Goal: Transaction & Acquisition: Purchase product/service

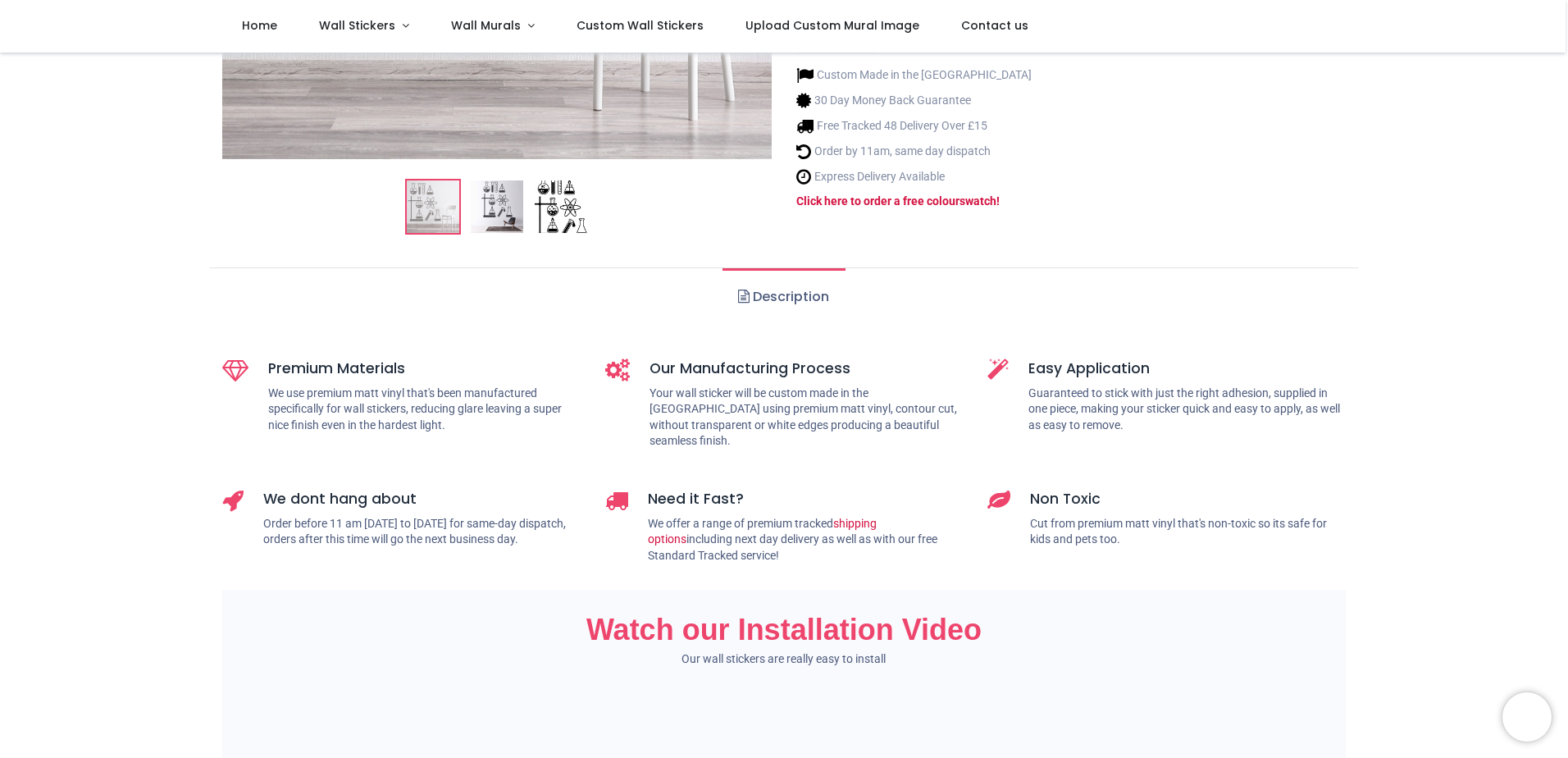
scroll to position [82, 0]
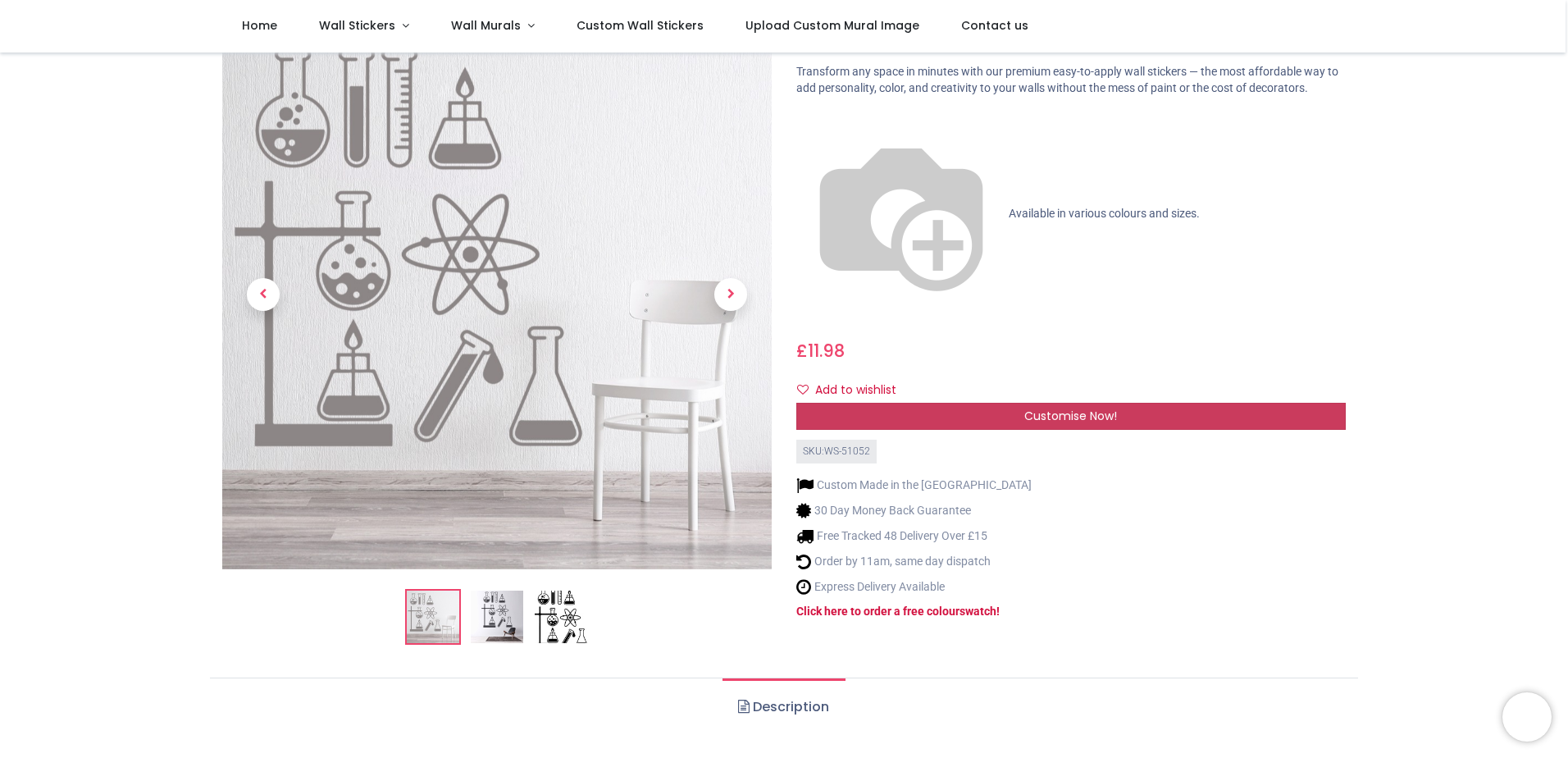
click at [1078, 408] on span "Customise Now!" at bounding box center [1071, 415] width 93 height 17
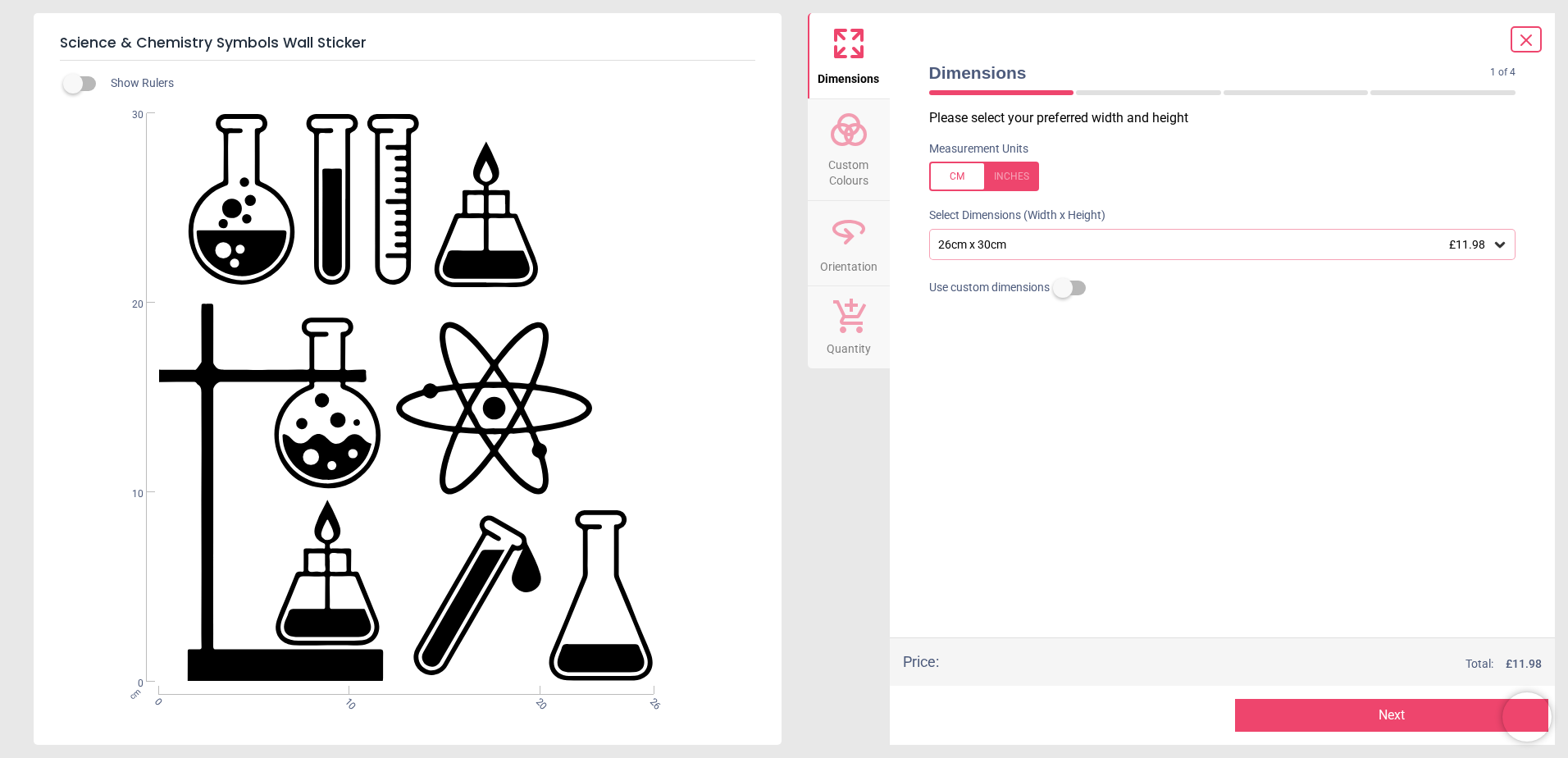
click at [1073, 230] on div "26cm x 30cm £11.98" at bounding box center [1222, 244] width 587 height 31
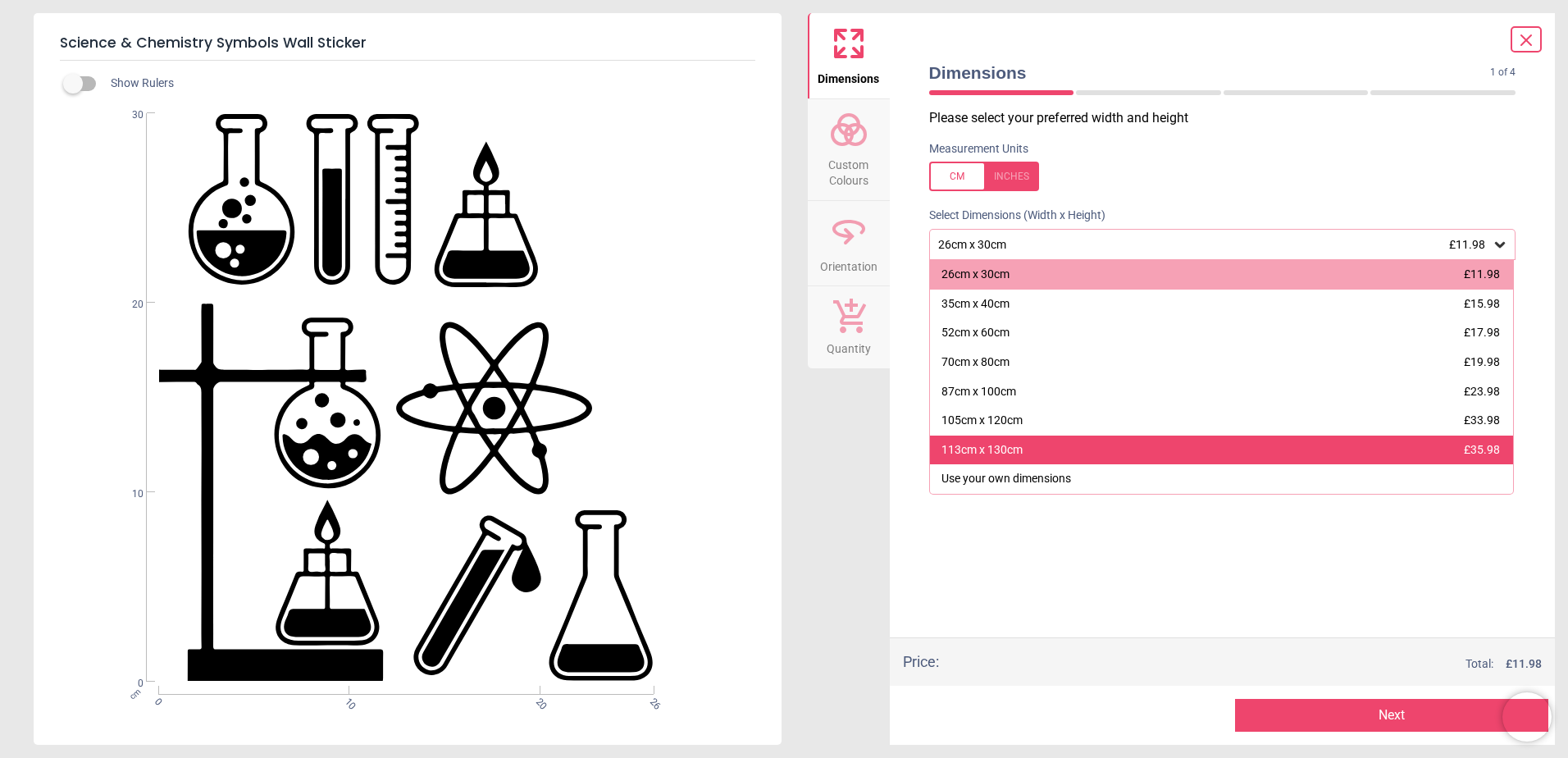
click at [1061, 444] on div "113cm x 130cm £35.98" at bounding box center [1221, 451] width 584 height 30
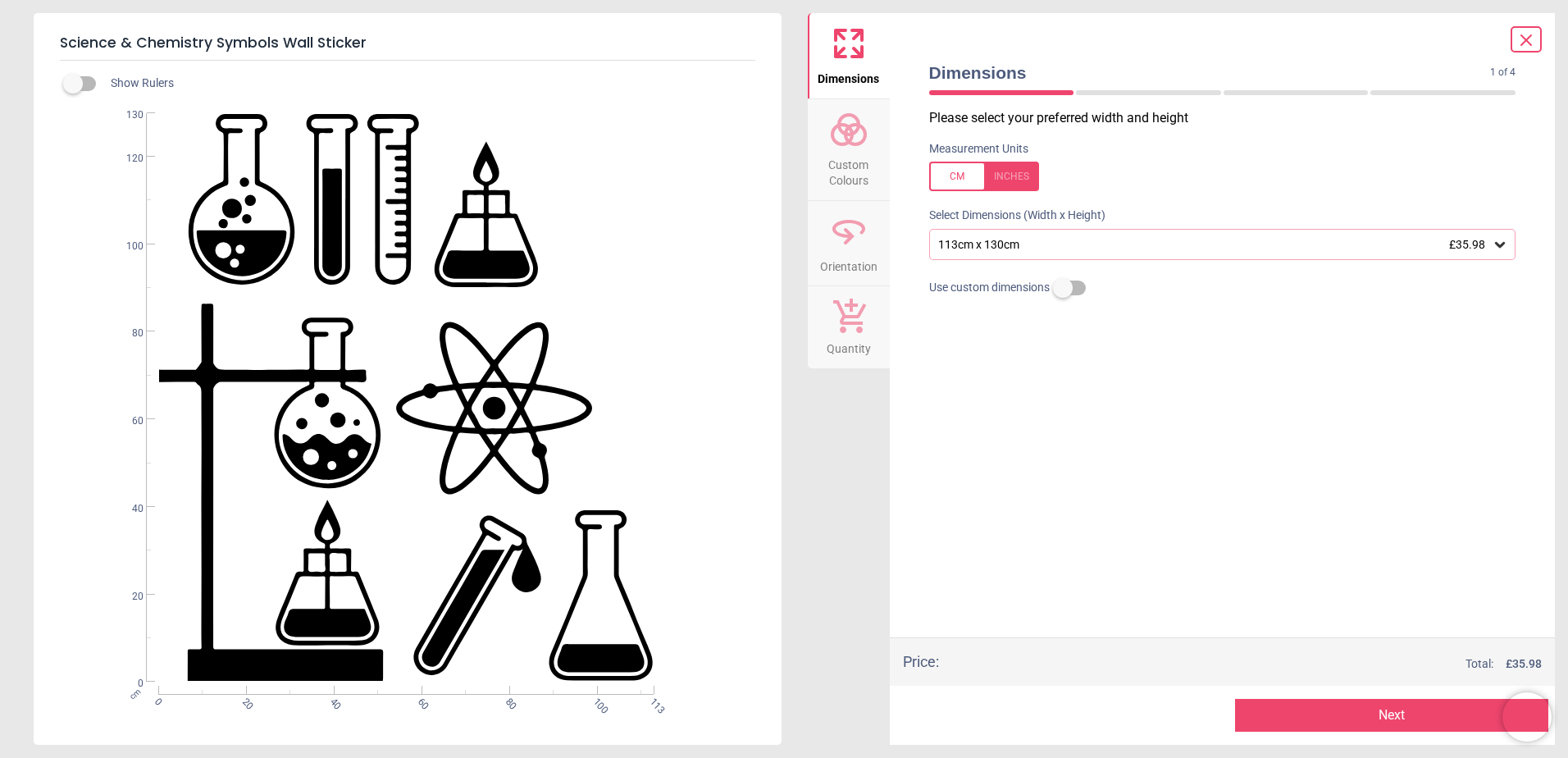
click at [834, 159] on span "Custom Colours" at bounding box center [849, 170] width 79 height 40
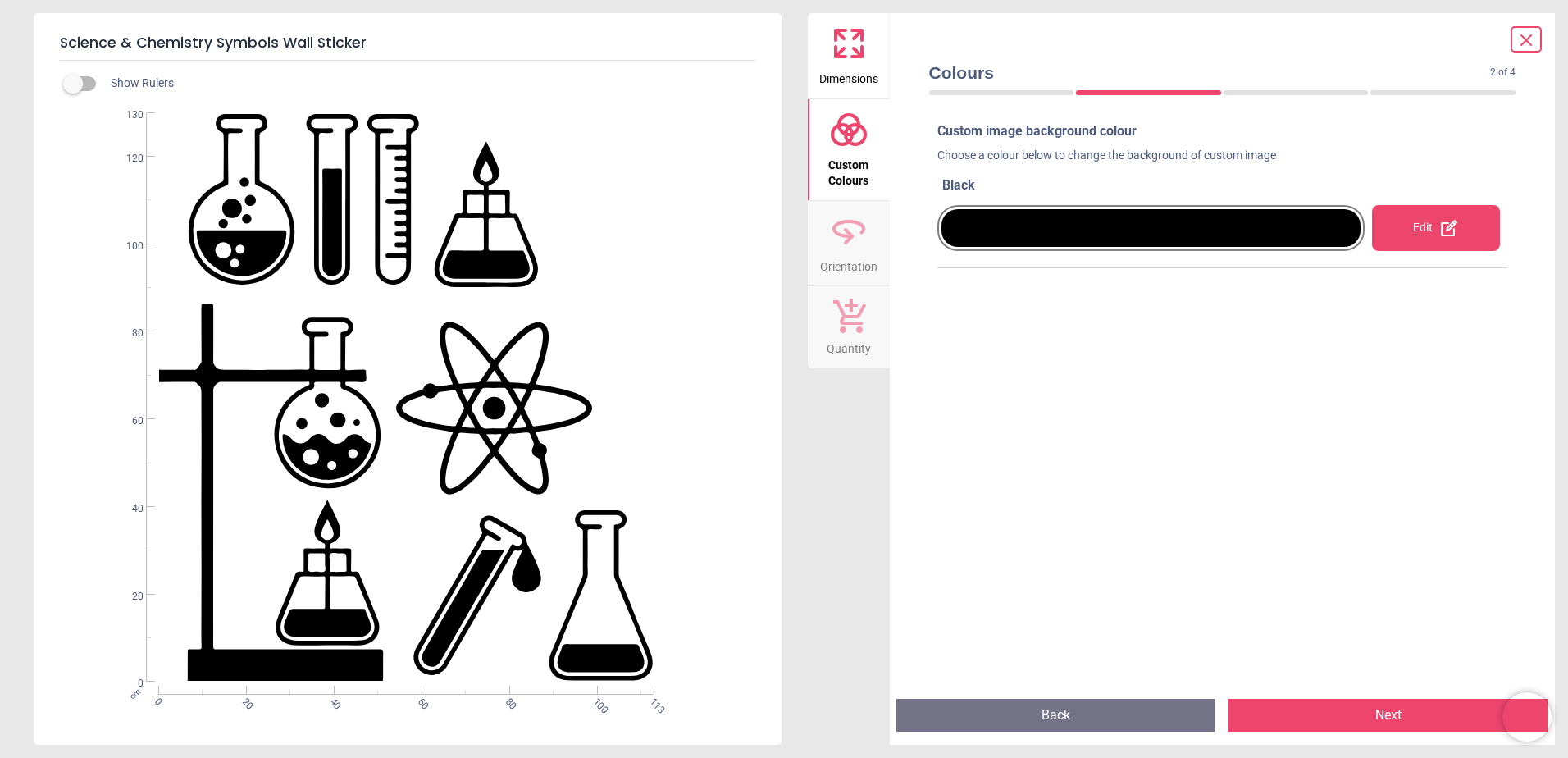
click at [1061, 217] on div at bounding box center [1151, 227] width 420 height 38
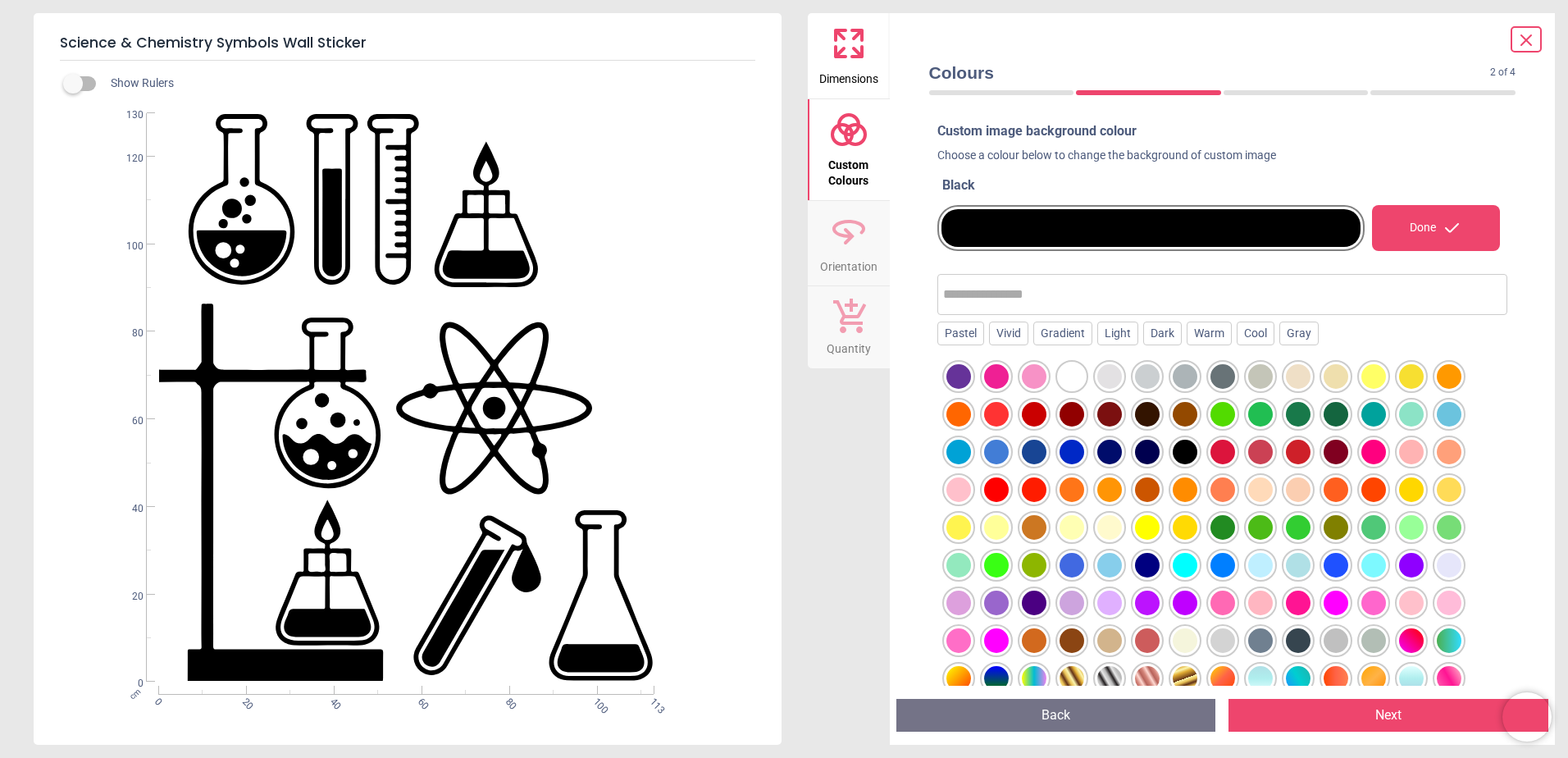
click at [1528, 37] on icon at bounding box center [1526, 40] width 19 height 19
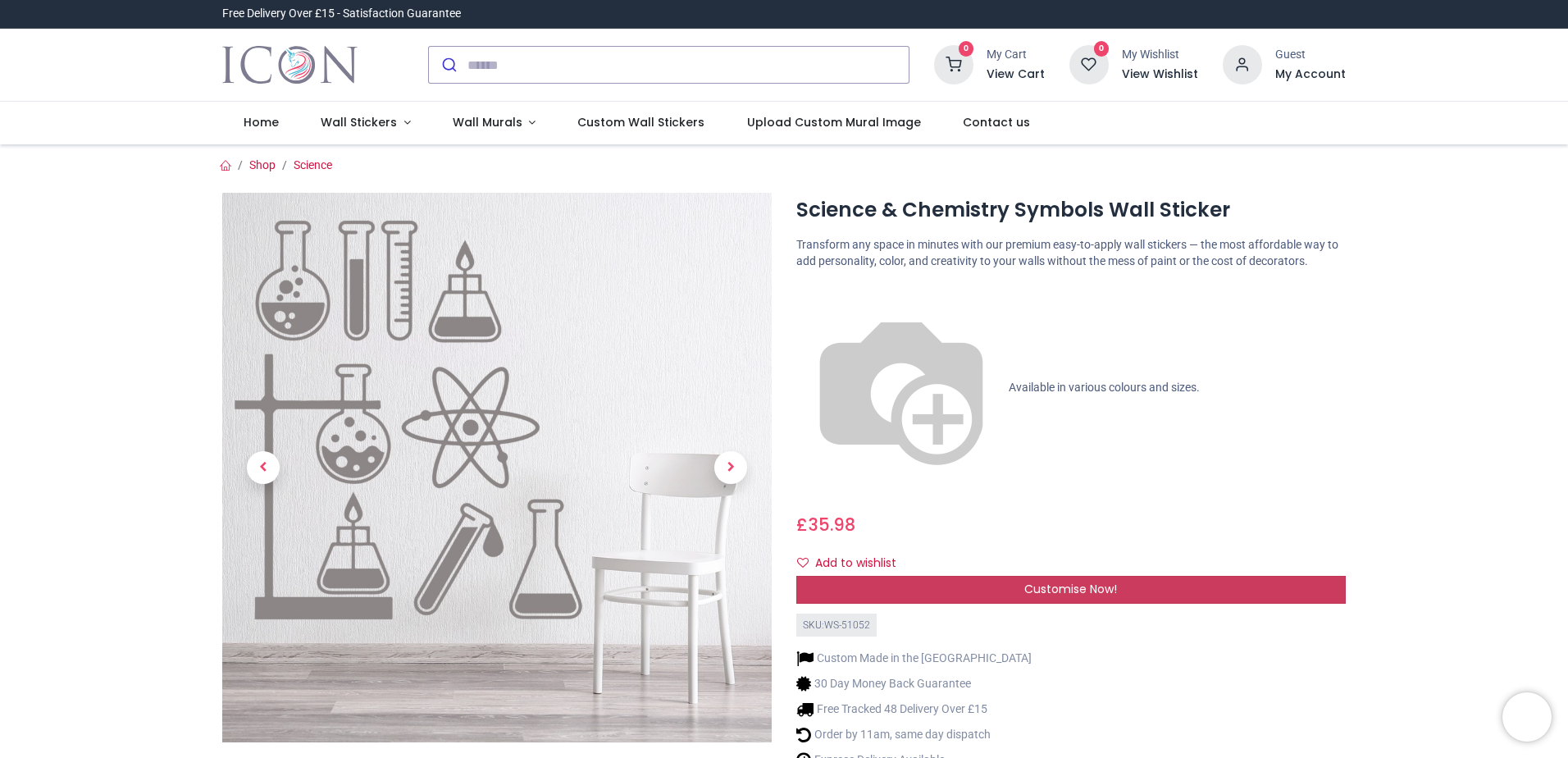
click at [1020, 576] on div "Customise Now!" at bounding box center [1071, 590] width 550 height 28
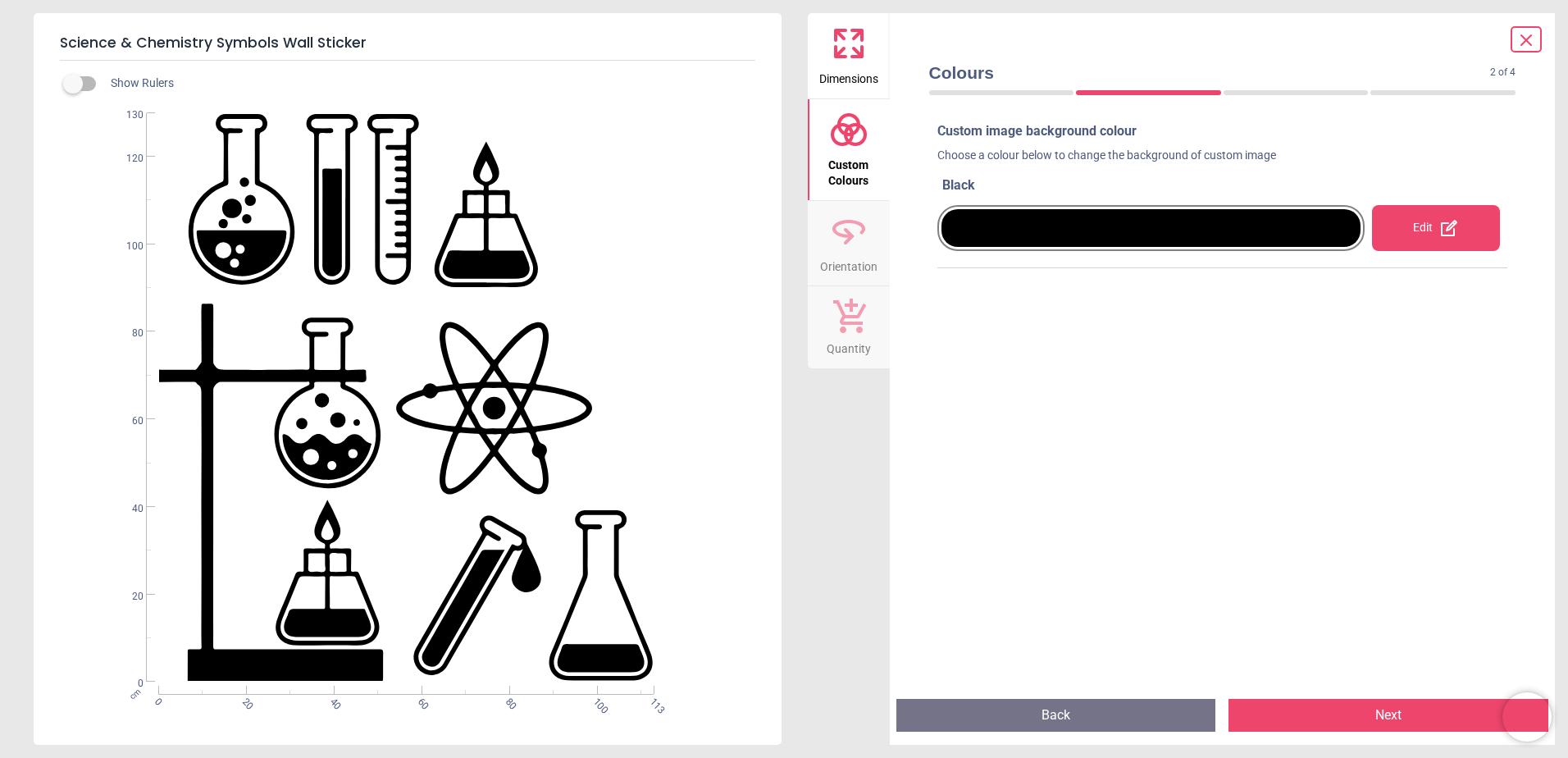
click at [1029, 234] on div at bounding box center [1151, 227] width 420 height 38
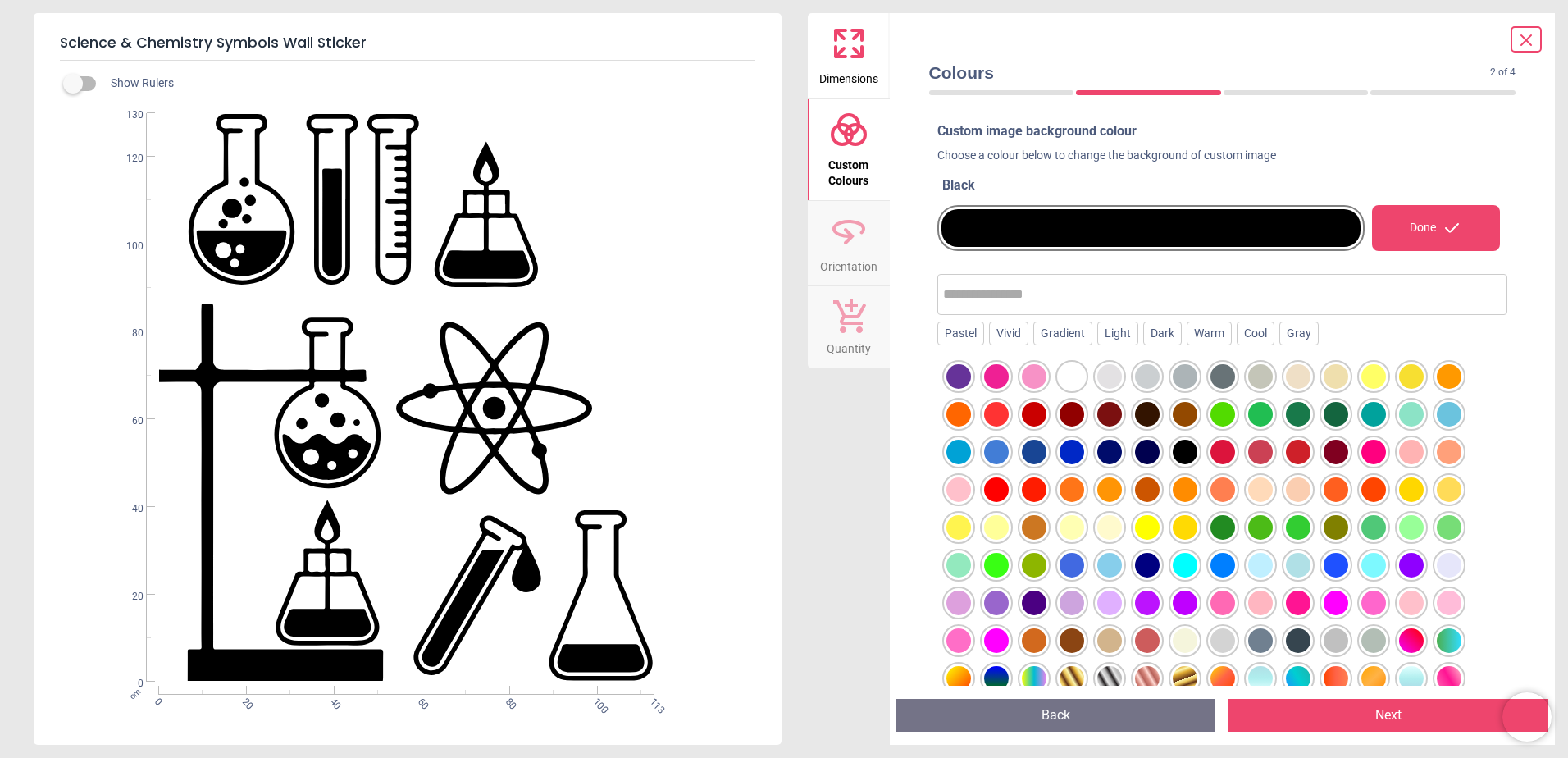
scroll to position [202, 0]
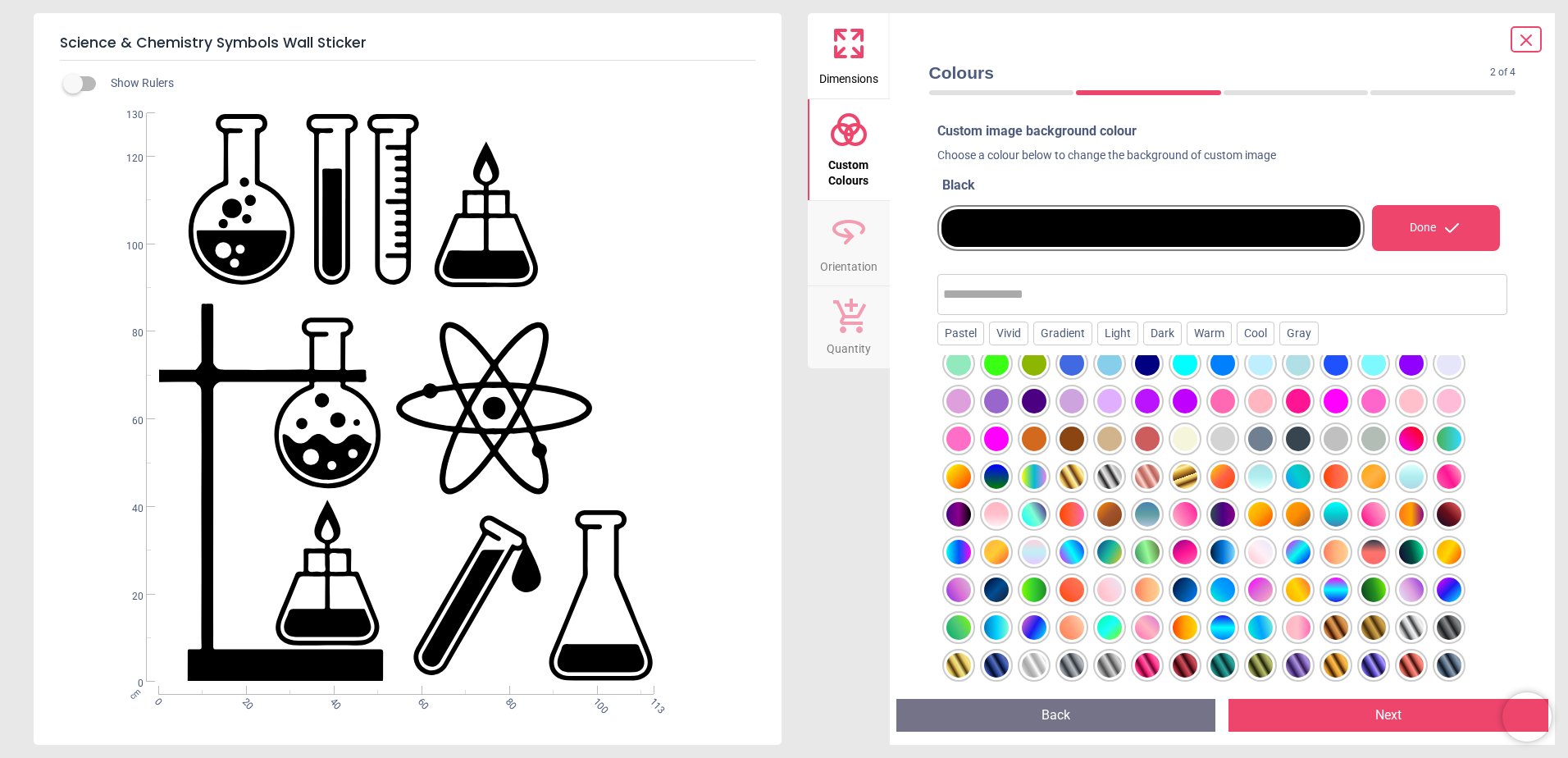
click at [1004, 299] on input "text" at bounding box center [1222, 294] width 559 height 32
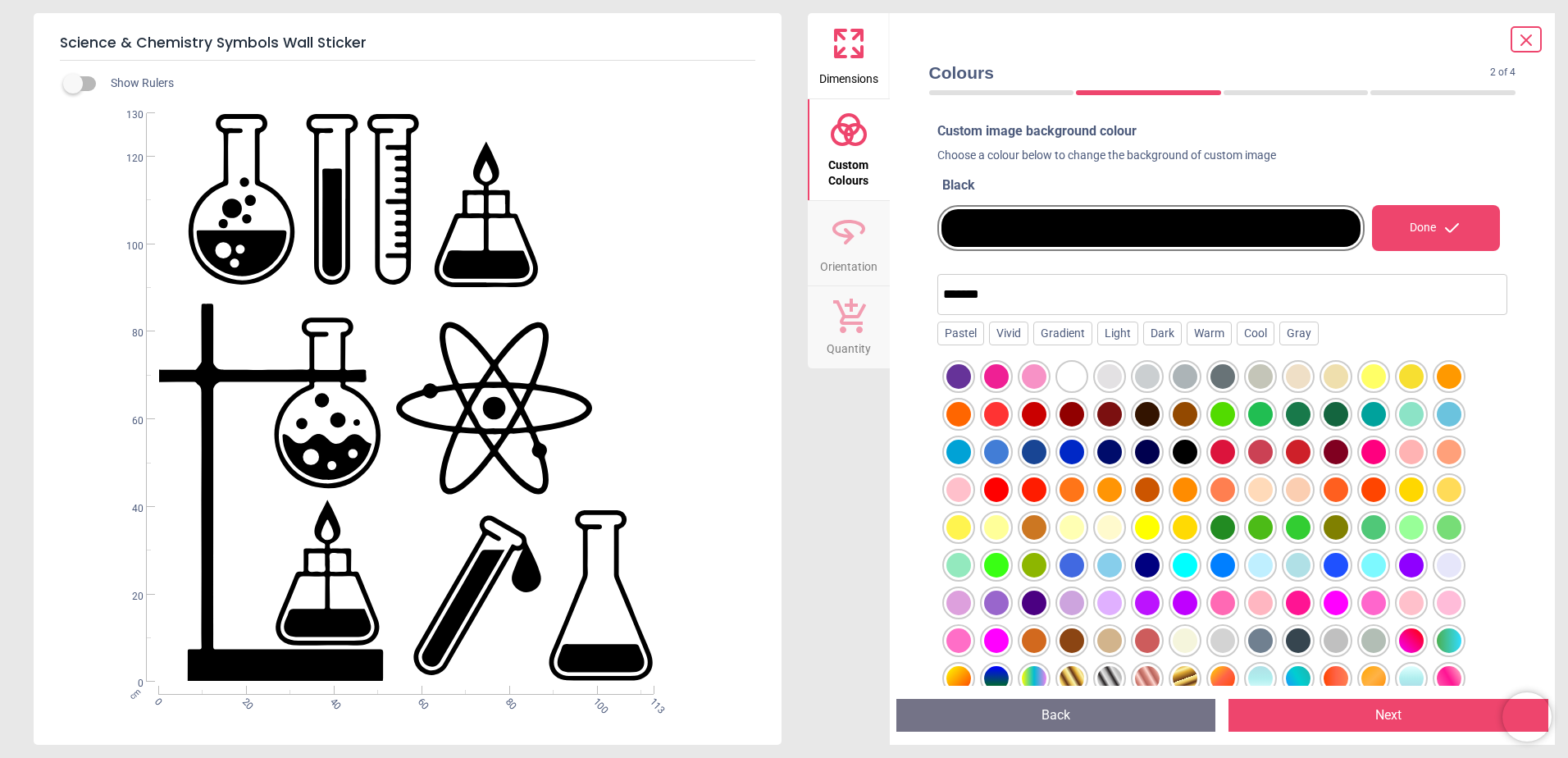
type input "*******"
click at [1100, 452] on div at bounding box center [1110, 452] width 25 height 25
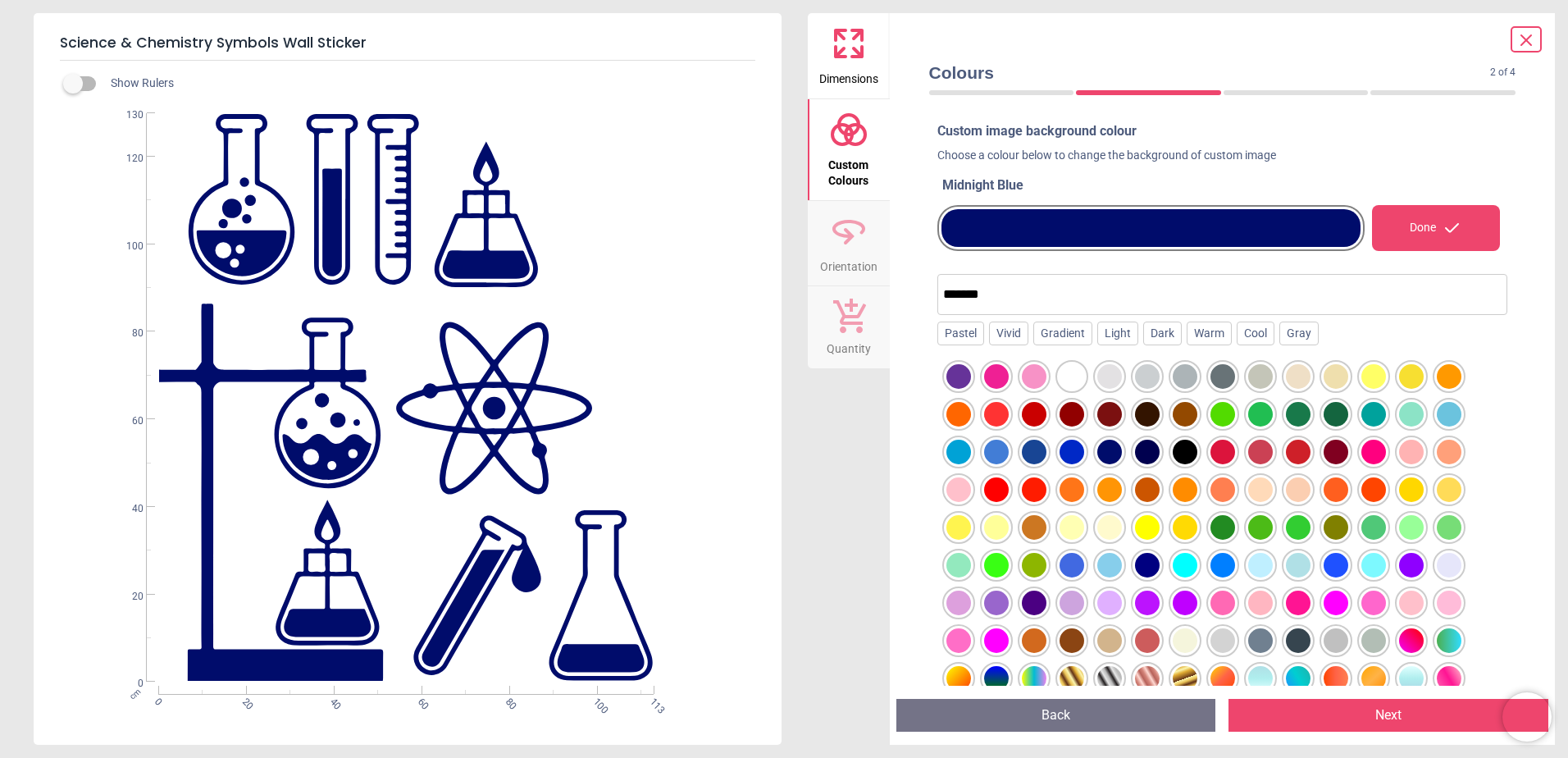
click at [1073, 449] on div at bounding box center [1072, 452] width 25 height 25
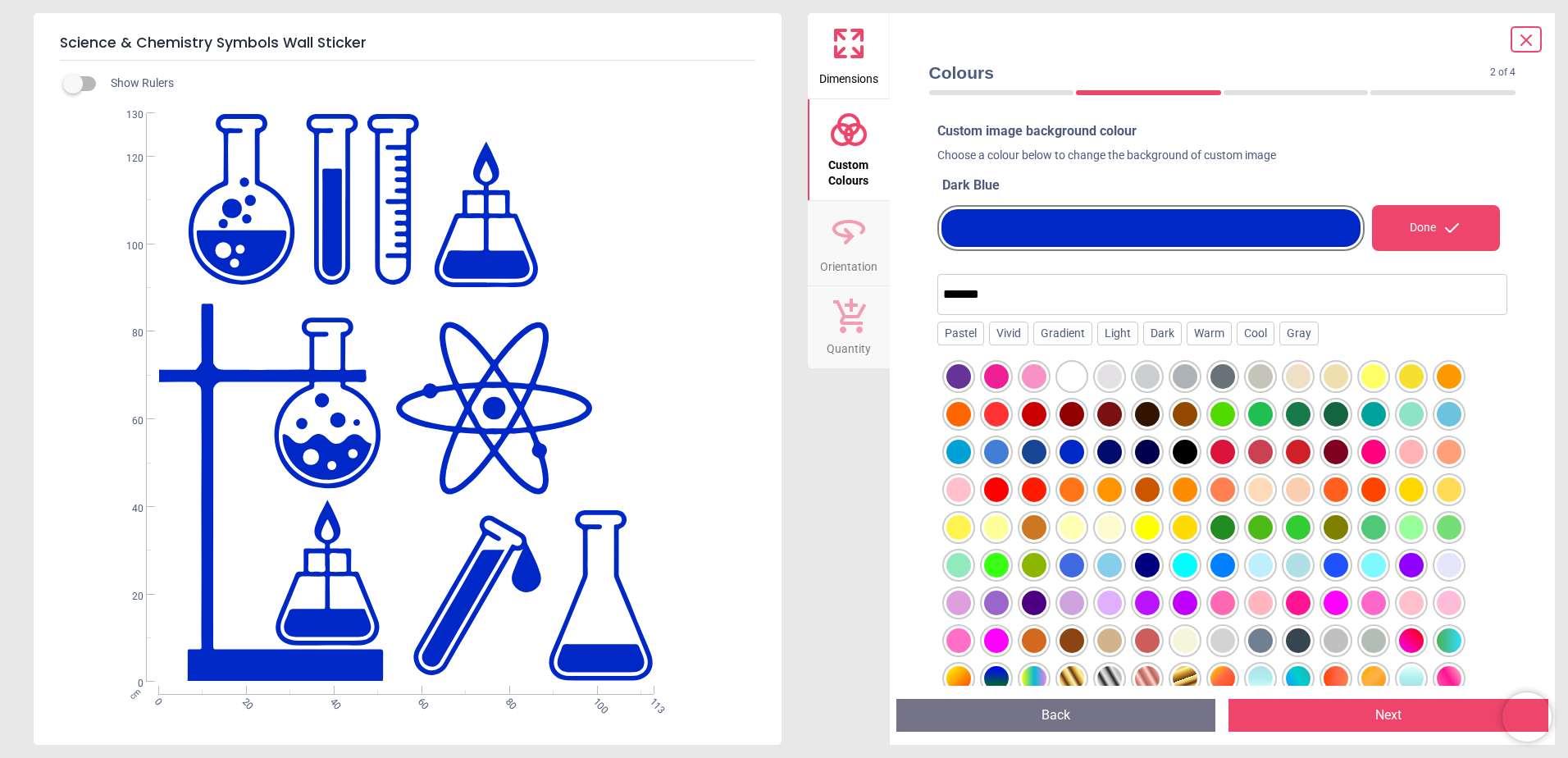
click at [1037, 447] on div at bounding box center [1034, 452] width 25 height 25
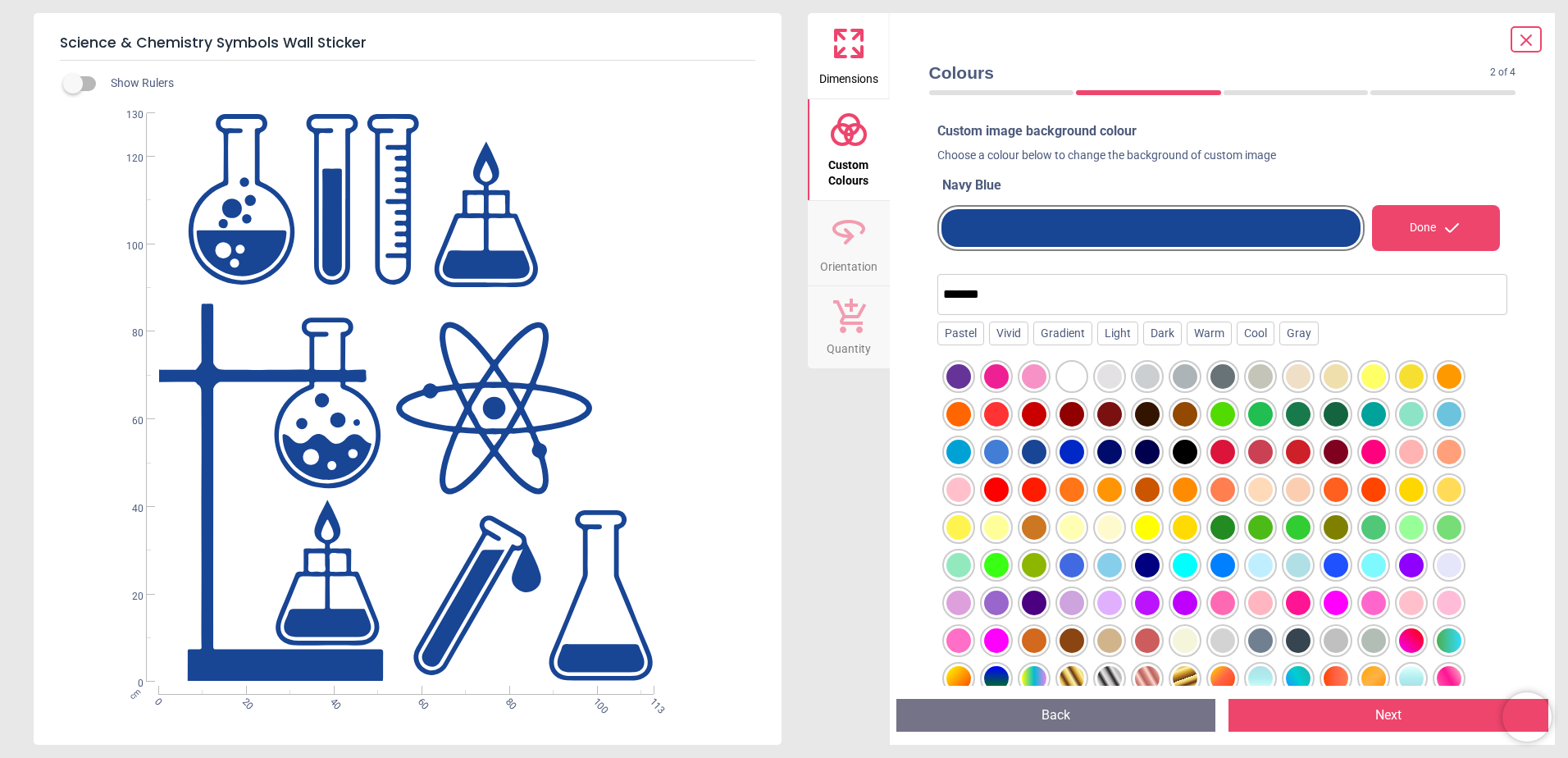
click at [987, 450] on div at bounding box center [996, 452] width 25 height 25
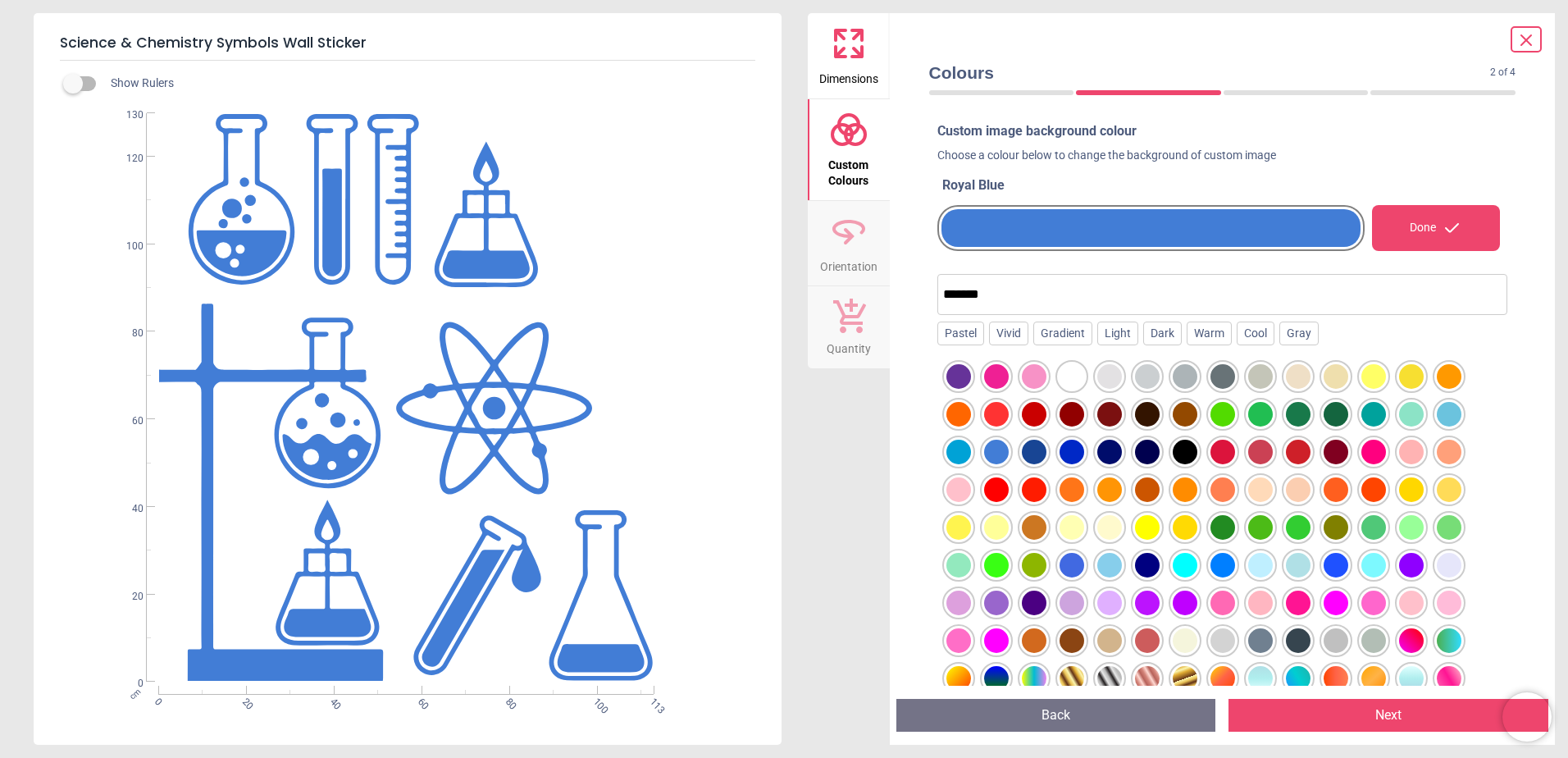
click at [963, 445] on div at bounding box center [959, 452] width 25 height 25
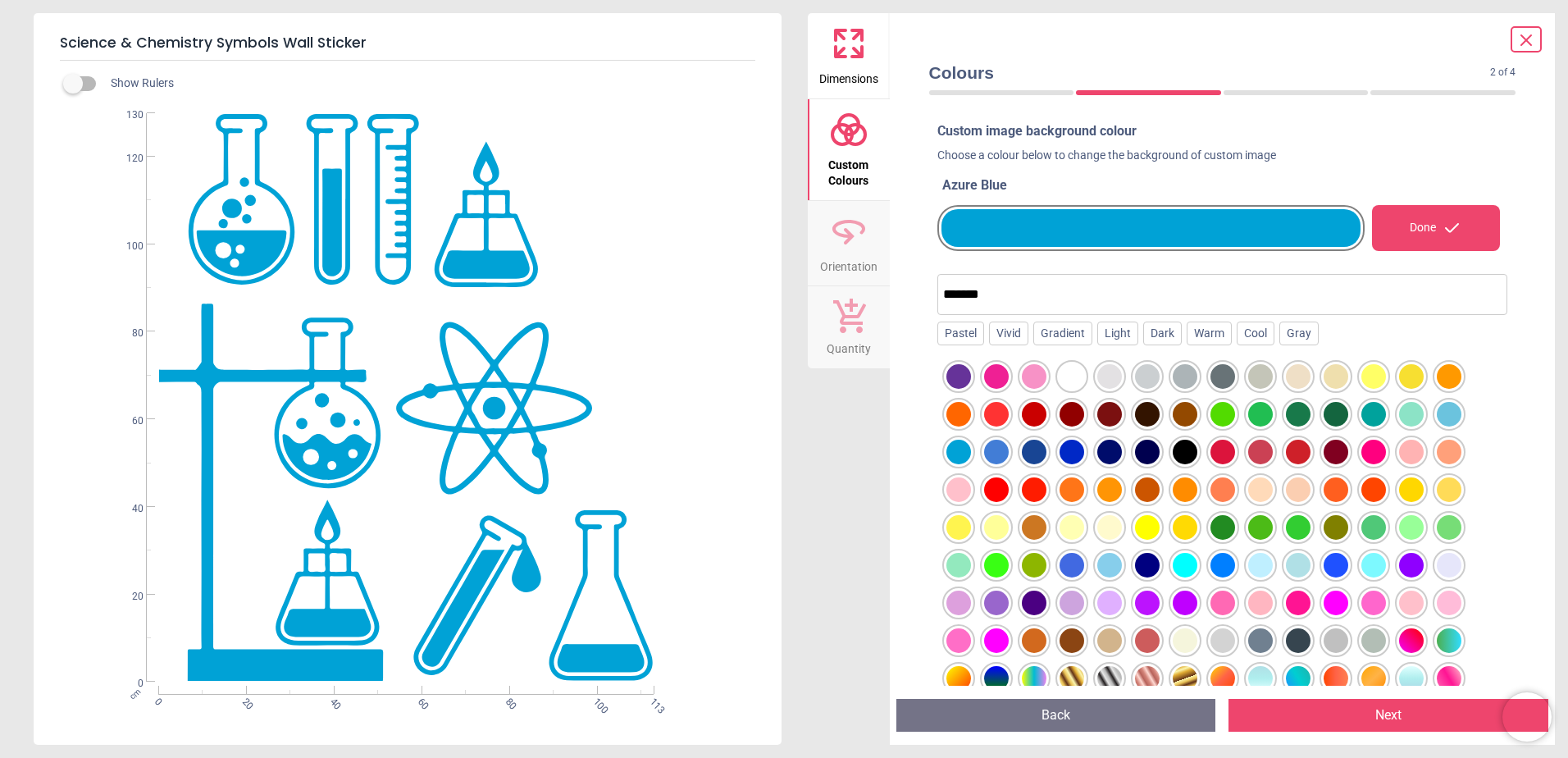
click at [1151, 442] on div at bounding box center [1147, 452] width 25 height 25
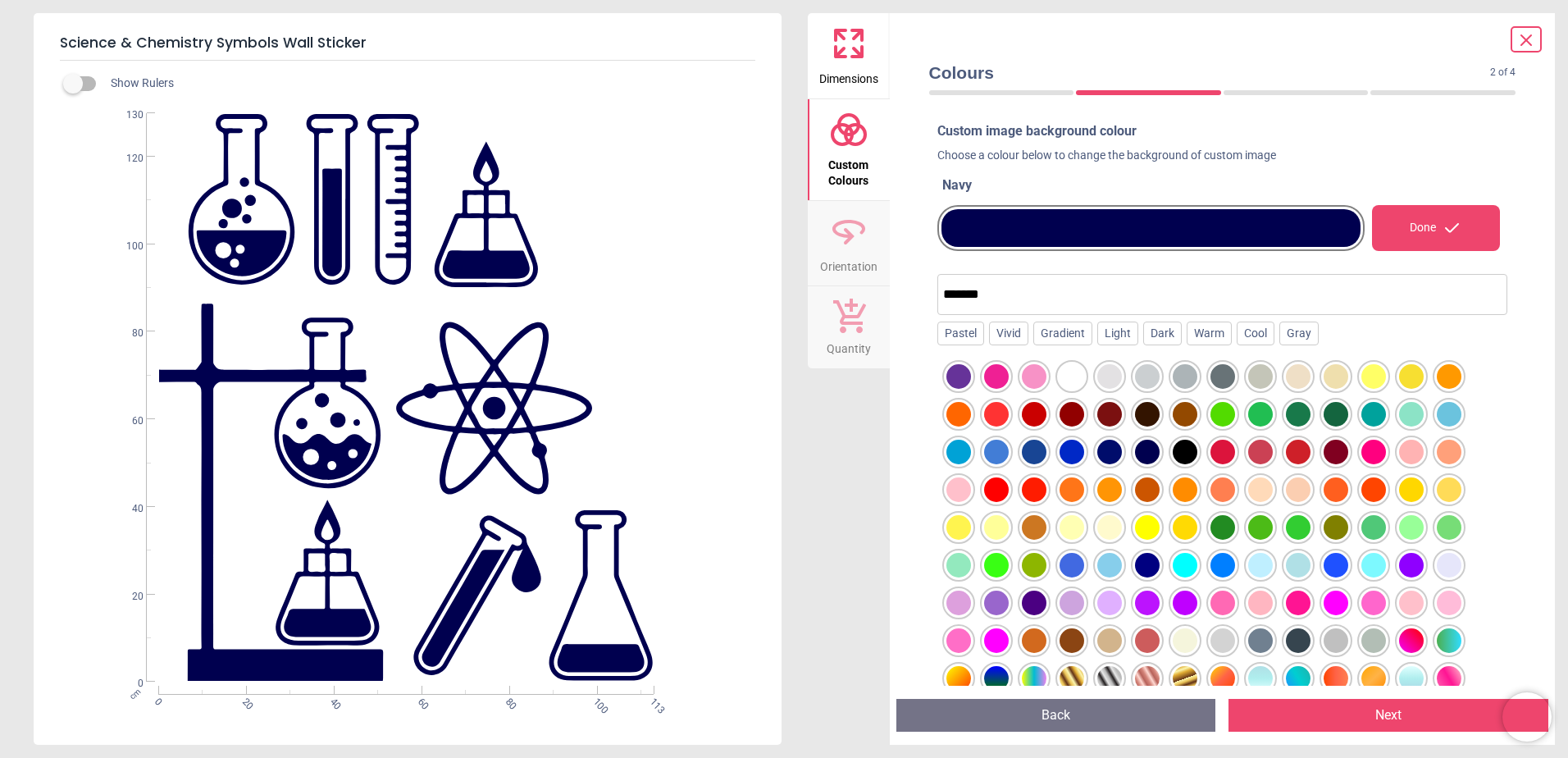
click at [1173, 447] on div at bounding box center [1185, 452] width 25 height 25
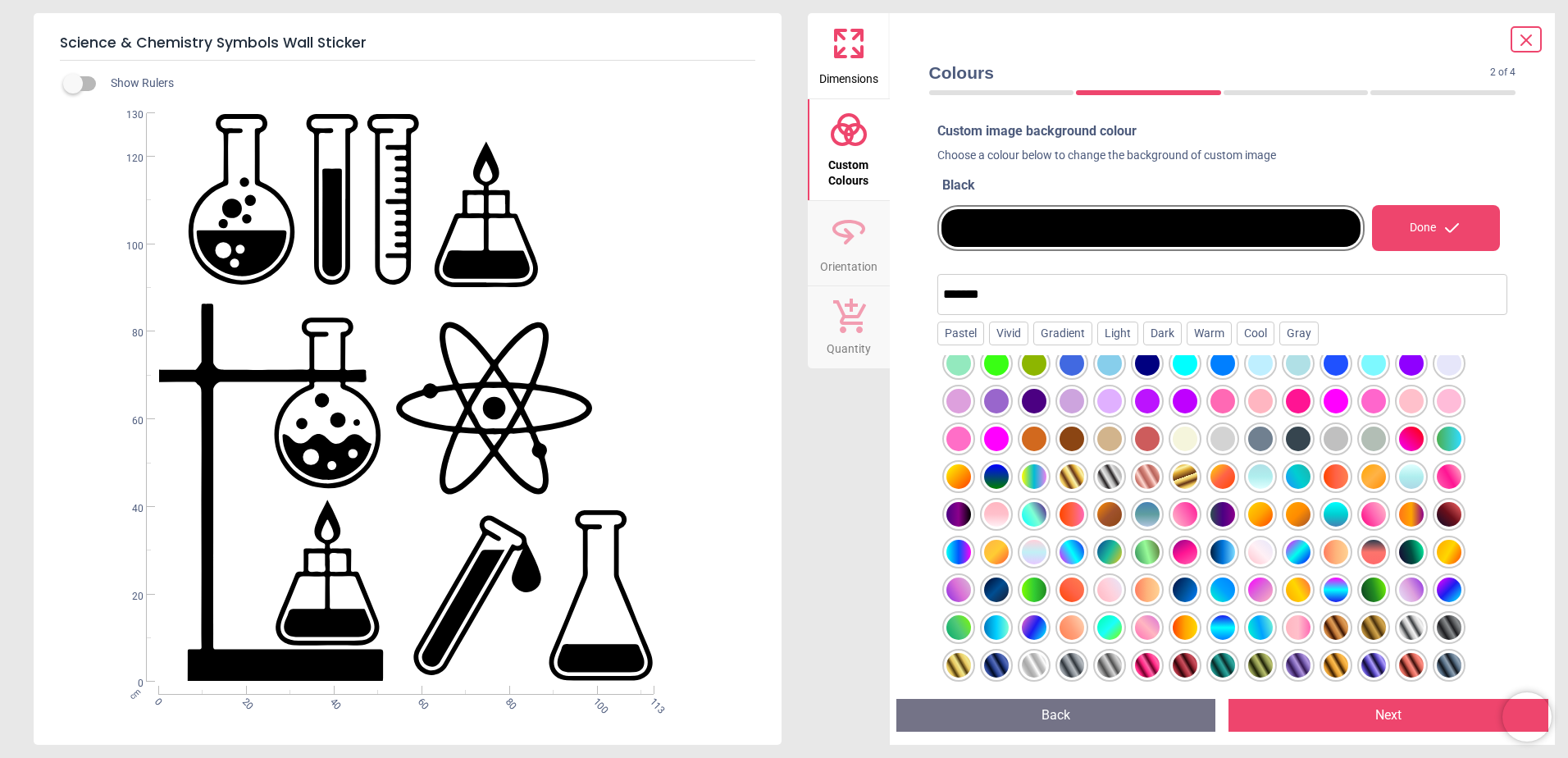
scroll to position [38, 0]
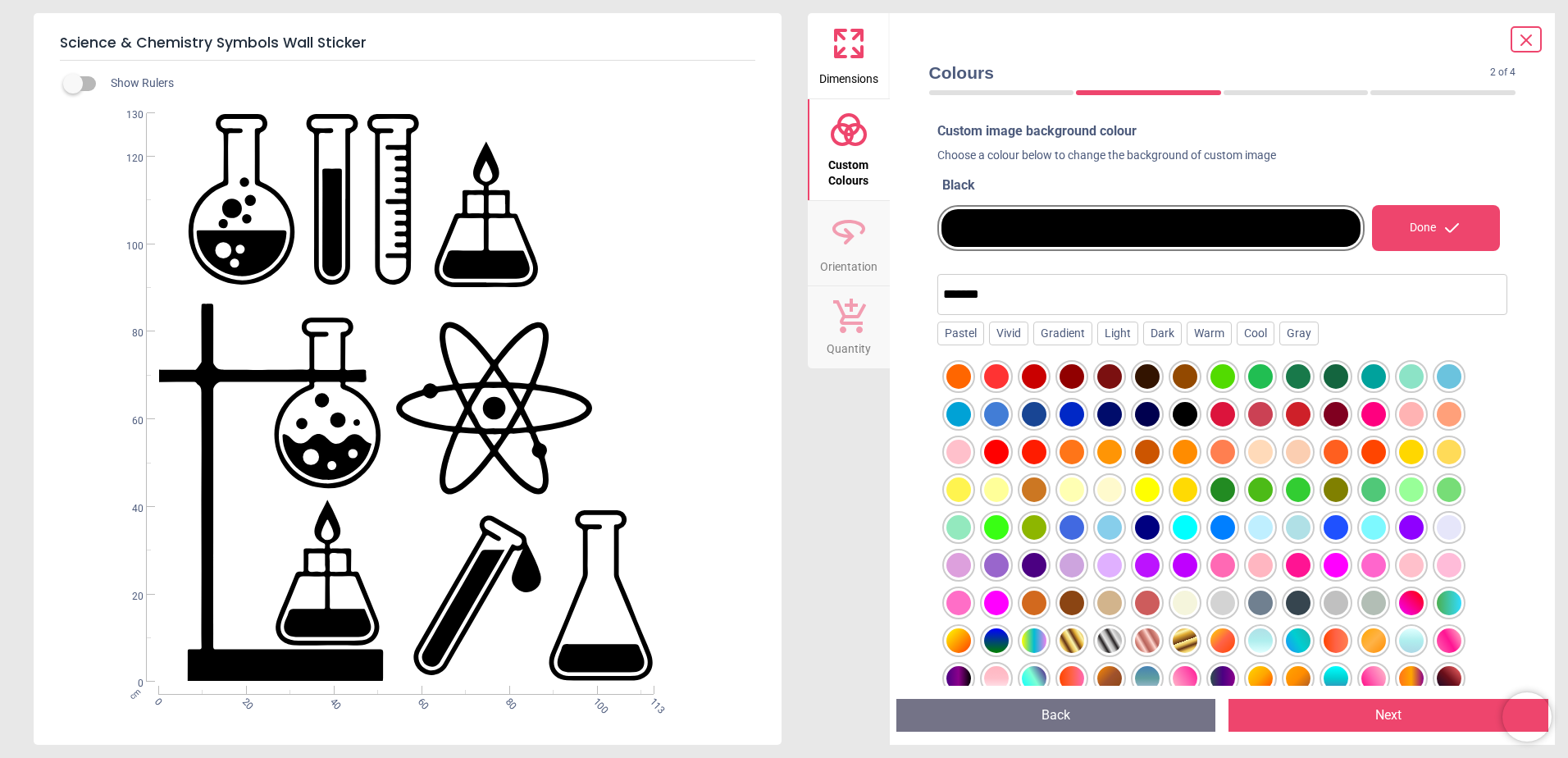
click at [997, 292] on input "*******" at bounding box center [1222, 294] width 559 height 32
click at [1254, 335] on div "Cool" at bounding box center [1255, 334] width 38 height 25
click at [982, 296] on button "×" at bounding box center [981, 294] width 13 height 13
drag, startPoint x: 1003, startPoint y: 296, endPoint x: 795, endPoint y: 292, distance: 208.0
click at [802, 292] on div "Science & Chemistry Symbols Wall Sticker Show Rulers WS-51052 Created with Snap…" at bounding box center [784, 379] width 1568 height 758
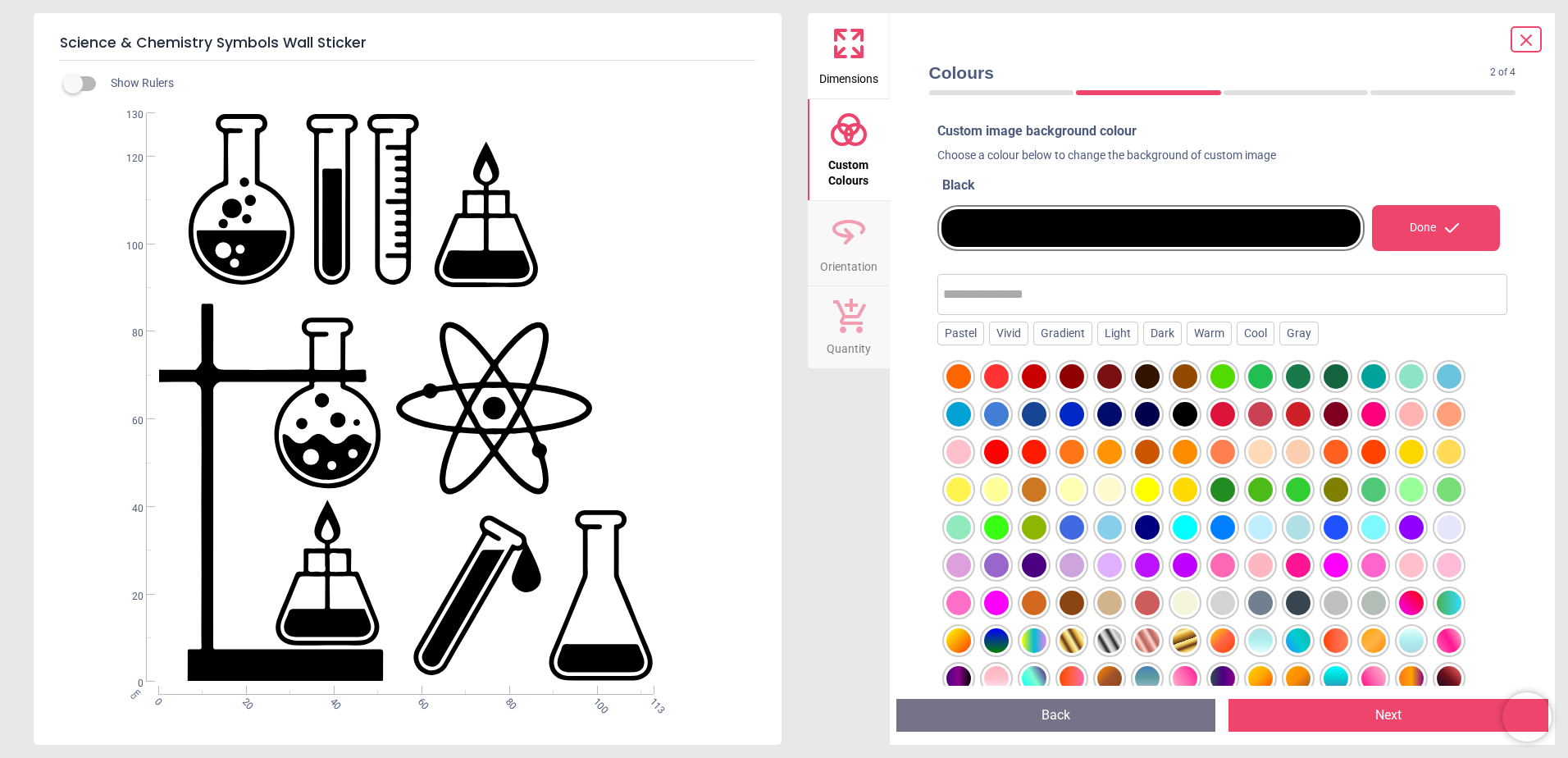
click at [1154, 412] on div at bounding box center [1147, 415] width 25 height 25
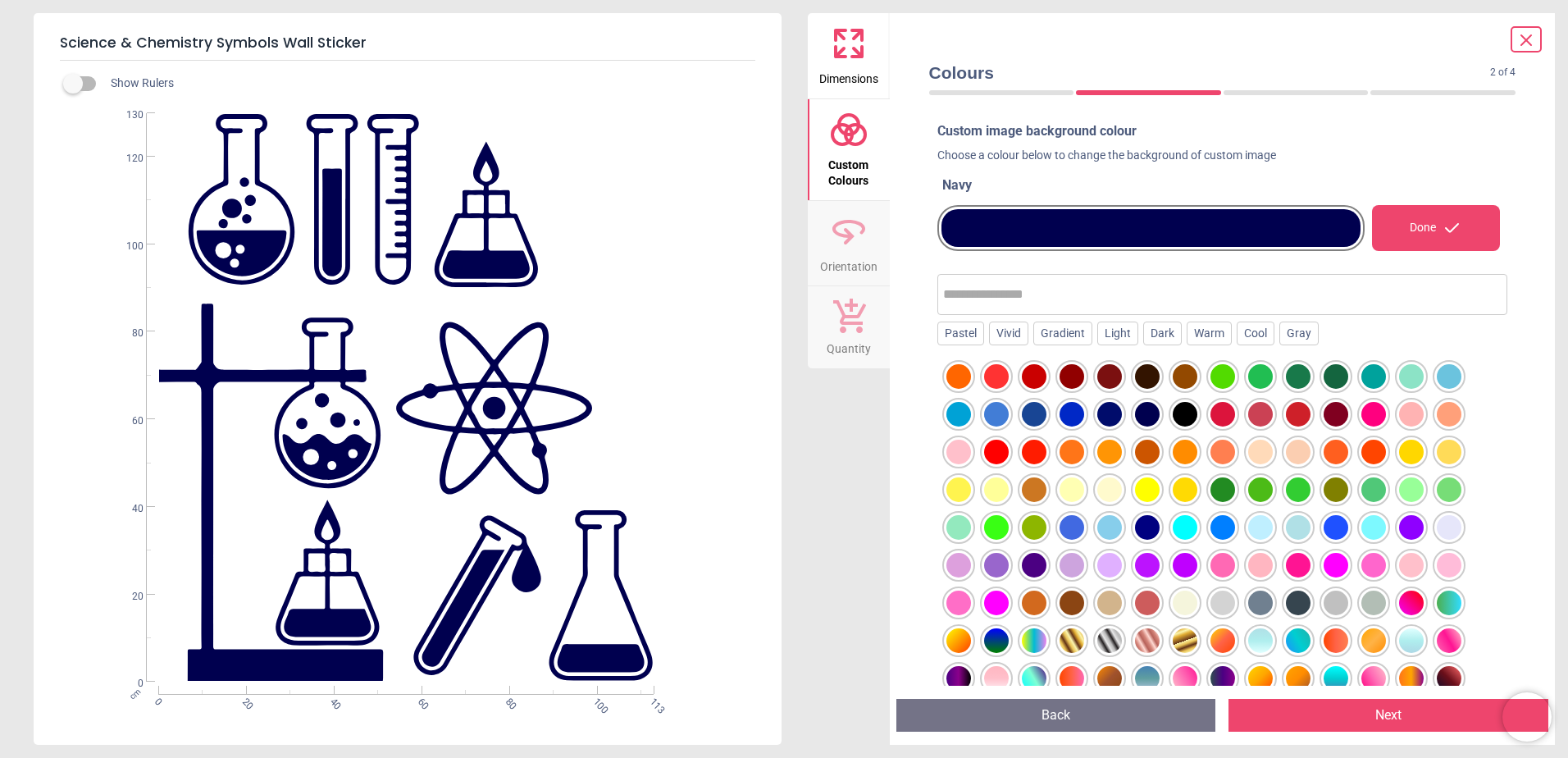
click at [1140, 410] on div at bounding box center [1147, 415] width 25 height 25
click at [1183, 417] on div at bounding box center [1185, 415] width 25 height 25
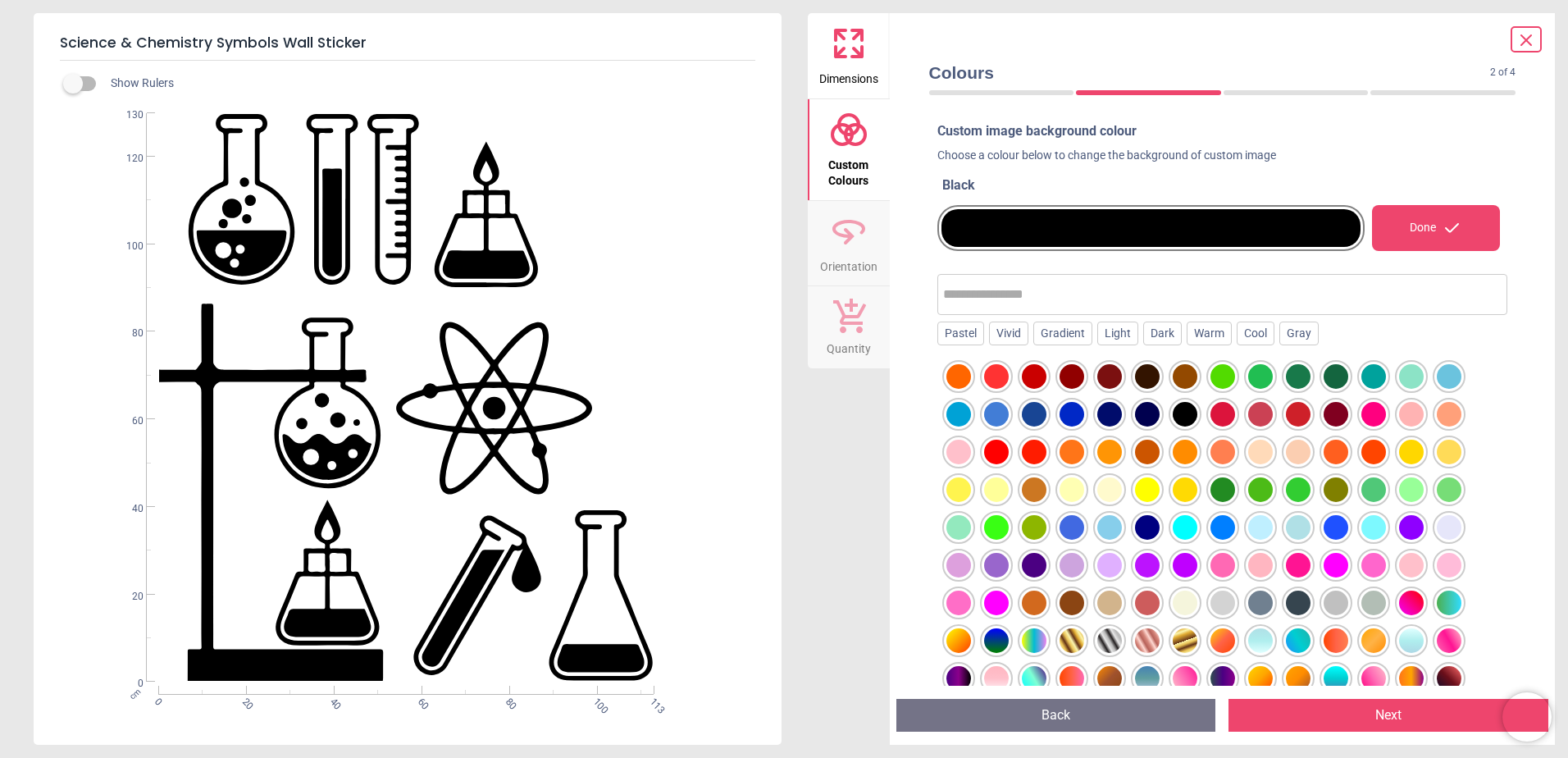
click at [1107, 412] on div at bounding box center [1110, 415] width 25 height 25
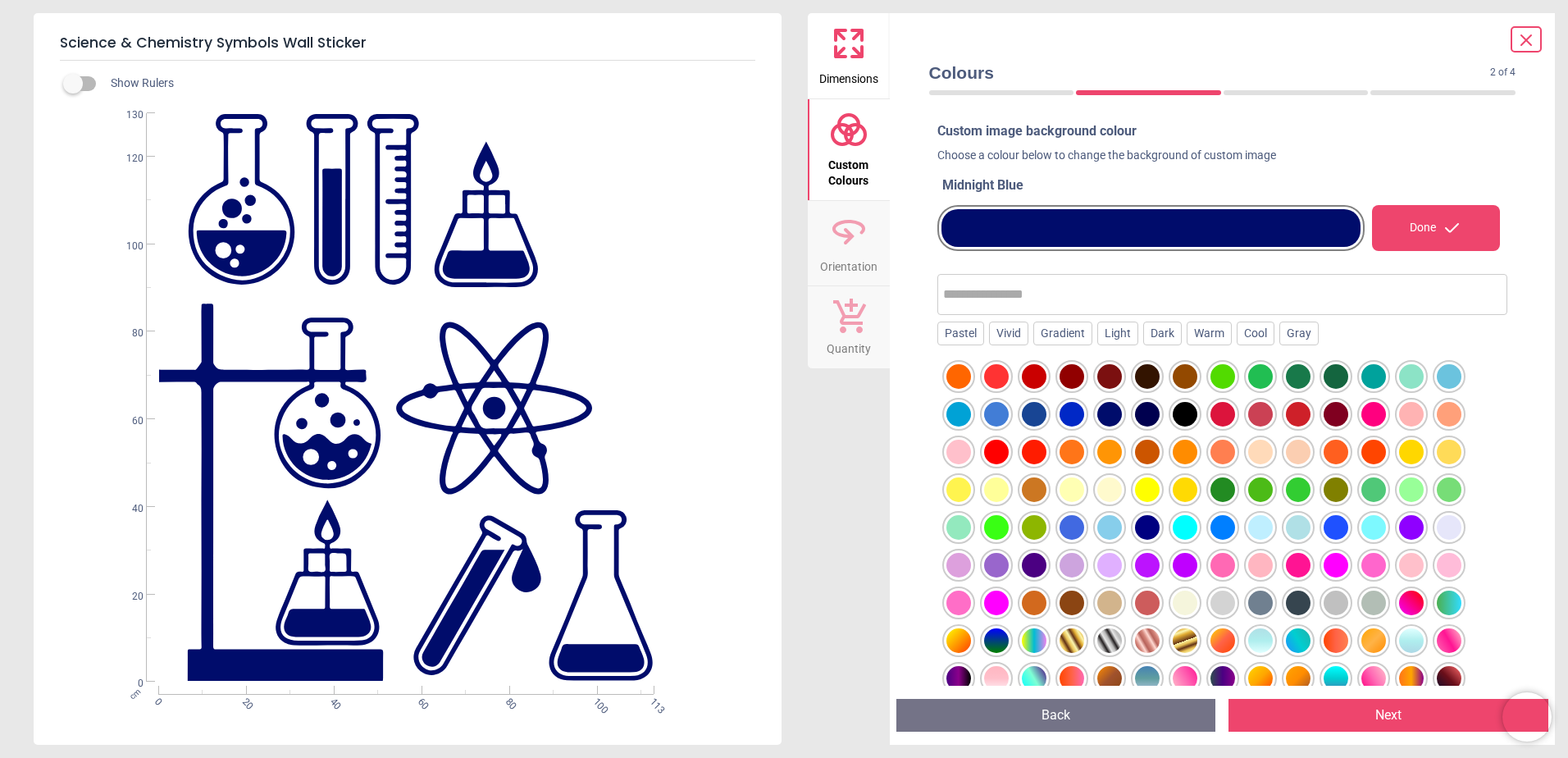
click at [1217, 410] on div at bounding box center [1223, 415] width 25 height 25
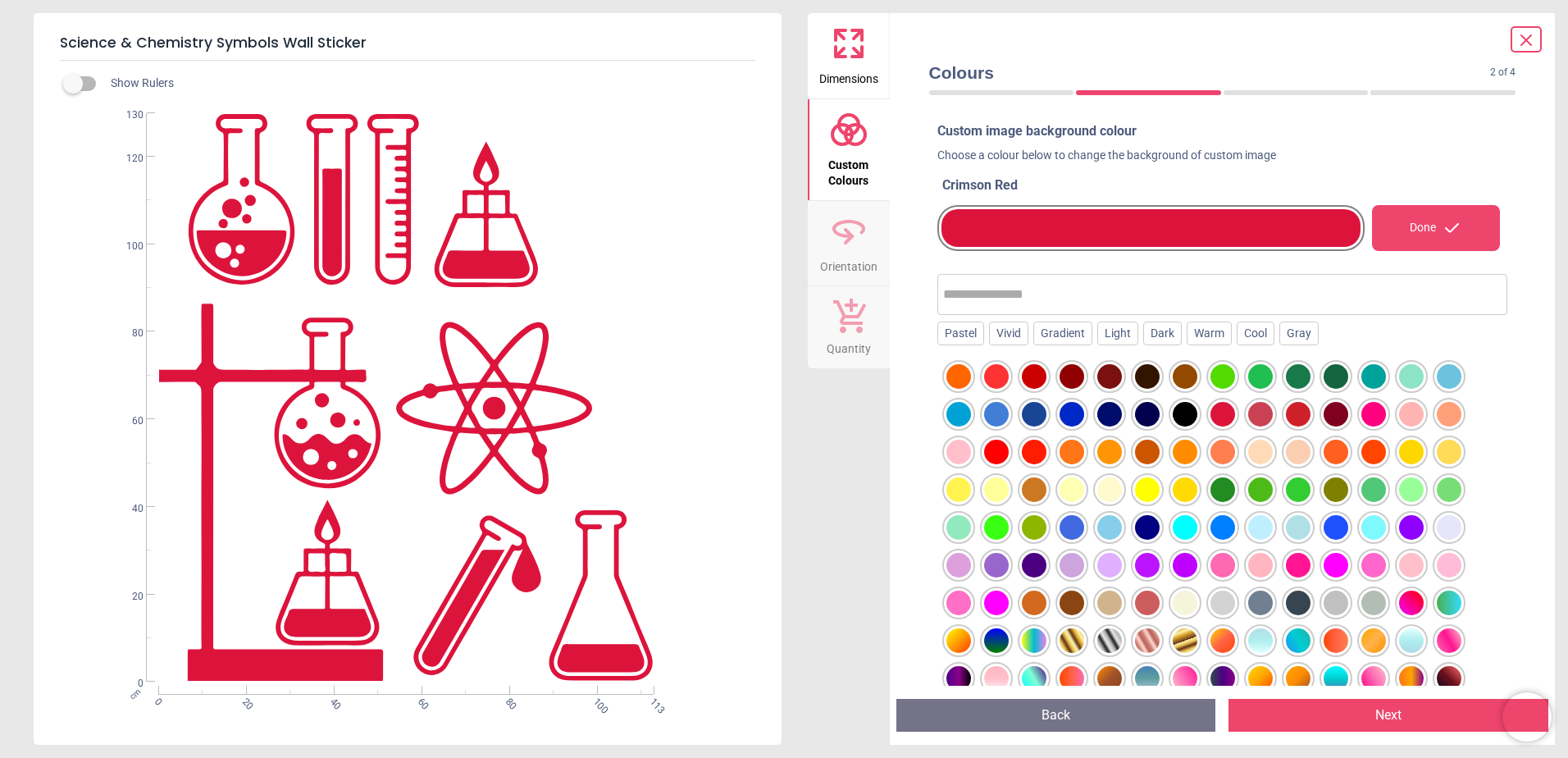
click at [1250, 440] on div at bounding box center [1261, 452] width 25 height 25
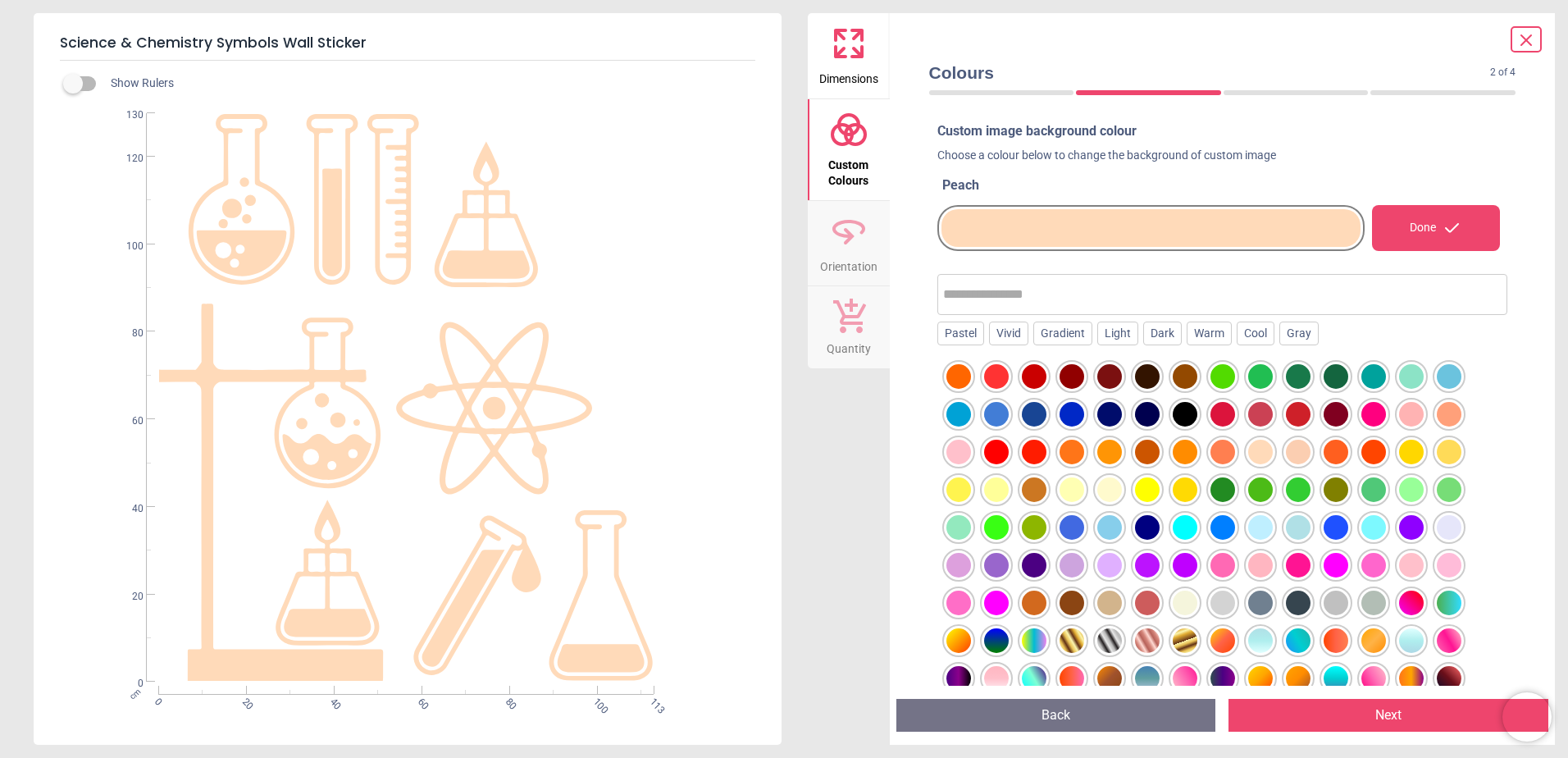
scroll to position [202, 0]
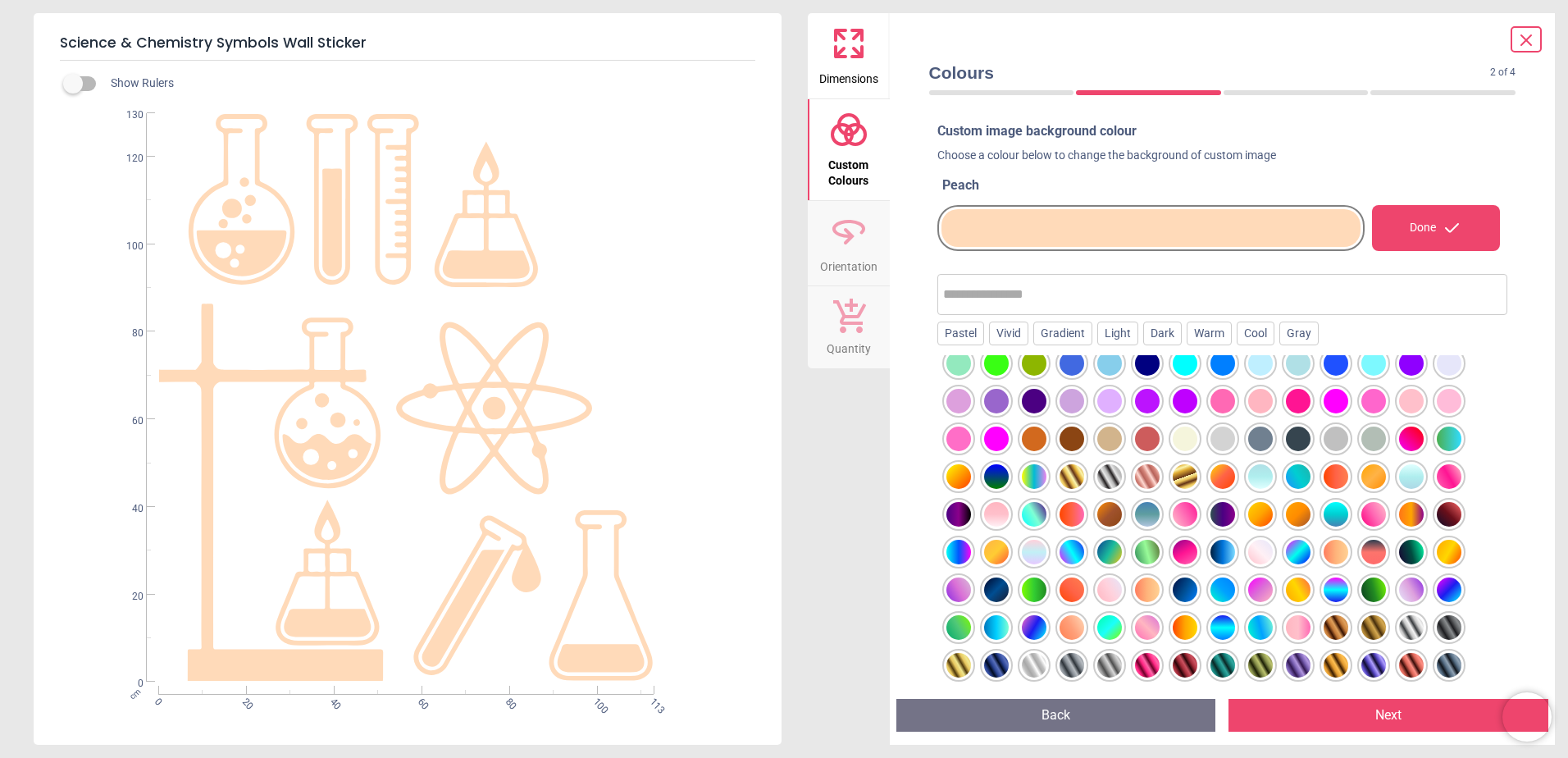
click at [1448, 624] on div at bounding box center [1449, 628] width 25 height 25
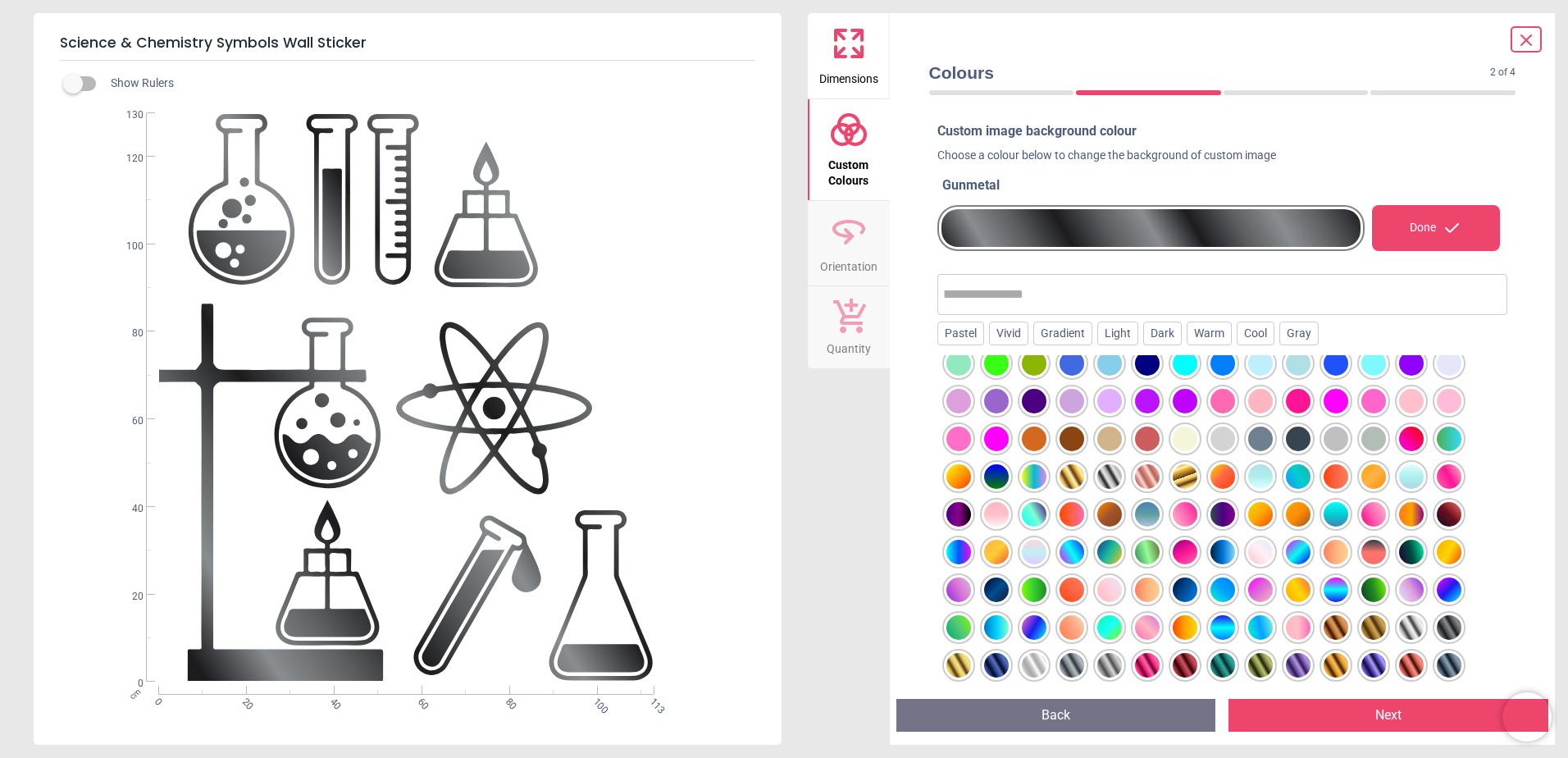
click at [1450, 666] on div at bounding box center [1449, 666] width 25 height 25
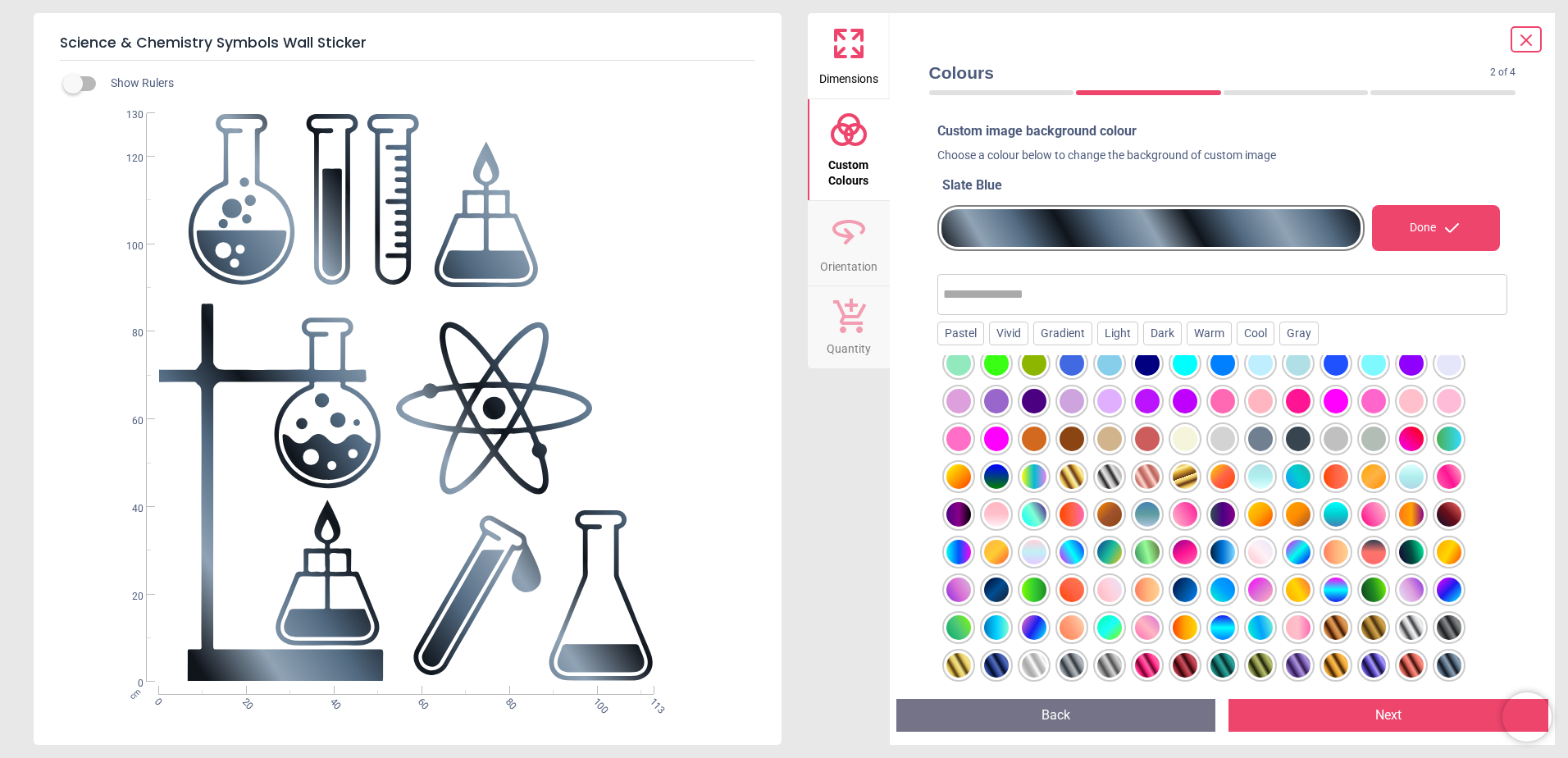
click at [1415, 667] on div at bounding box center [1412, 666] width 25 height 25
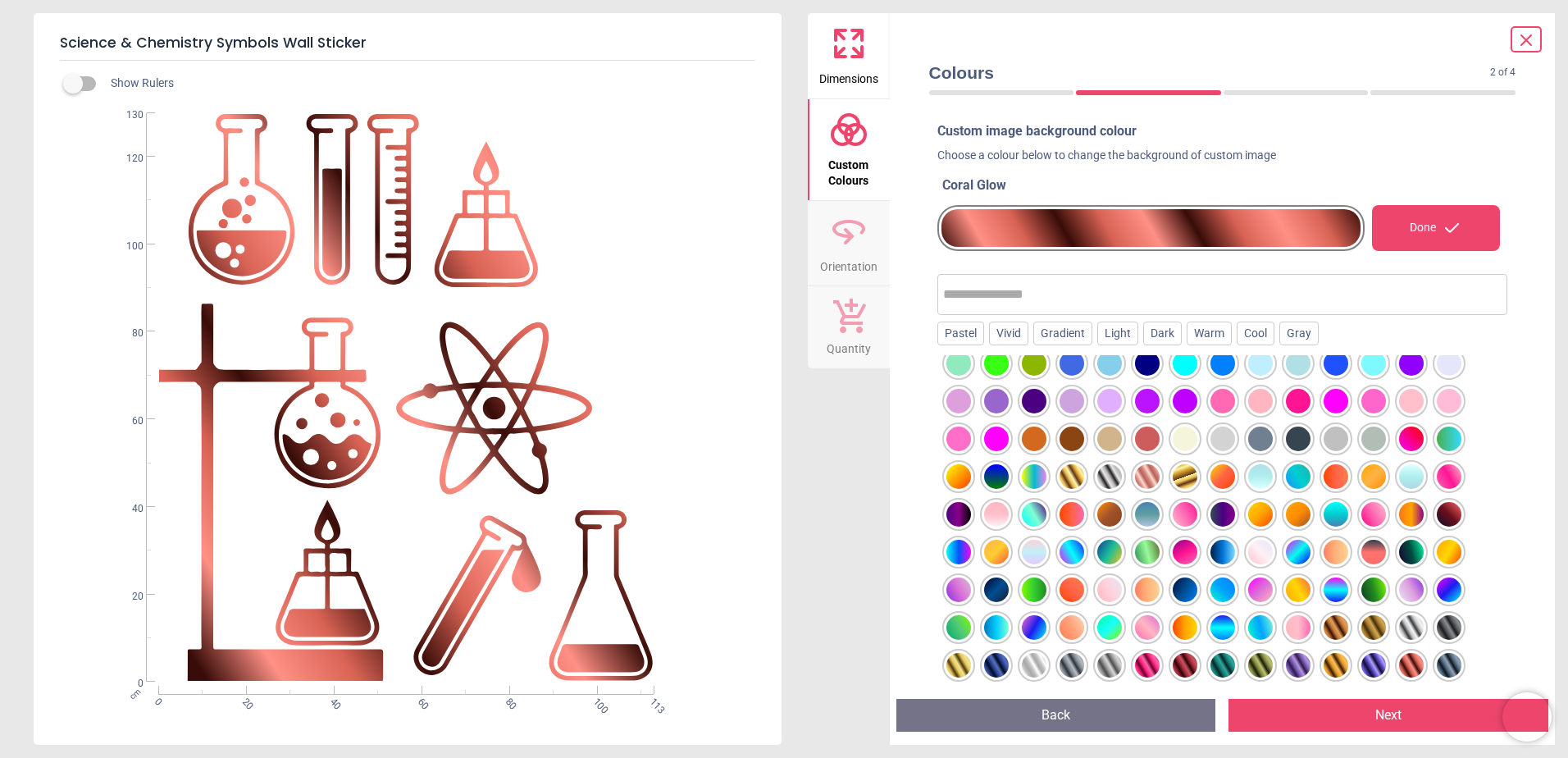
click at [1365, 666] on div at bounding box center [1374, 666] width 25 height 25
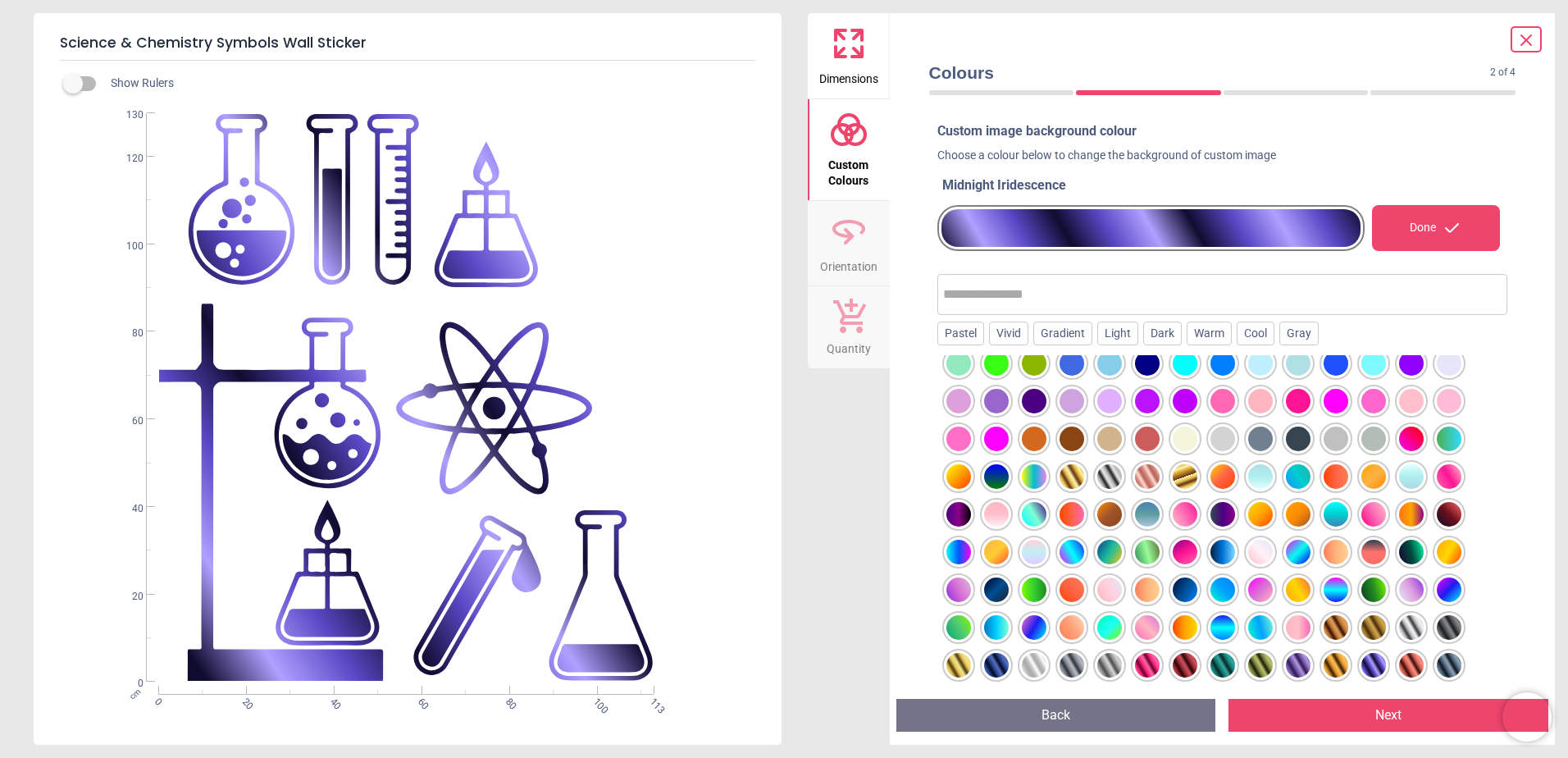
click at [1336, 666] on div at bounding box center [1336, 666] width 25 height 25
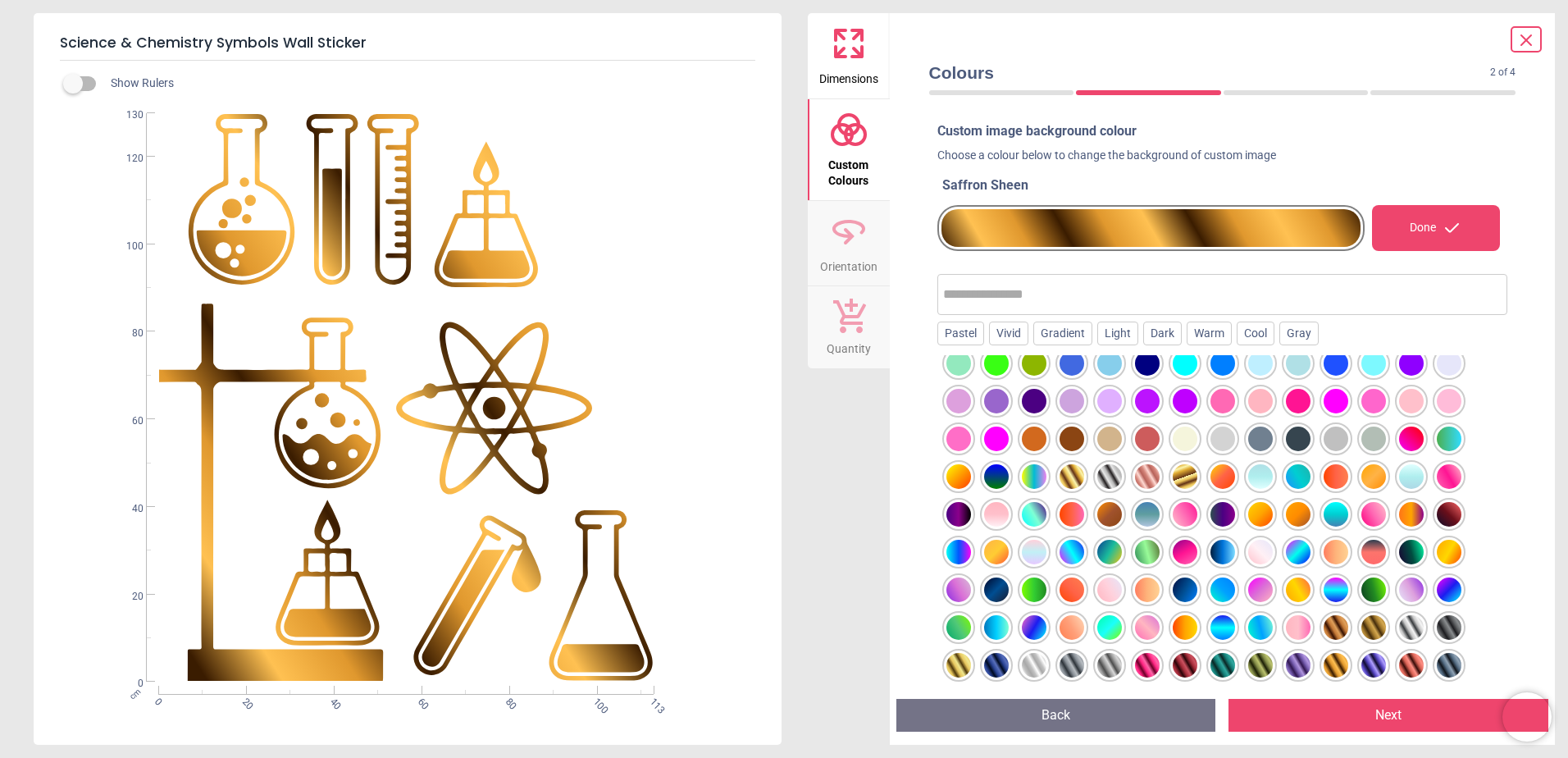
click at [1298, 672] on div at bounding box center [1298, 666] width 25 height 25
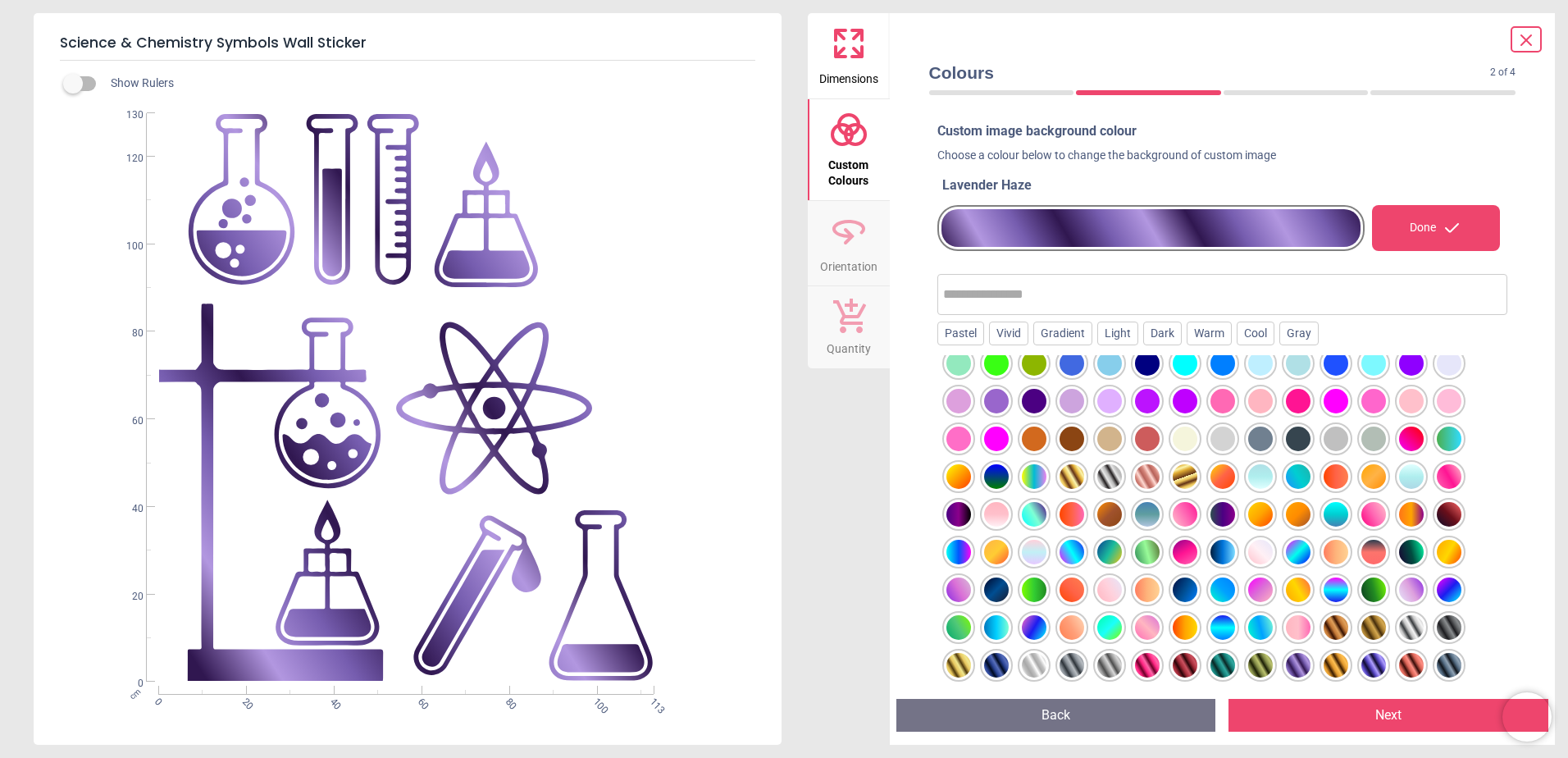
drag, startPoint x: 1258, startPoint y: 674, endPoint x: 1249, endPoint y: 674, distance: 9.0
click at [1258, 674] on div at bounding box center [1261, 666] width 25 height 25
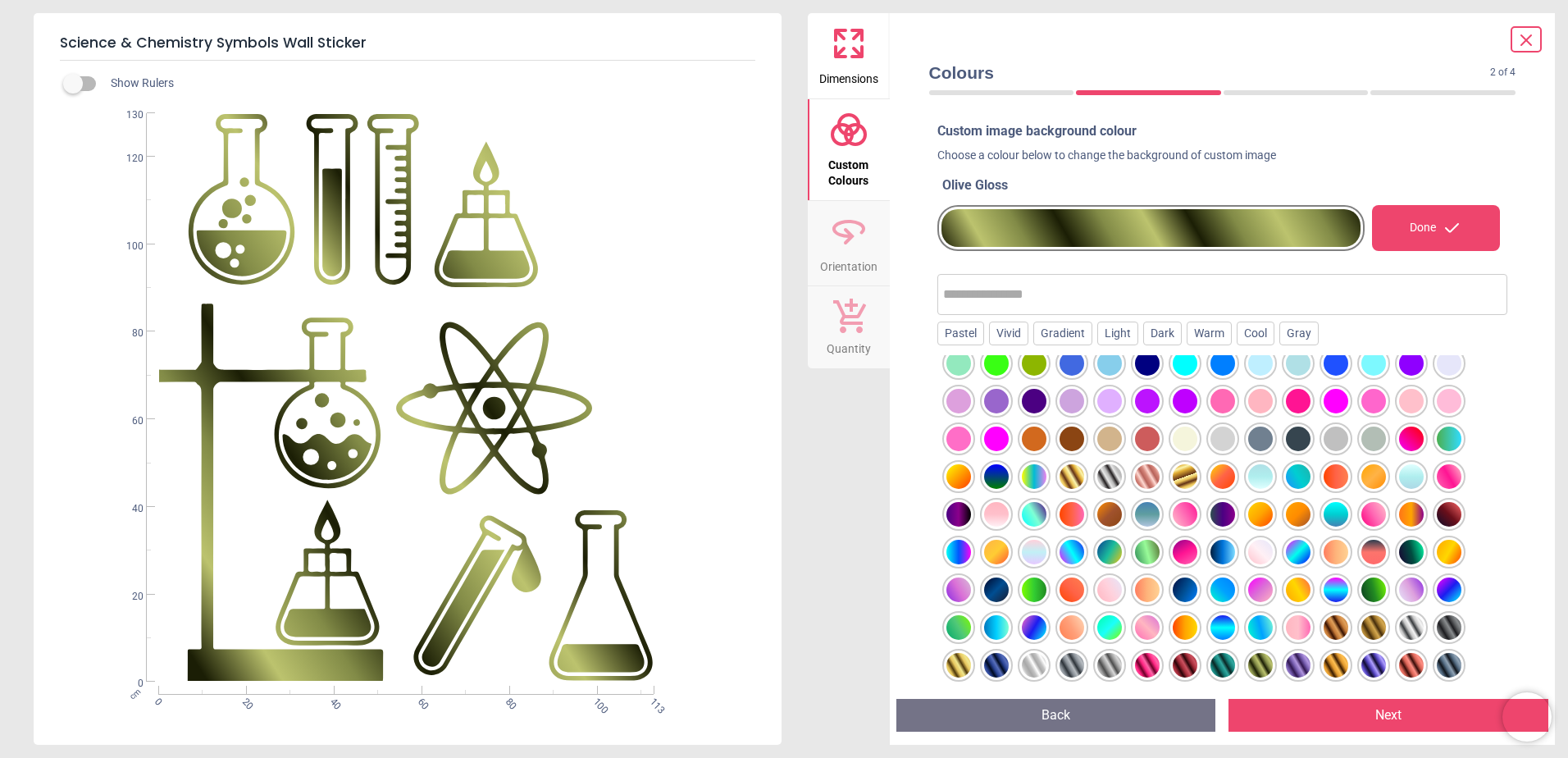
click at [1211, 668] on div at bounding box center [1223, 666] width 25 height 25
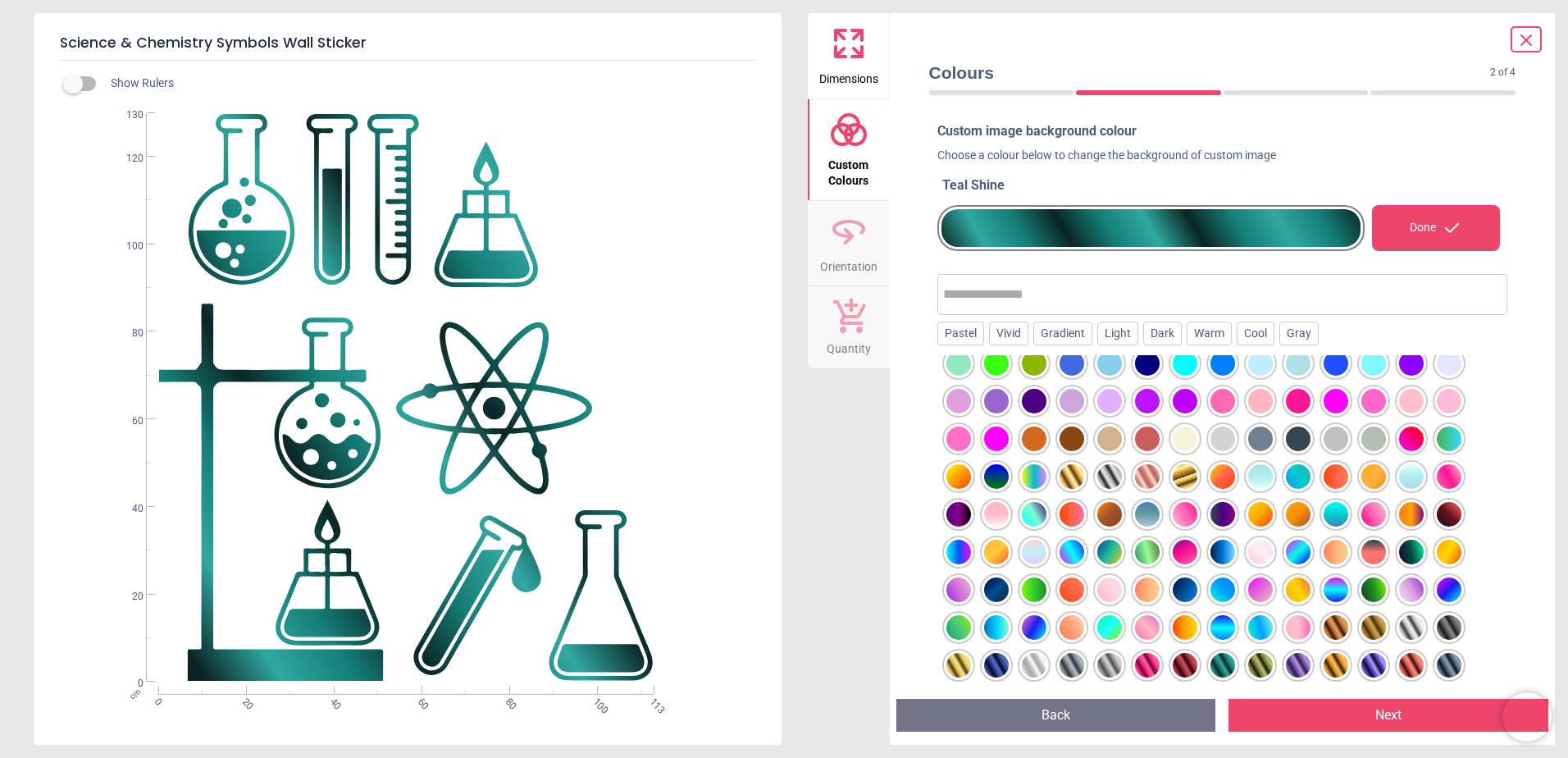
click at [1177, 665] on div at bounding box center [1185, 666] width 25 height 25
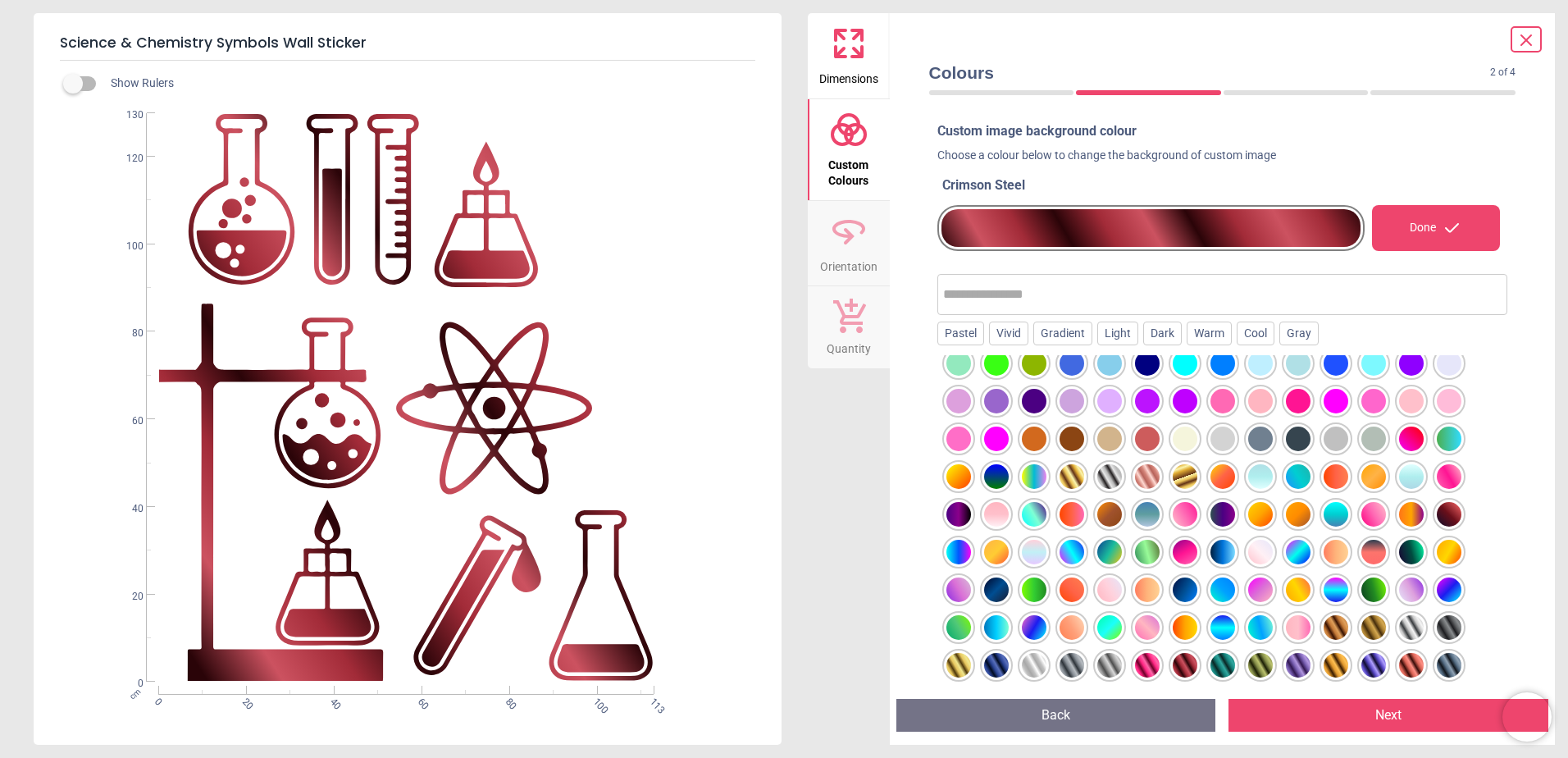
click at [1135, 665] on div at bounding box center [1147, 666] width 25 height 25
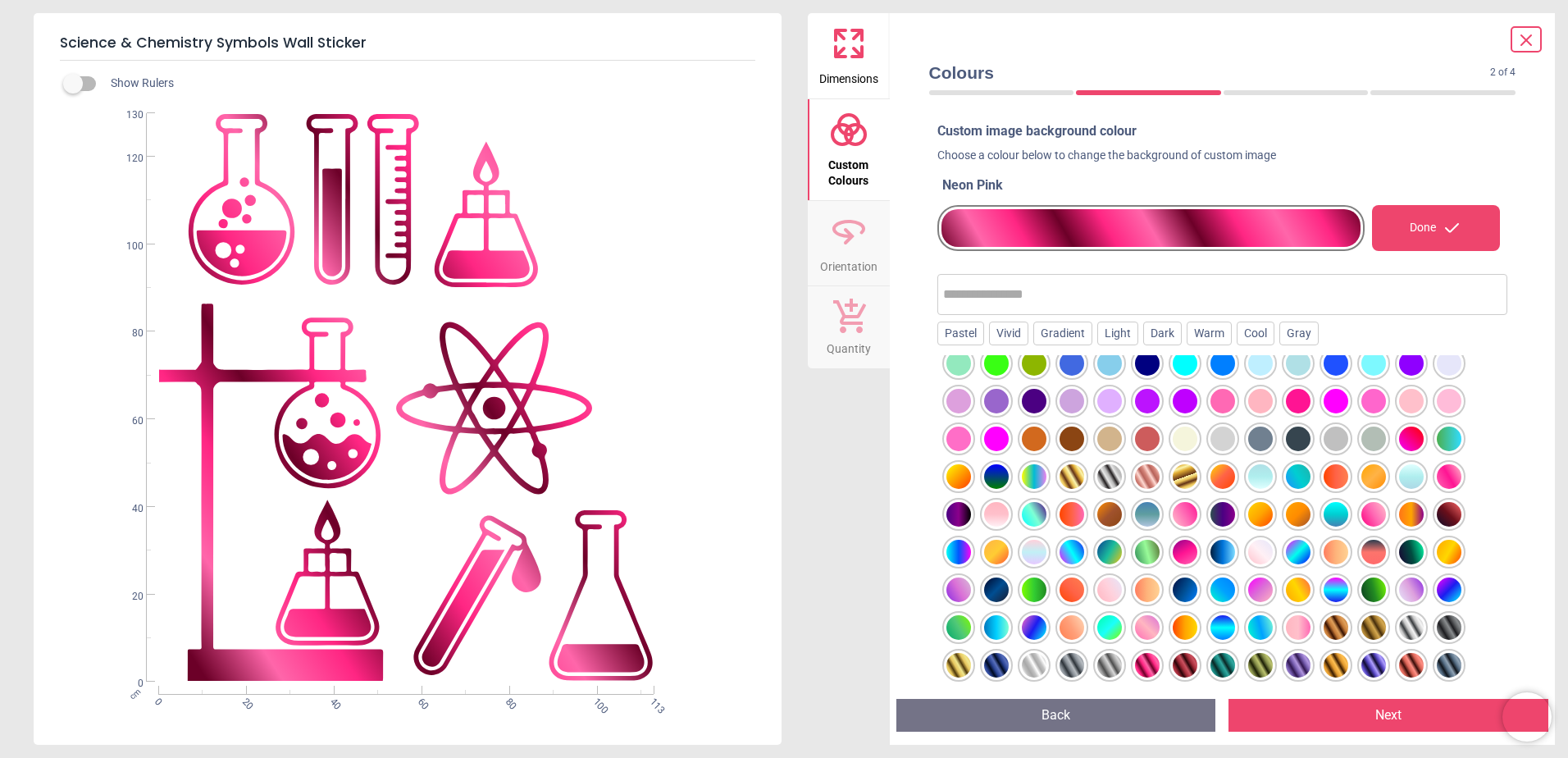
click at [1081, 673] on div at bounding box center [1072, 666] width 25 height 25
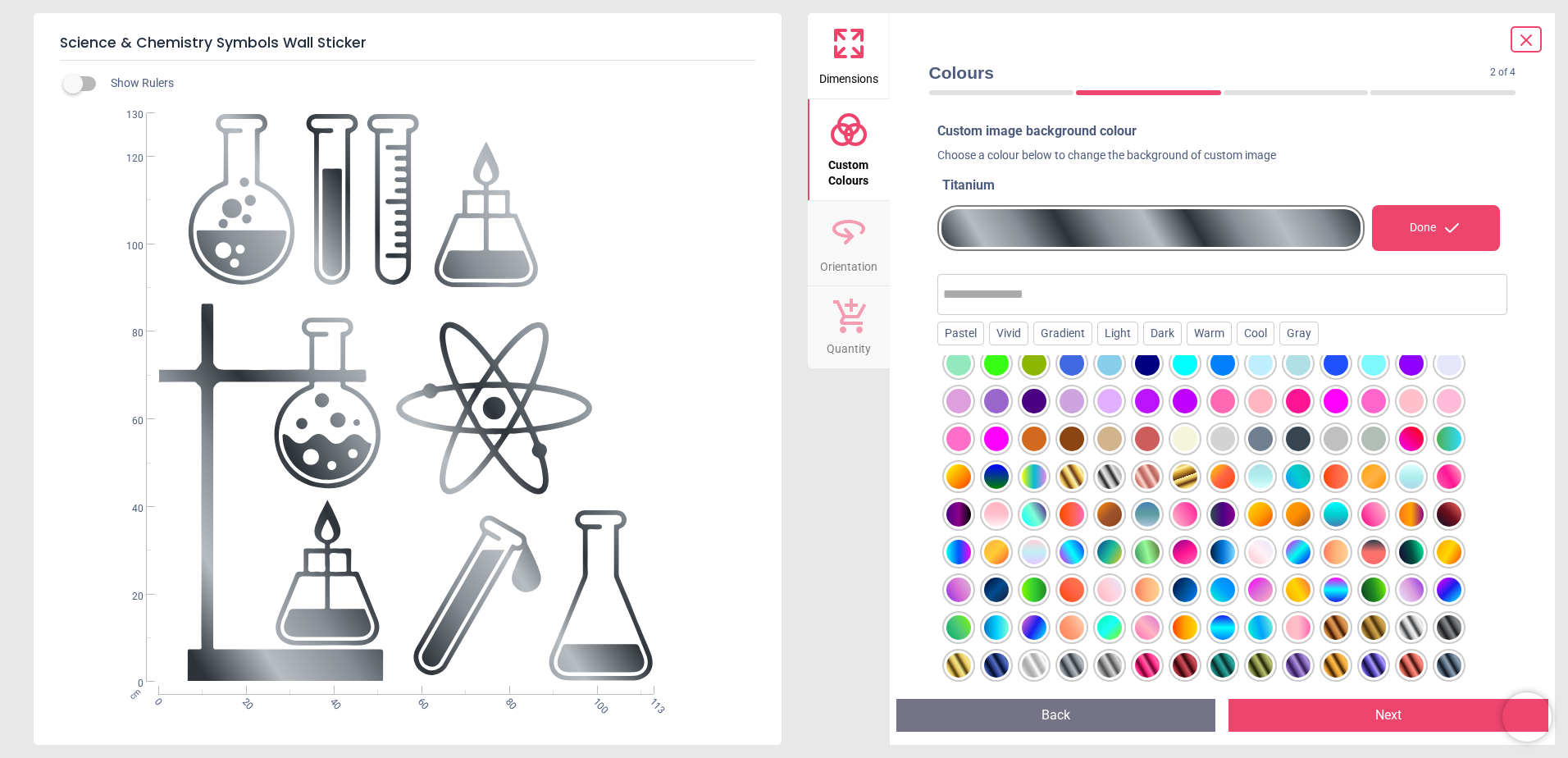
drag, startPoint x: 1044, startPoint y: 677, endPoint x: 1006, endPoint y: 680, distance: 38.1
click at [1042, 677] on div at bounding box center [1034, 666] width 25 height 25
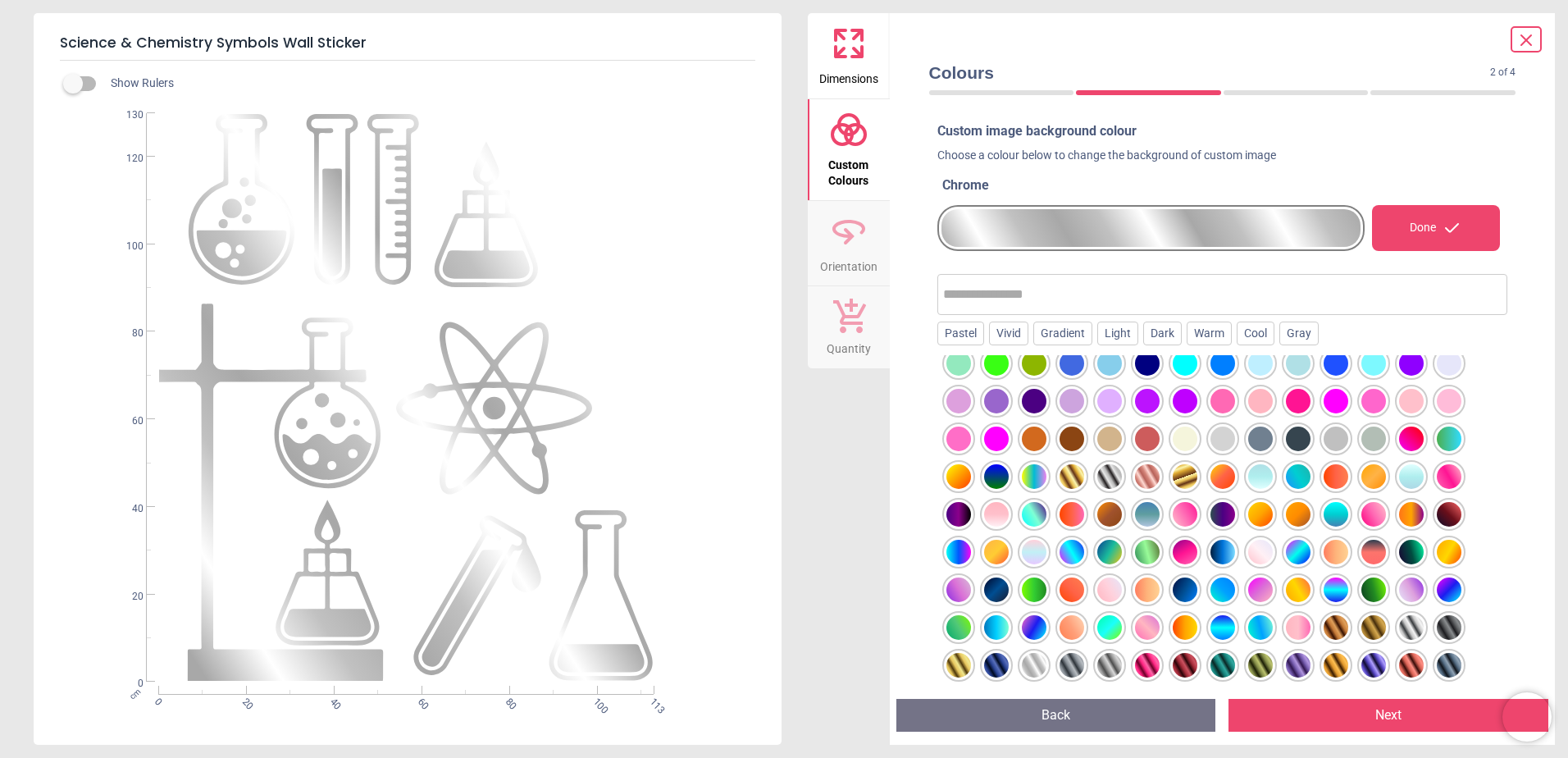
click at [1003, 682] on div at bounding box center [1223, 538] width 571 height 368
click at [953, 668] on div at bounding box center [959, 666] width 25 height 25
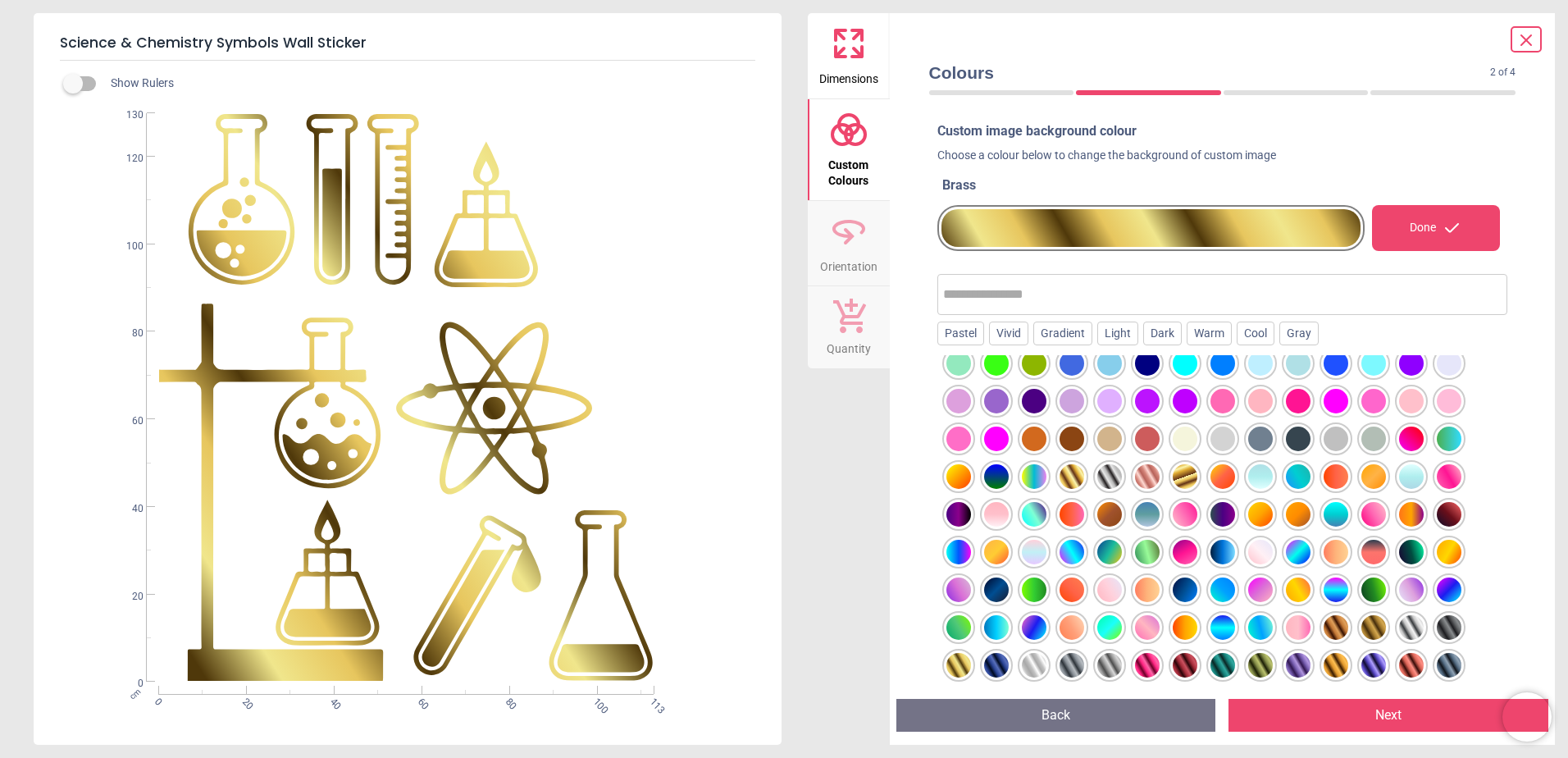
click at [997, 661] on div at bounding box center [996, 666] width 25 height 25
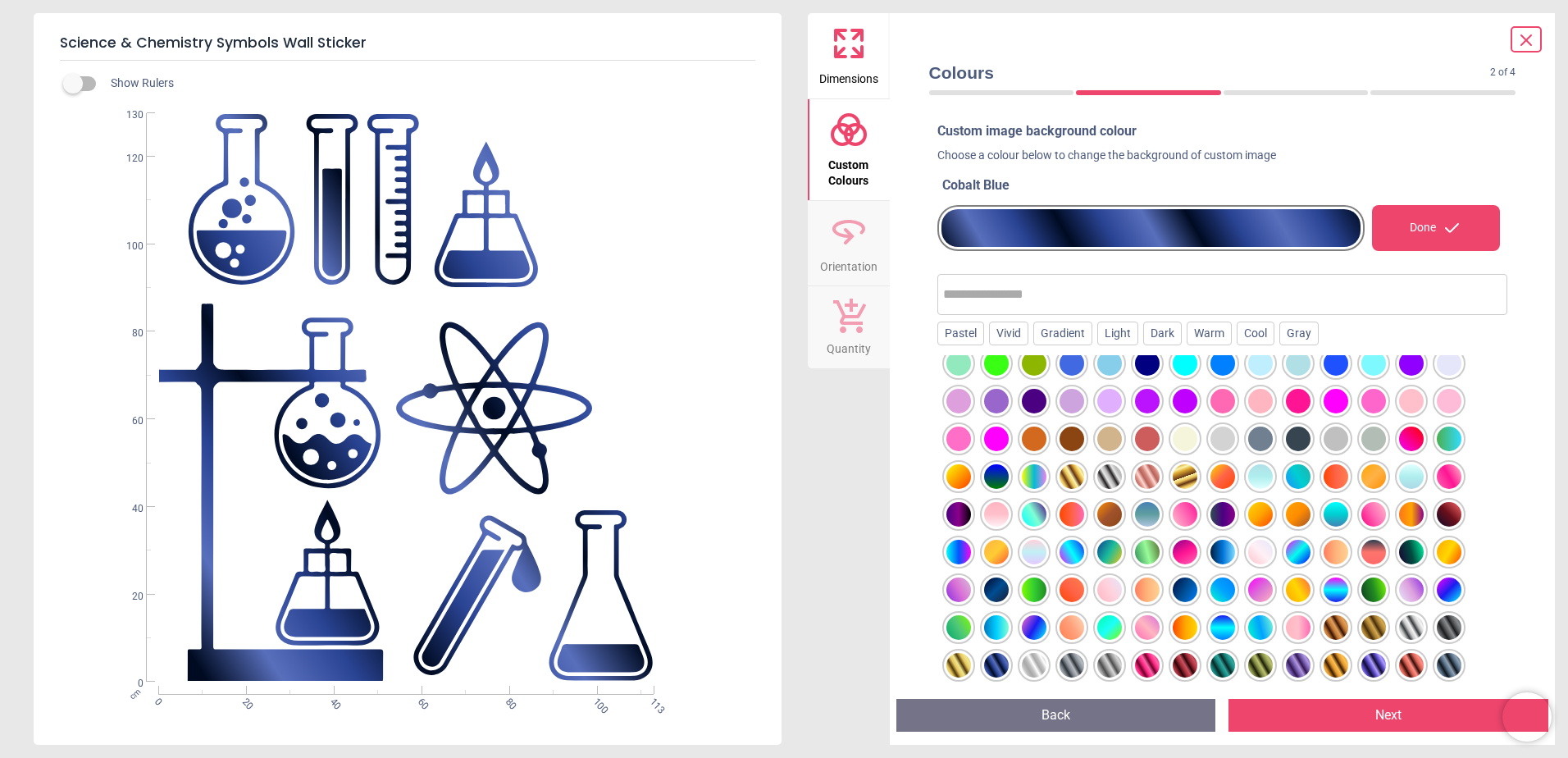
click at [1438, 624] on div at bounding box center [1449, 628] width 25 height 25
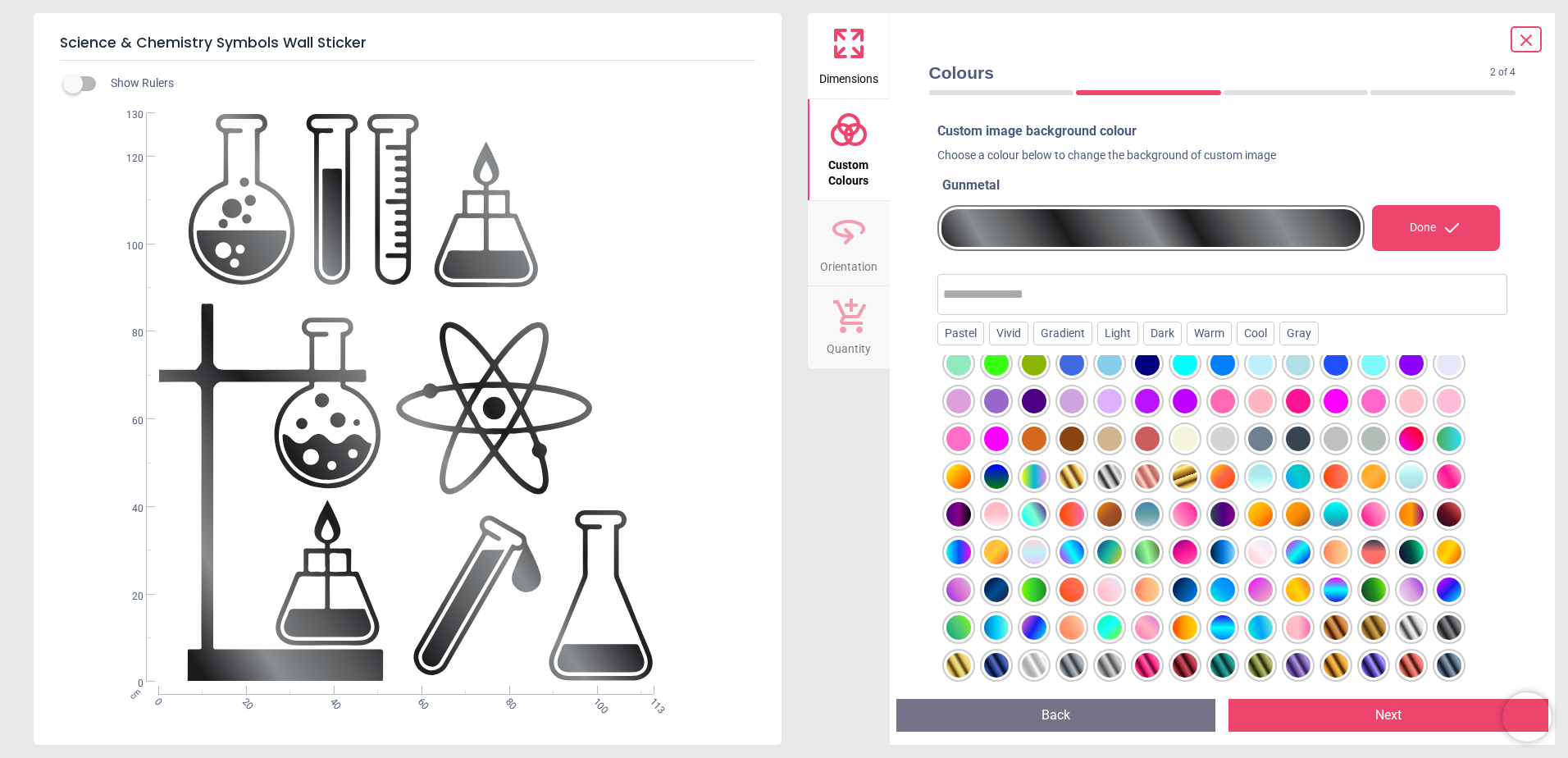
click at [1402, 626] on div at bounding box center [1412, 628] width 25 height 25
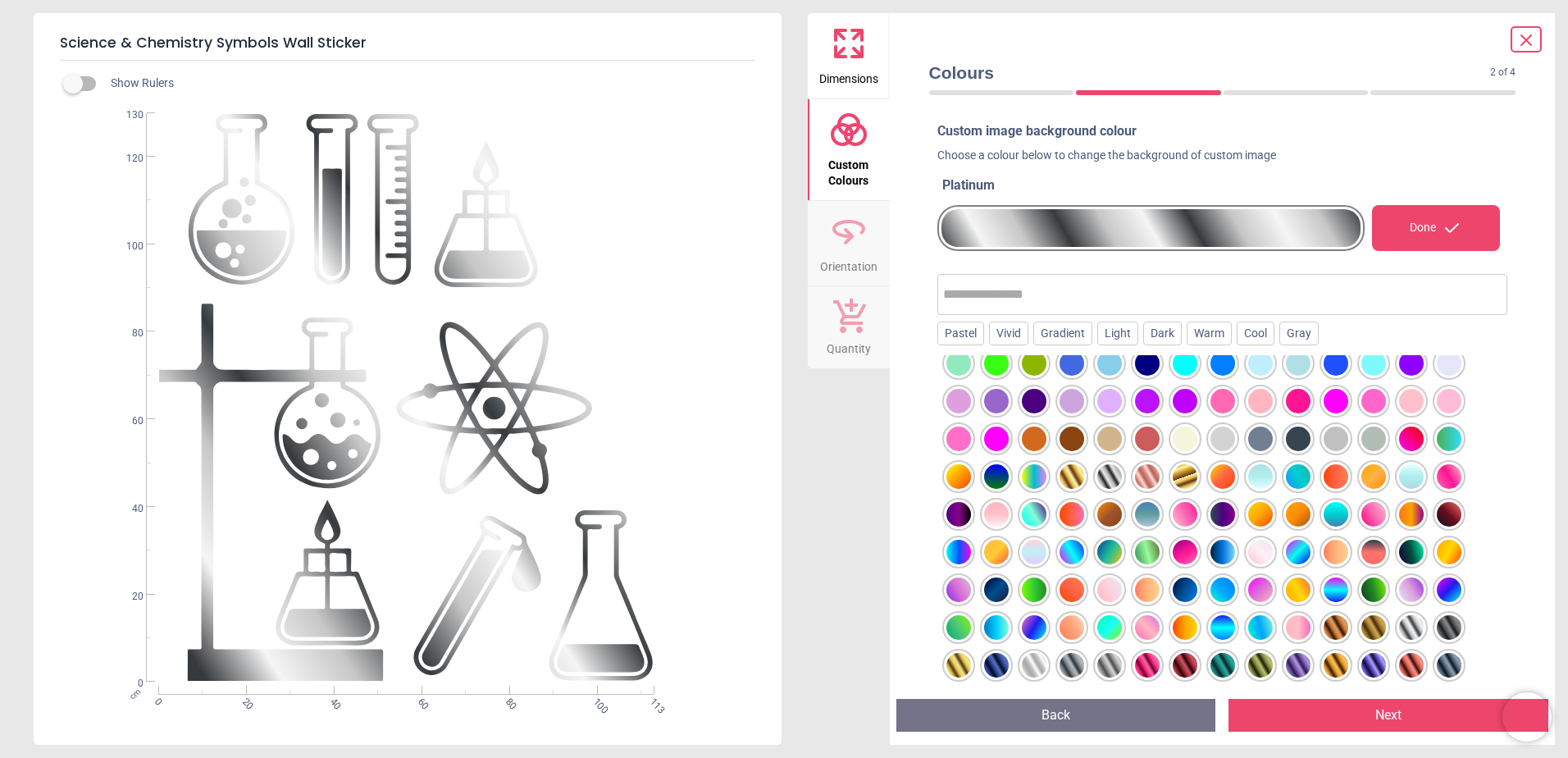
click at [1376, 621] on div at bounding box center [1374, 628] width 25 height 25
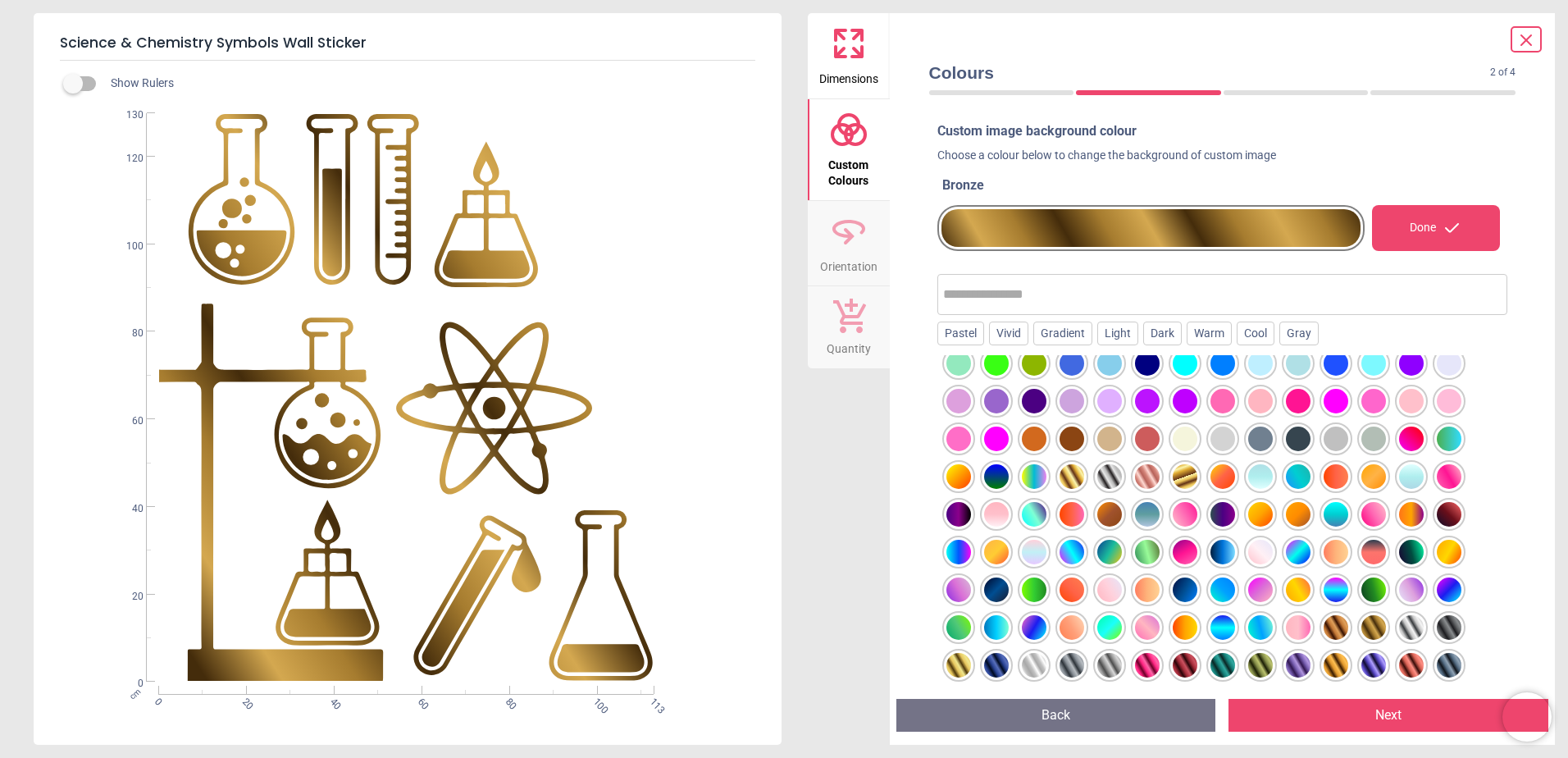
click at [1311, 624] on div at bounding box center [1298, 628] width 25 height 25
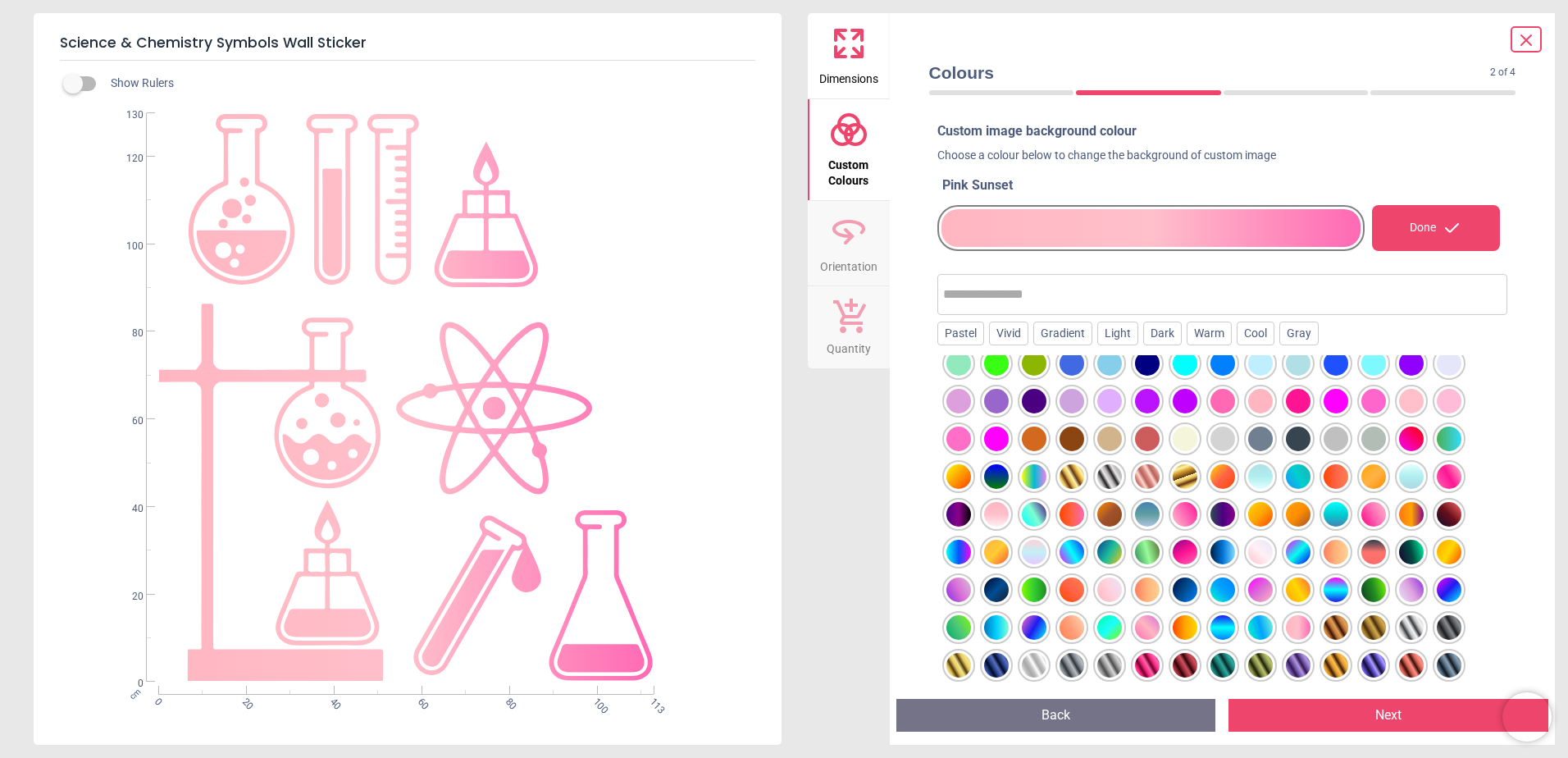
click at [1292, 628] on div at bounding box center [1298, 628] width 25 height 25
click at [1258, 629] on div at bounding box center [1261, 628] width 25 height 25
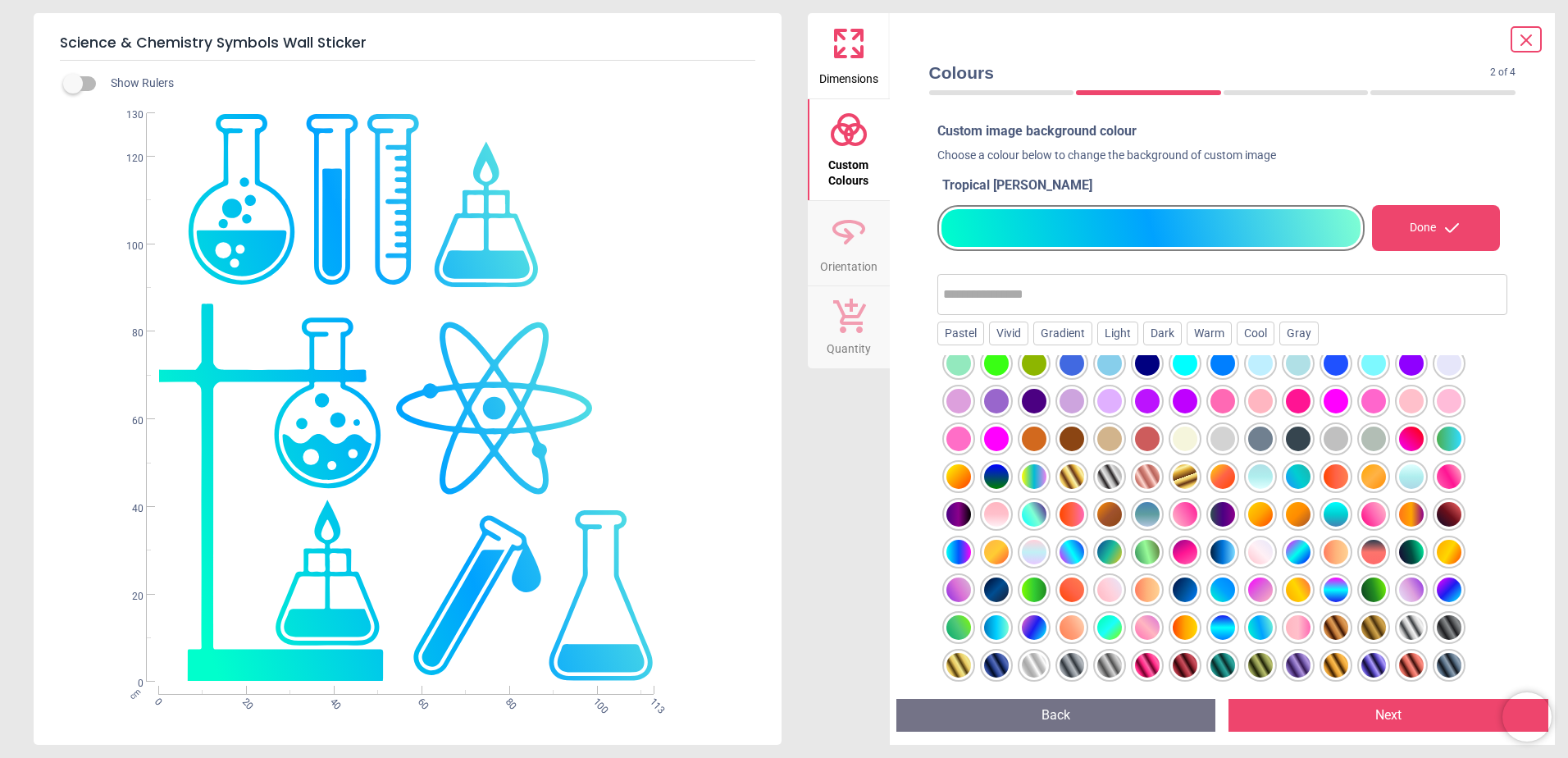
click at [1182, 632] on div at bounding box center [1185, 628] width 25 height 25
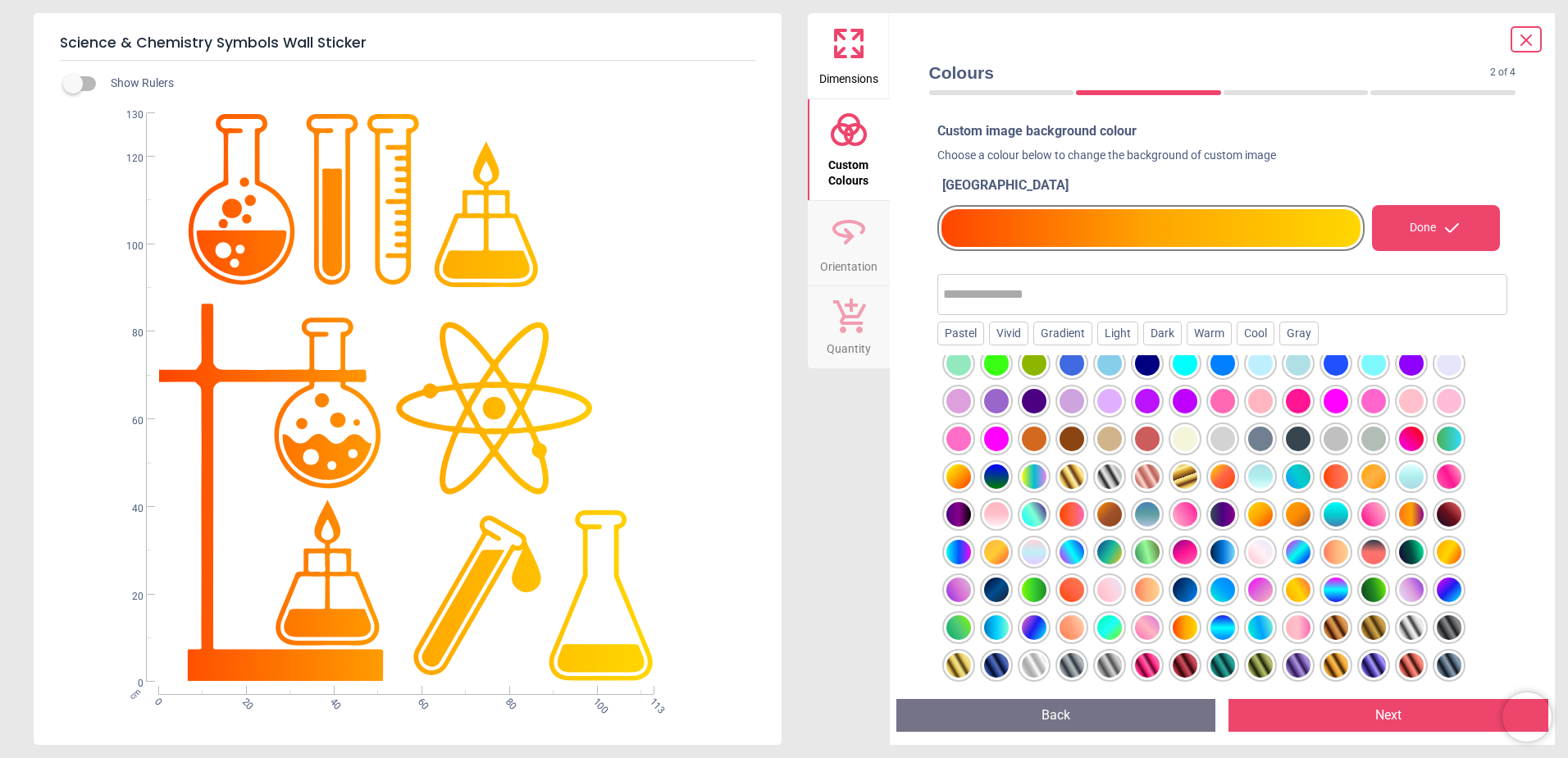
drag, startPoint x: 1138, startPoint y: 631, endPoint x: 1102, endPoint y: 631, distance: 36.0
click at [1139, 631] on div at bounding box center [1147, 628] width 25 height 25
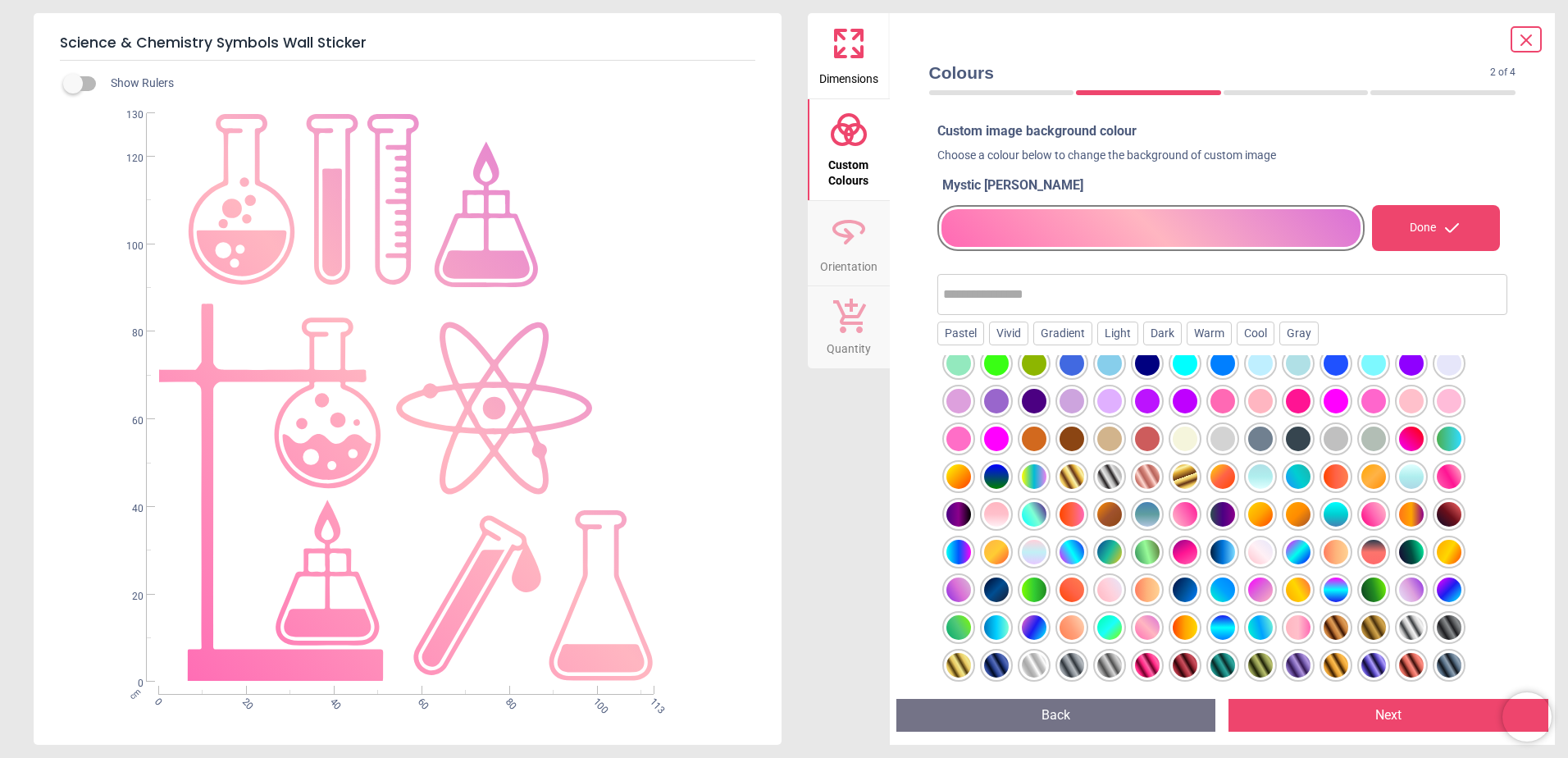
click at [1097, 631] on div at bounding box center [1110, 628] width 25 height 25
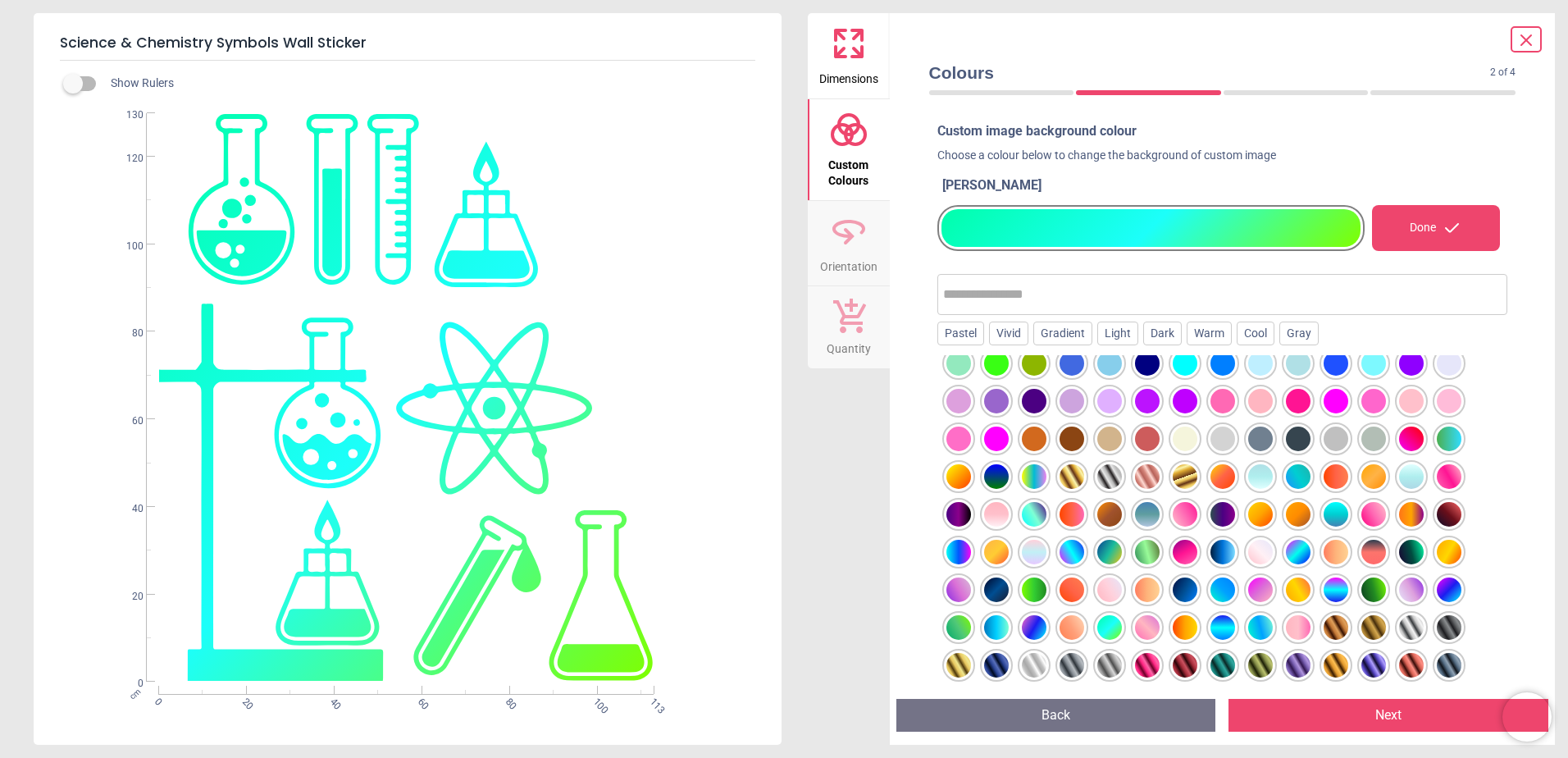
click at [1525, 34] on icon at bounding box center [1526, 40] width 19 height 19
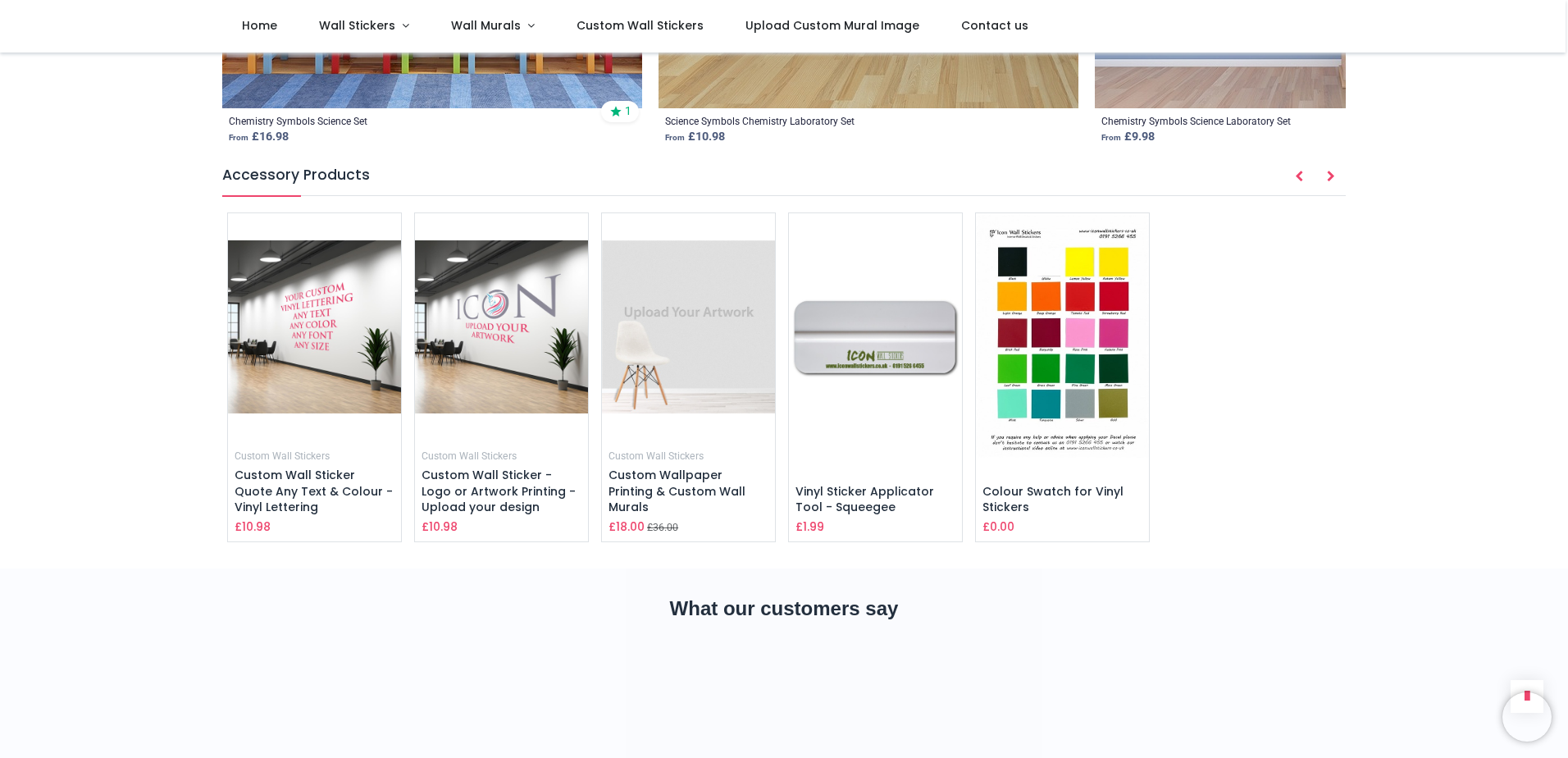
scroll to position [2904, 0]
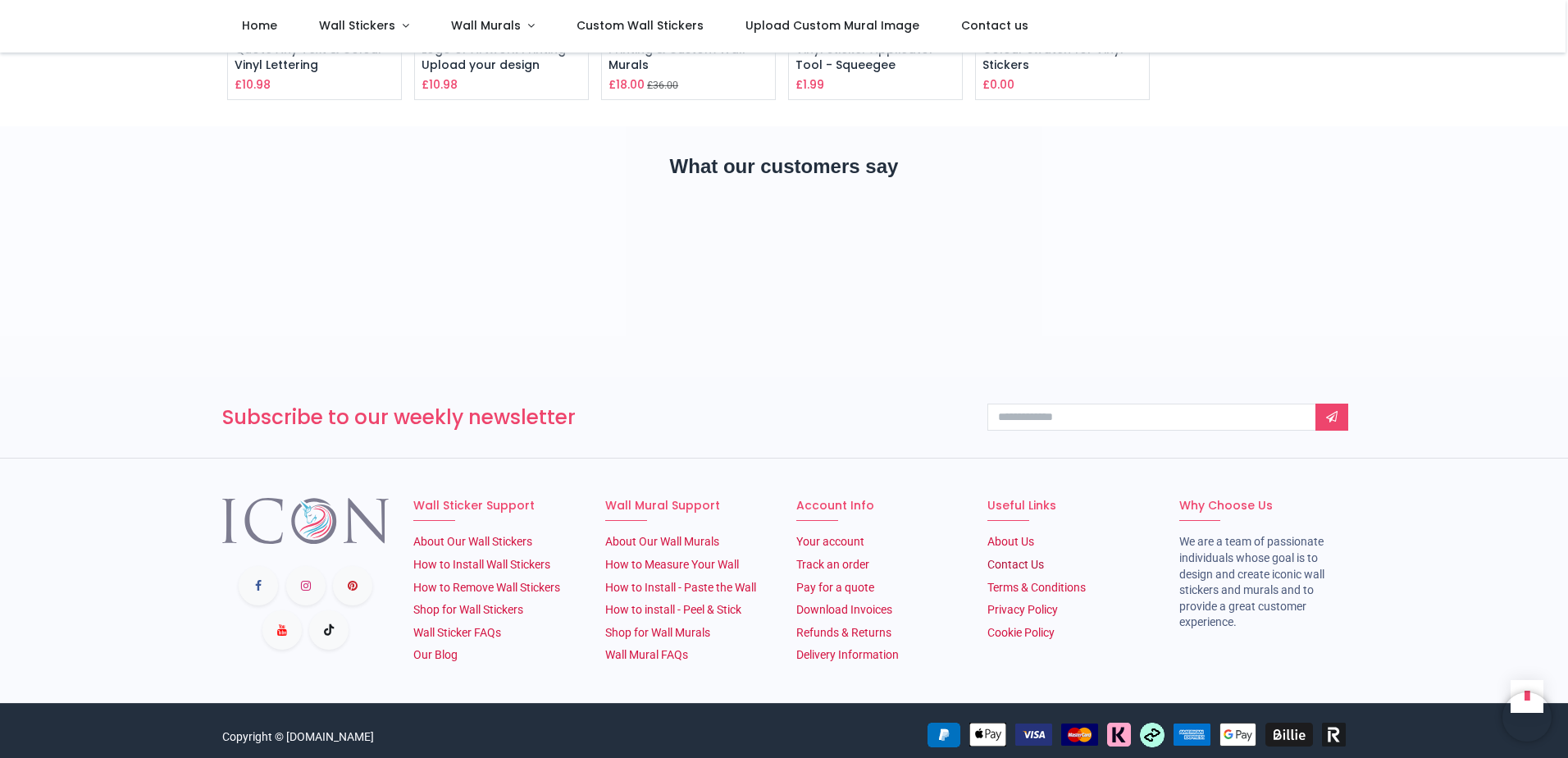
click at [1016, 558] on link "Contact Us" at bounding box center [1016, 564] width 56 height 13
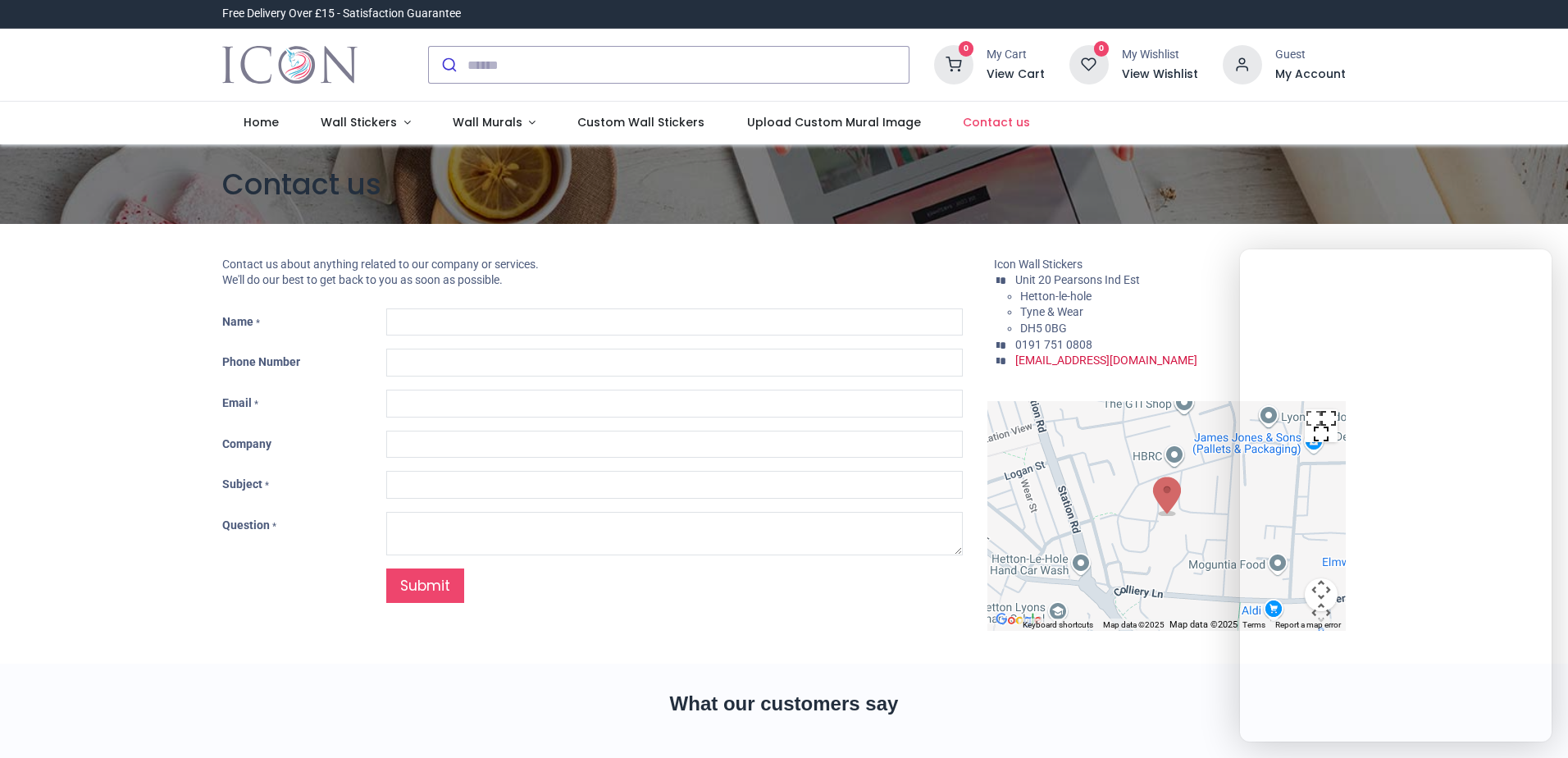
type input "***"
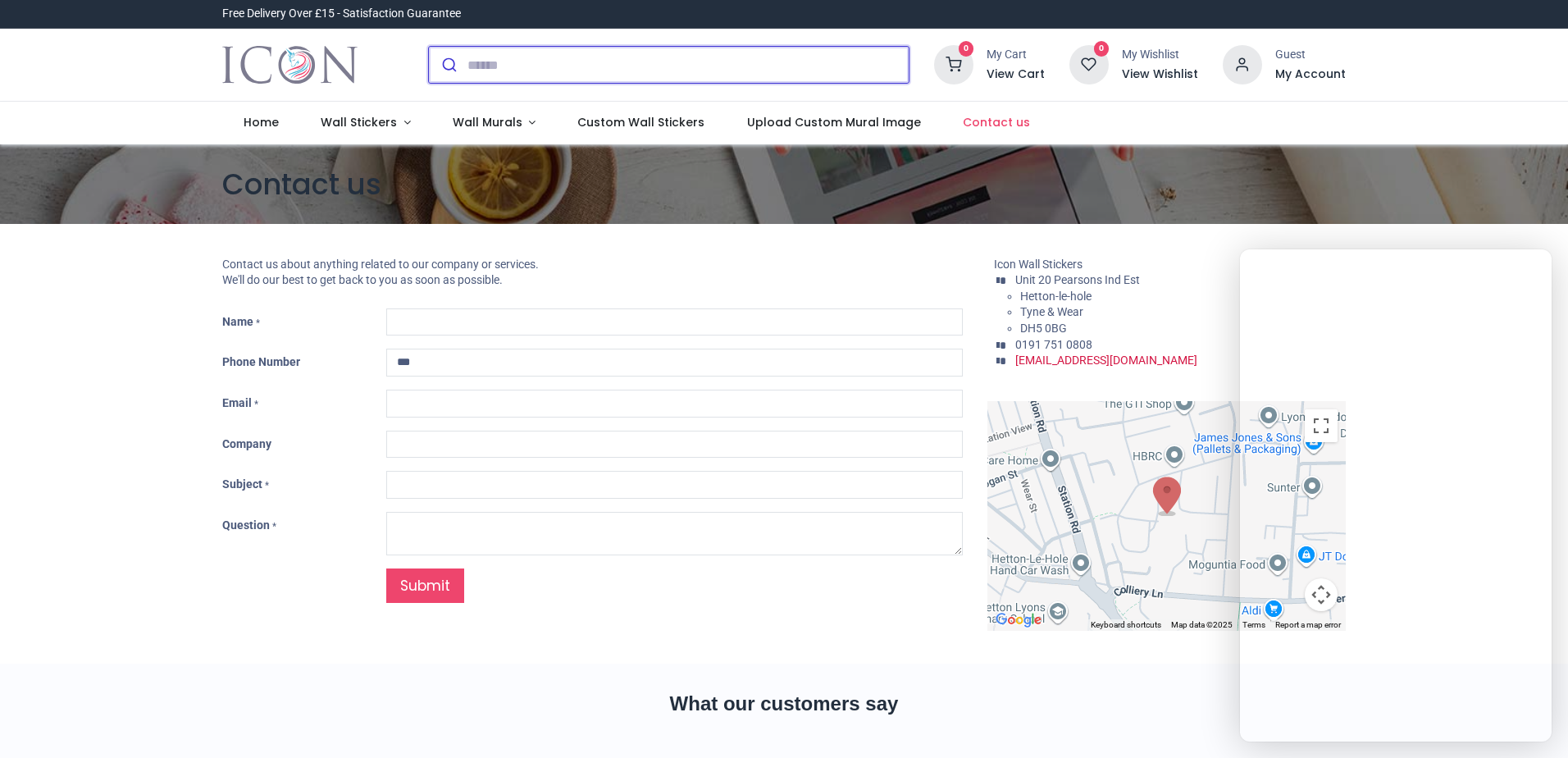
click at [722, 62] on input "search" at bounding box center [687, 64] width 442 height 36
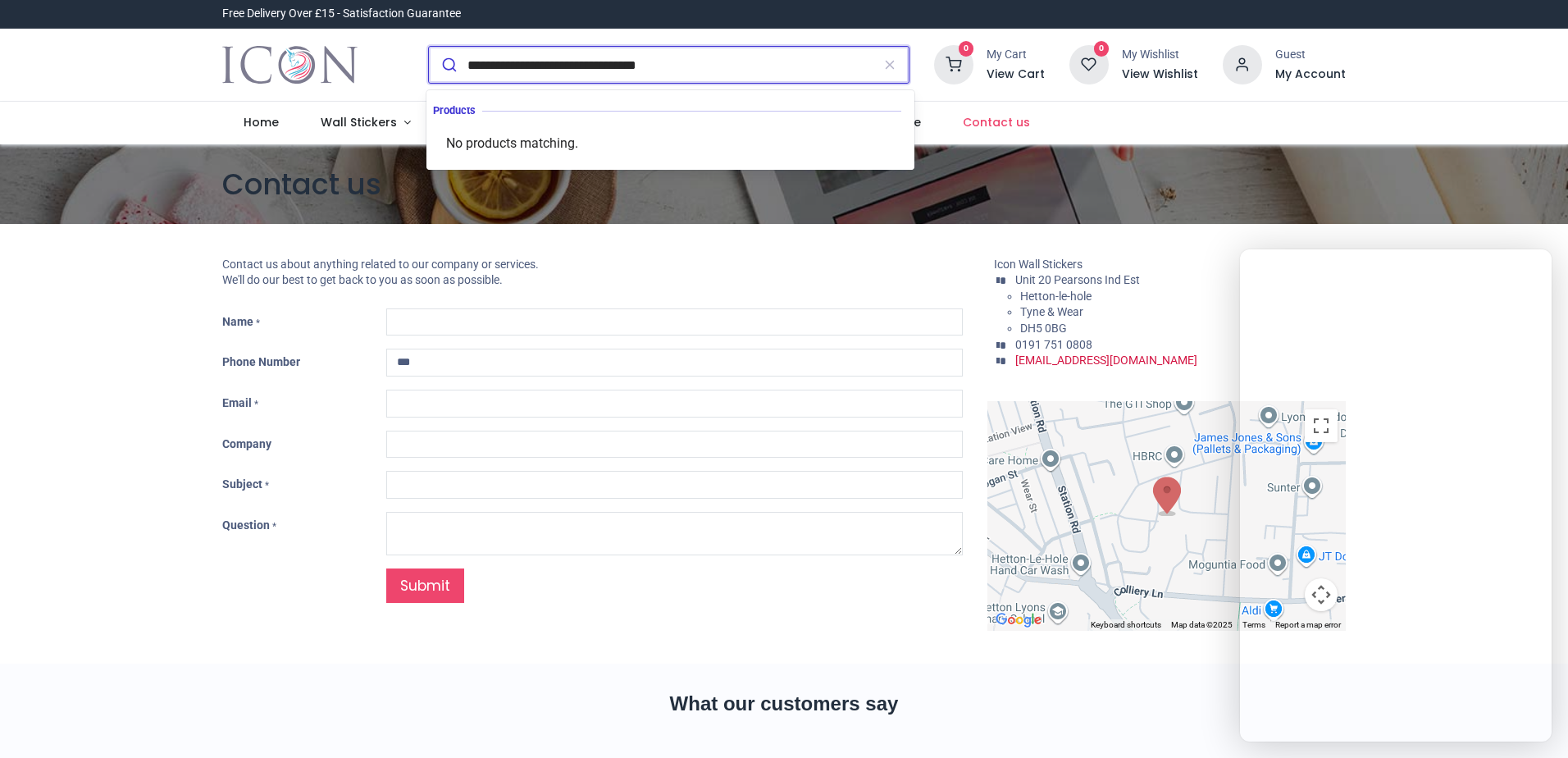
type input "**********"
click at [429, 47] on button "submit" at bounding box center [449, 64] width 39 height 36
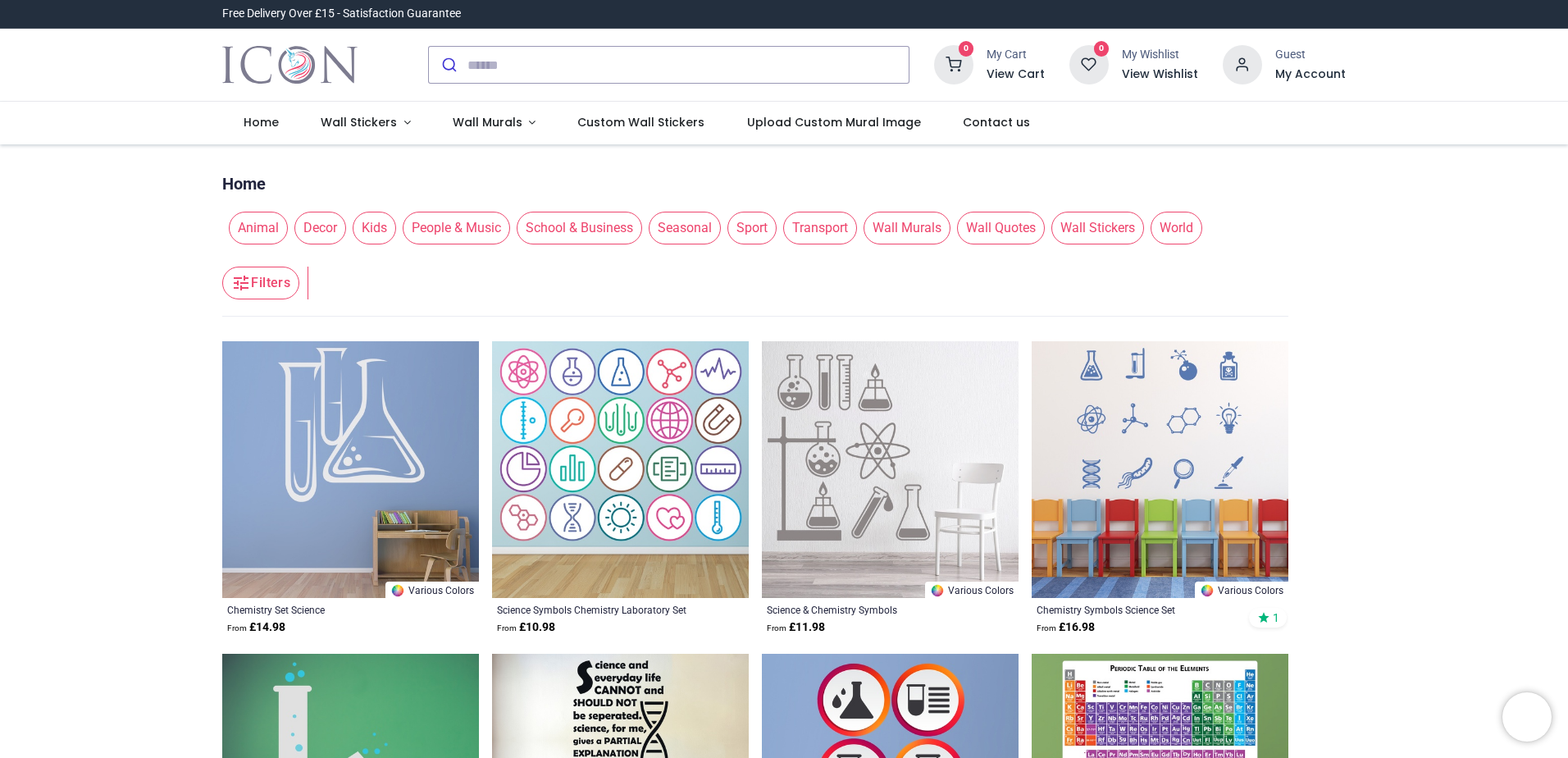
click at [919, 500] on img at bounding box center [890, 470] width 256 height 256
click at [874, 608] on div "Science & Chemistry Symbols" at bounding box center [865, 610] width 198 height 13
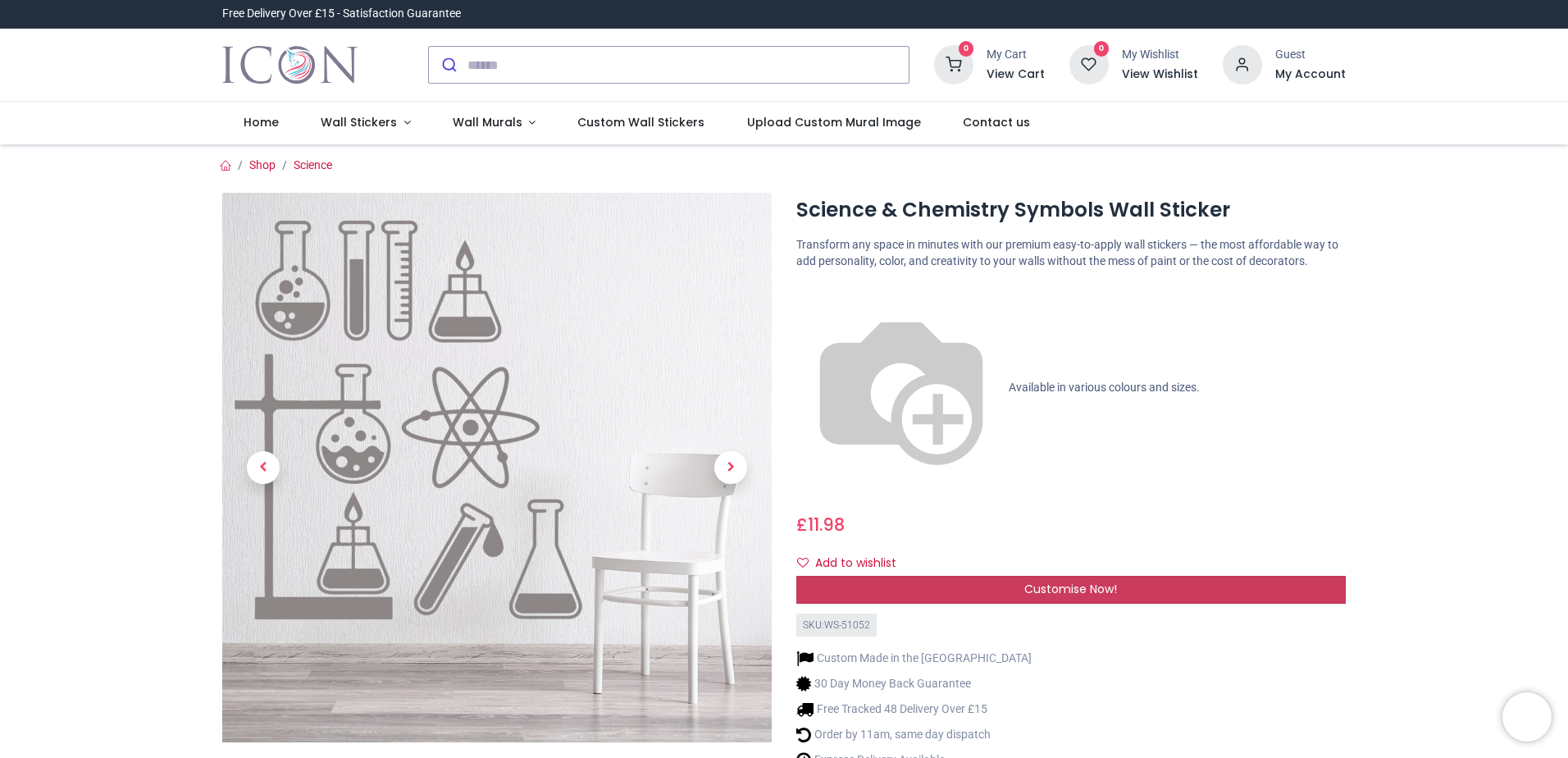
click at [962, 576] on div "Customise Now!" at bounding box center [1071, 590] width 550 height 28
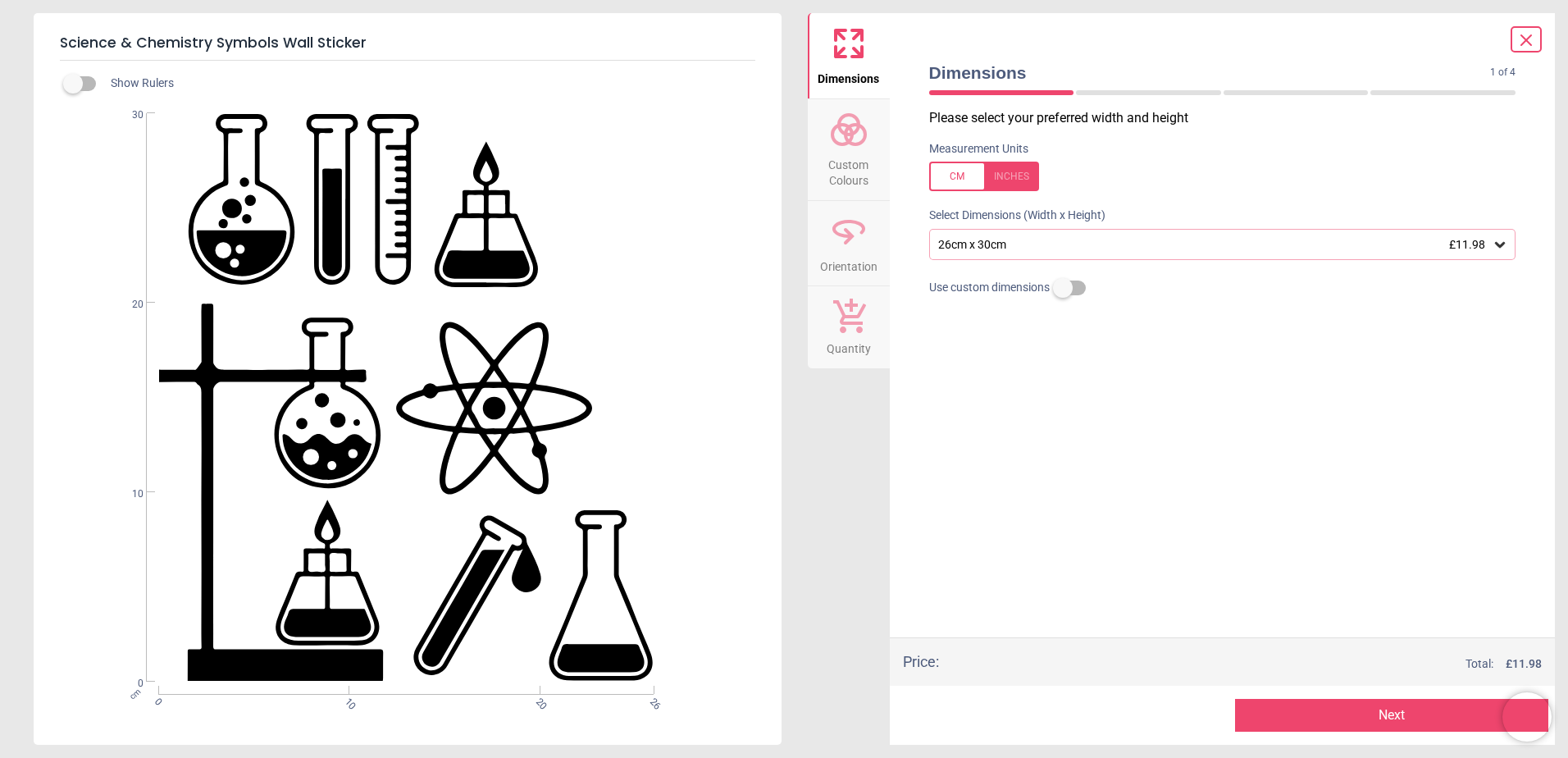
click at [1003, 248] on div "26cm x 30cm £11.98" at bounding box center [1214, 245] width 556 height 14
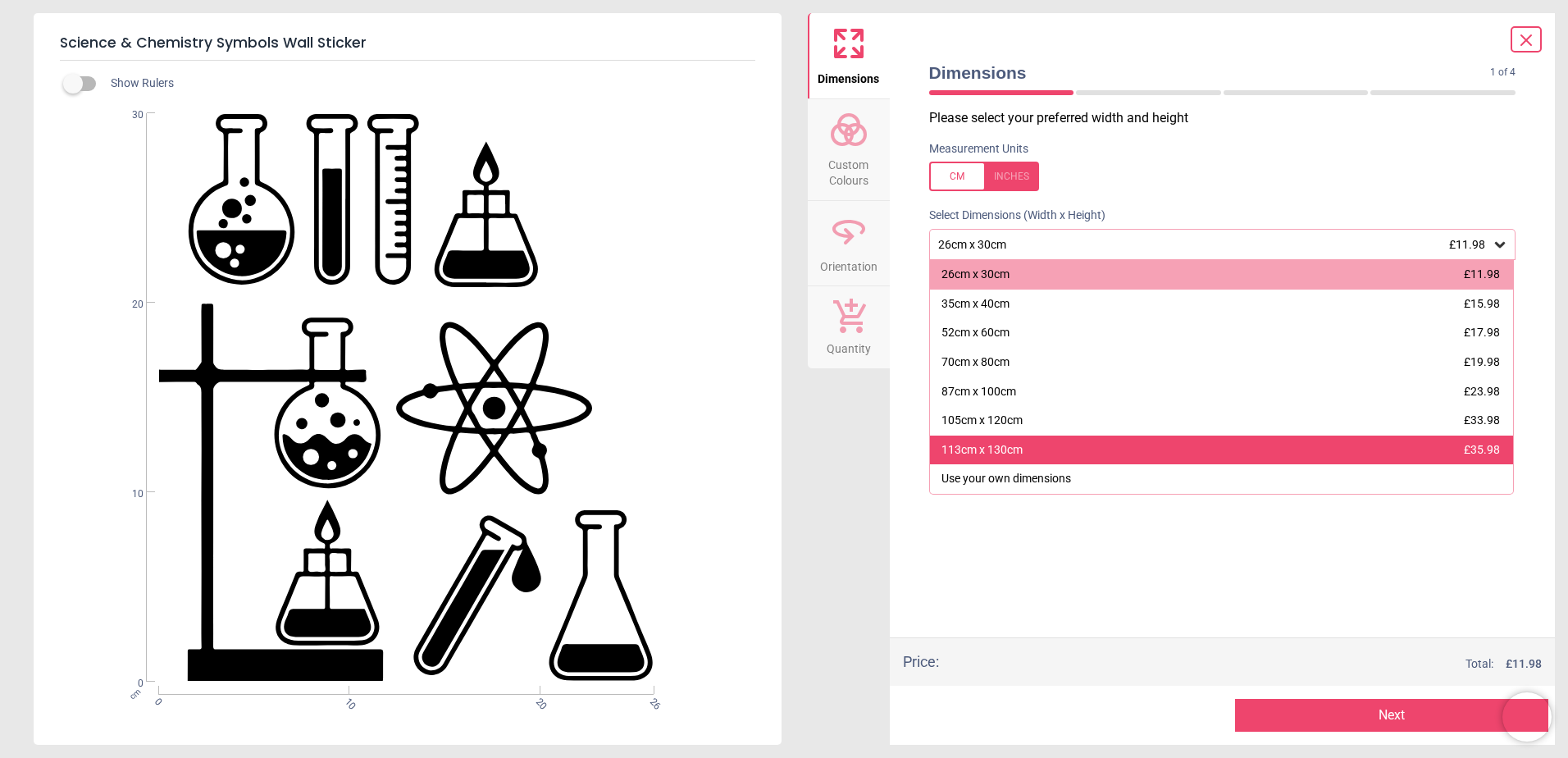
click at [1022, 455] on div "113cm x 130cm £35.98" at bounding box center [1221, 451] width 584 height 30
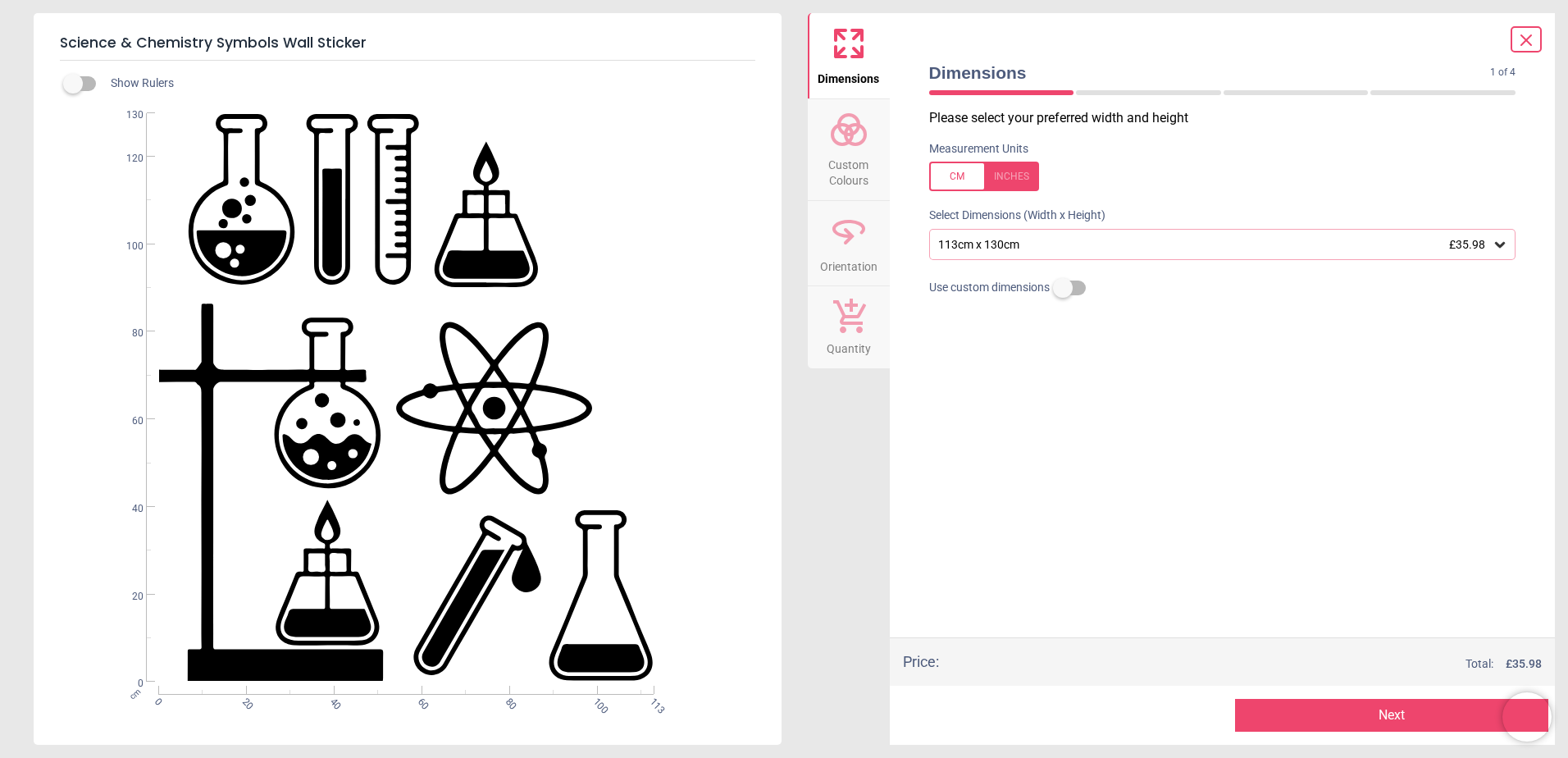
click at [862, 181] on span "Custom Colours" at bounding box center [849, 170] width 79 height 40
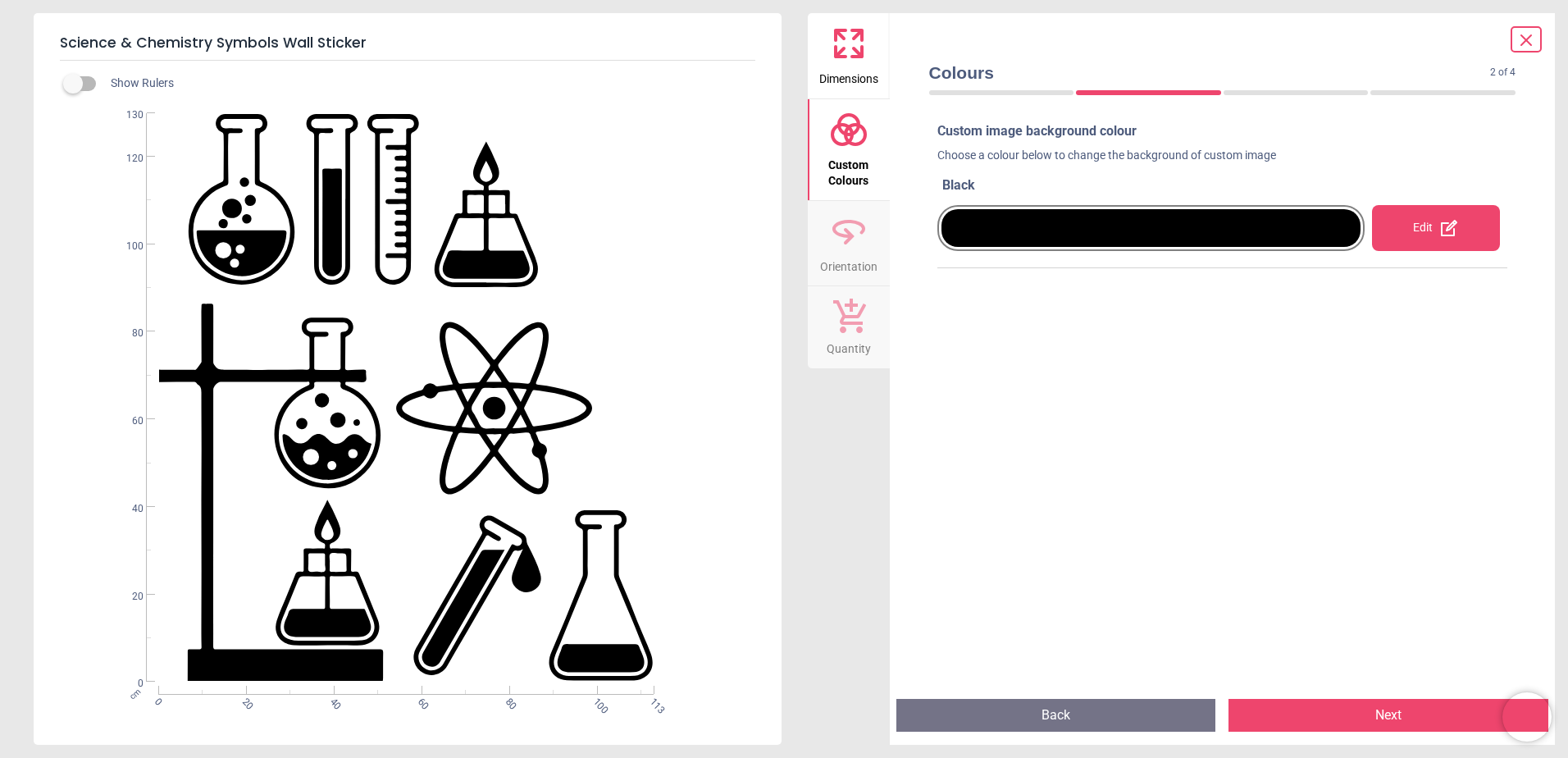
click at [1055, 236] on div at bounding box center [1151, 227] width 420 height 38
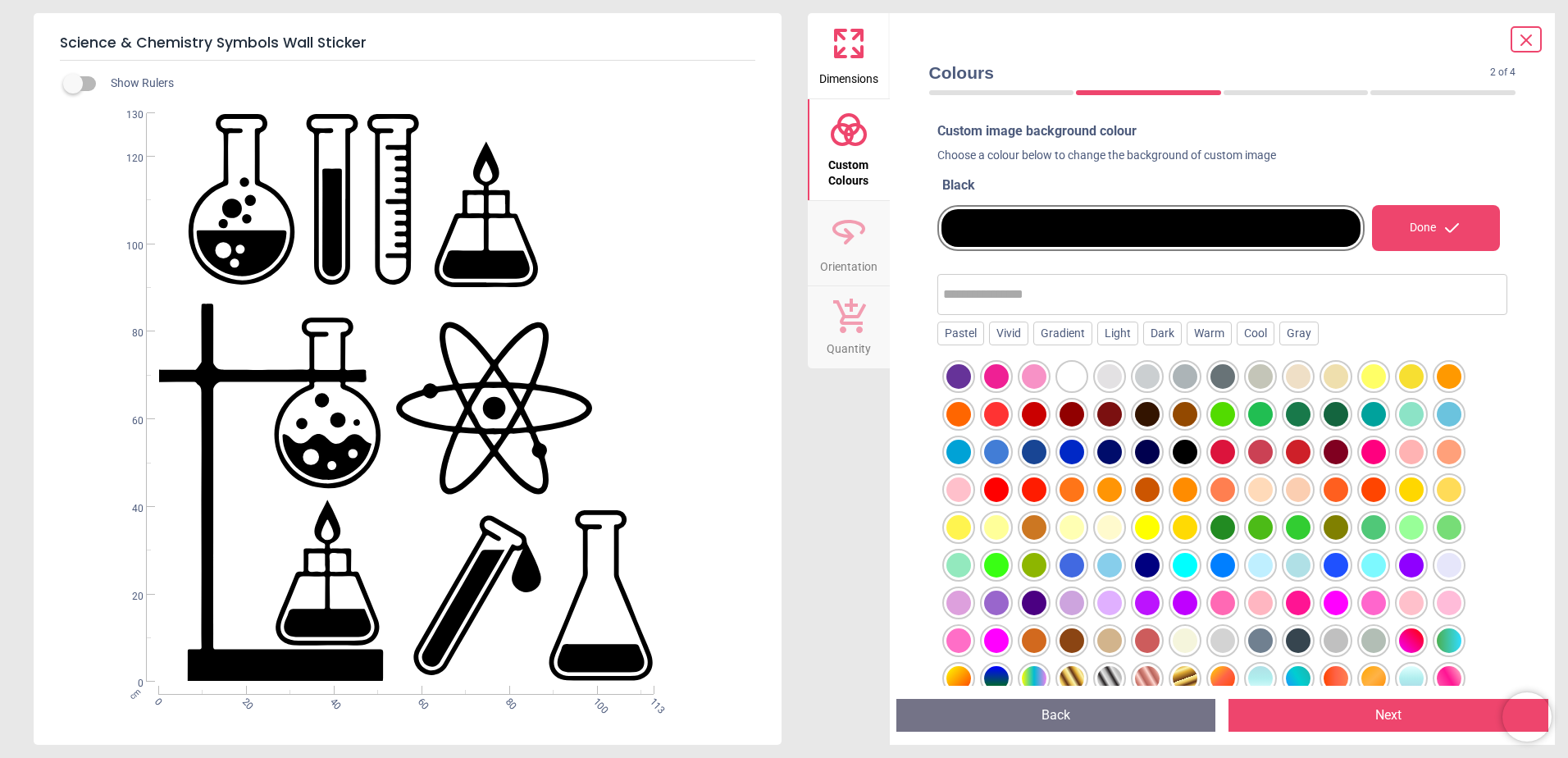
scroll to position [202, 0]
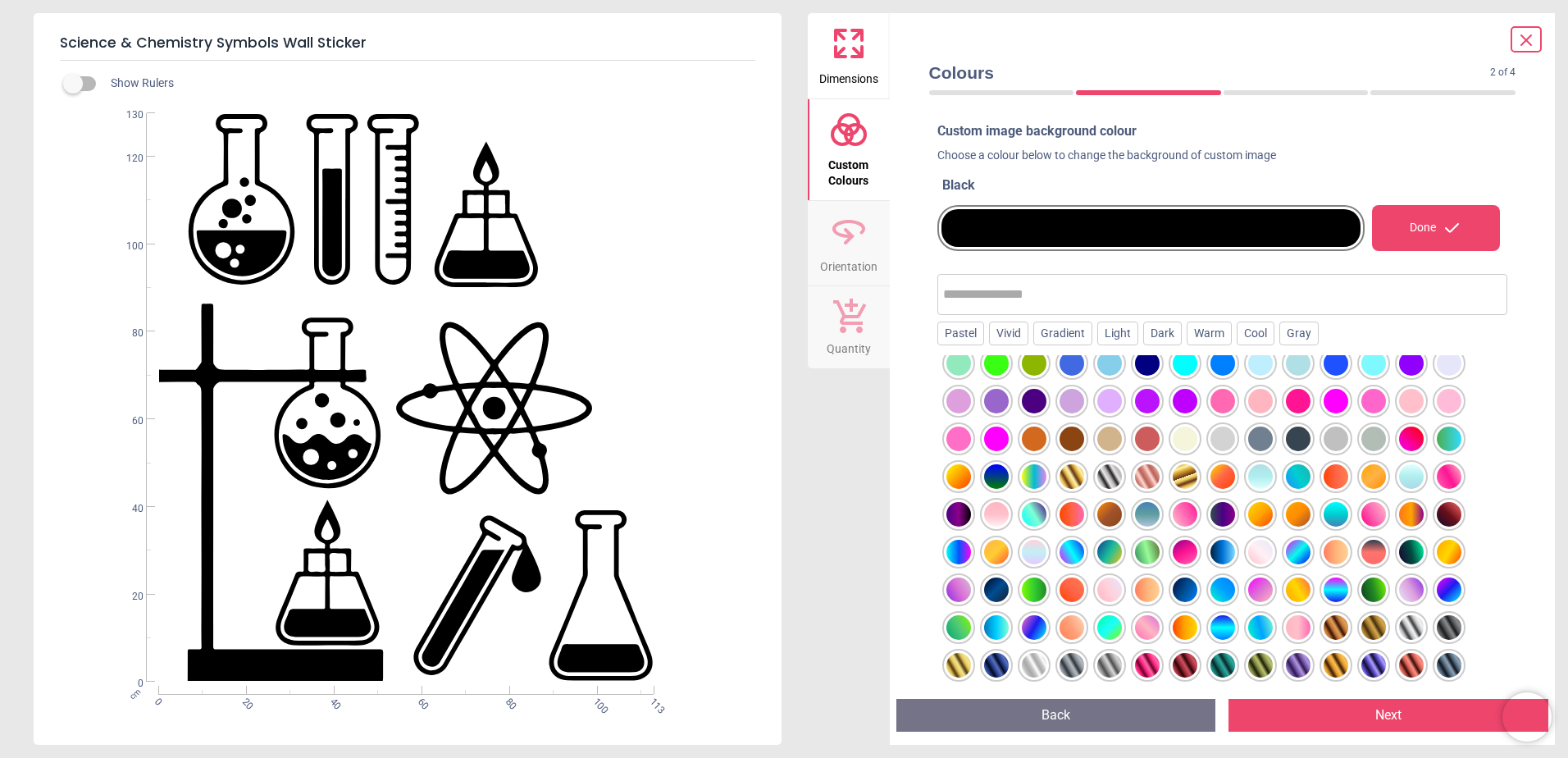
click at [1190, 477] on div at bounding box center [1185, 477] width 25 height 25
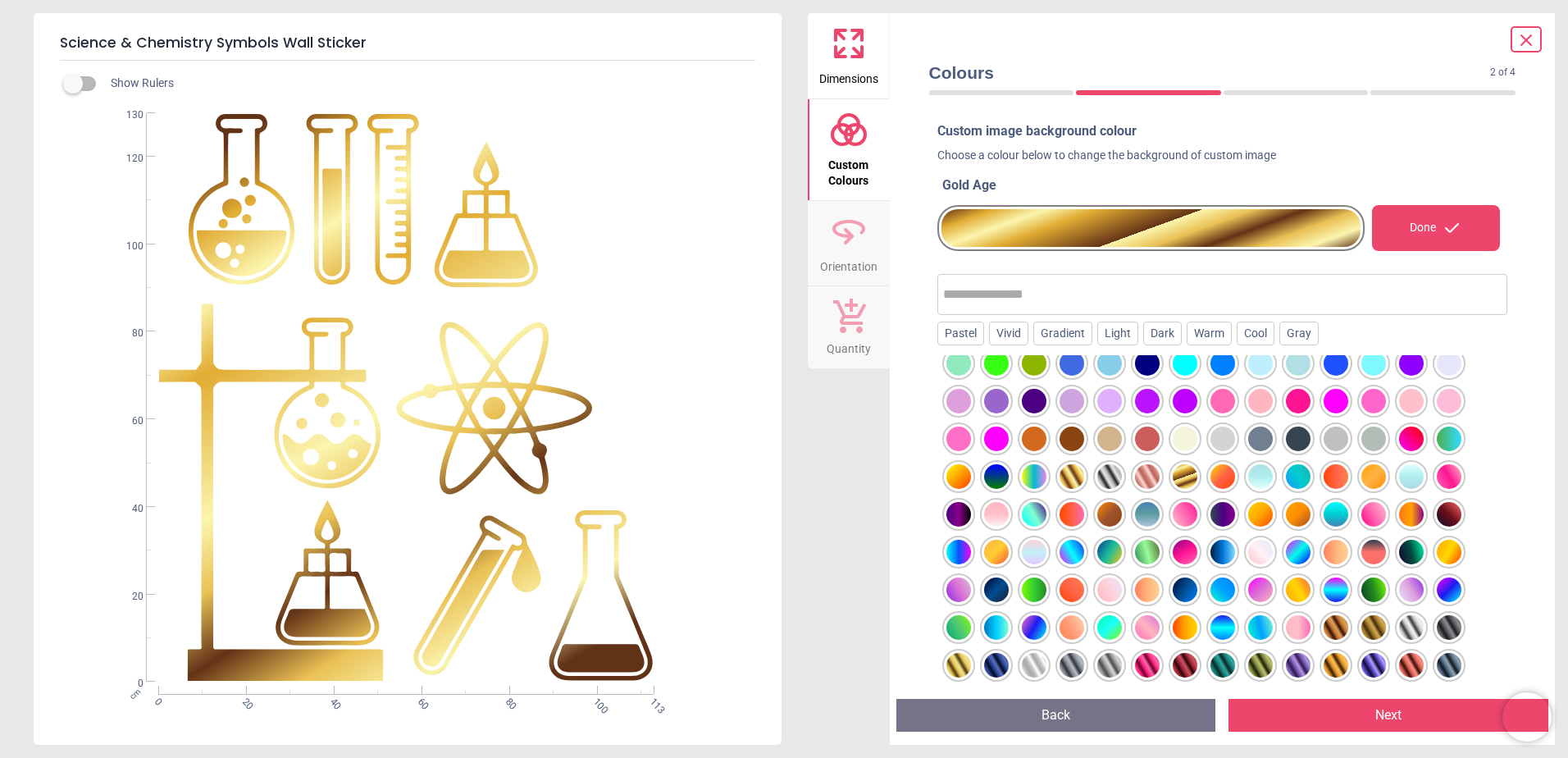
click at [1240, 475] on div at bounding box center [1223, 538] width 571 height 368
click at [1226, 477] on div at bounding box center [1223, 477] width 25 height 25
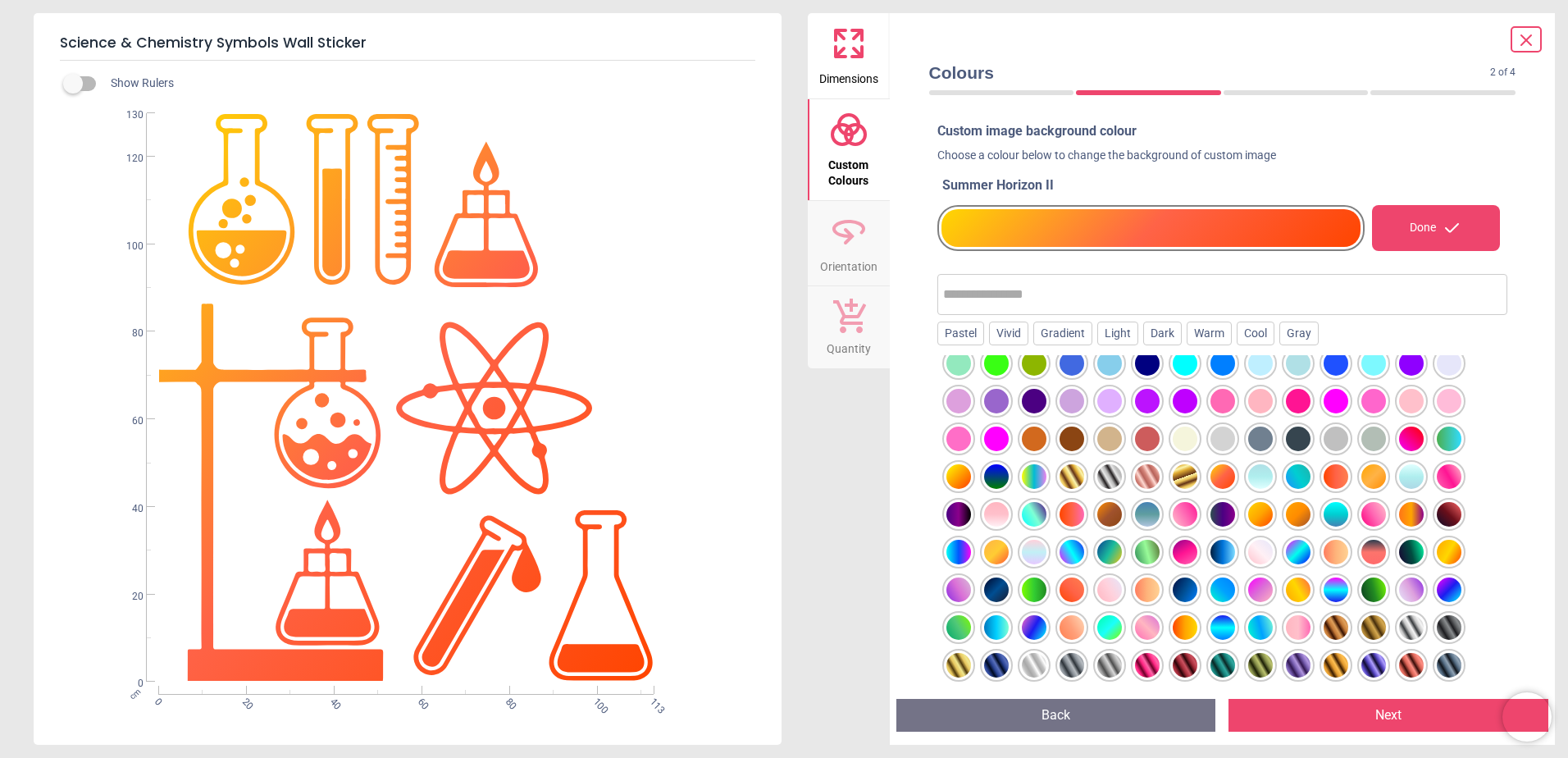
click at [1253, 478] on div at bounding box center [1261, 477] width 25 height 25
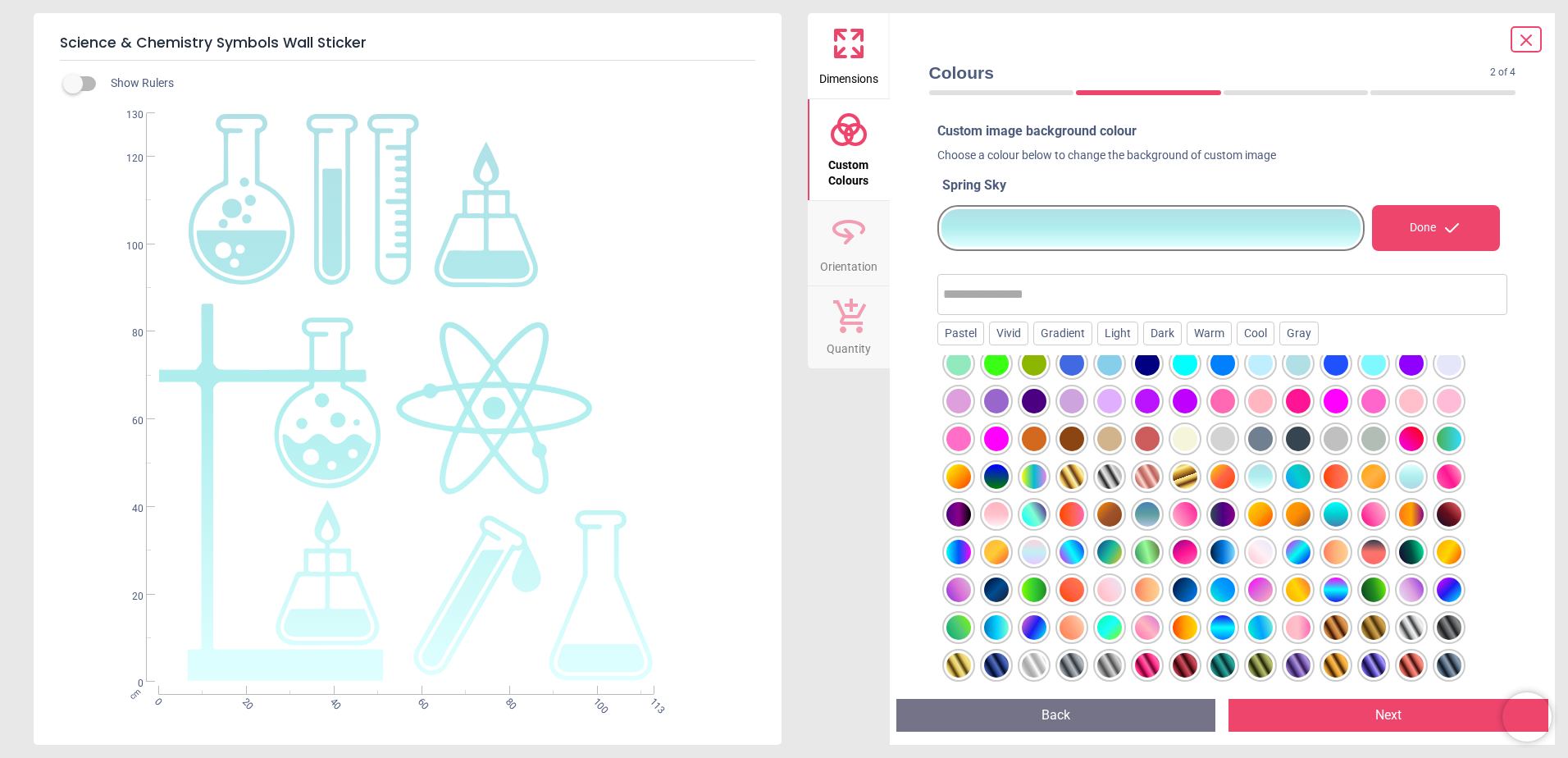
scroll to position [0, 0]
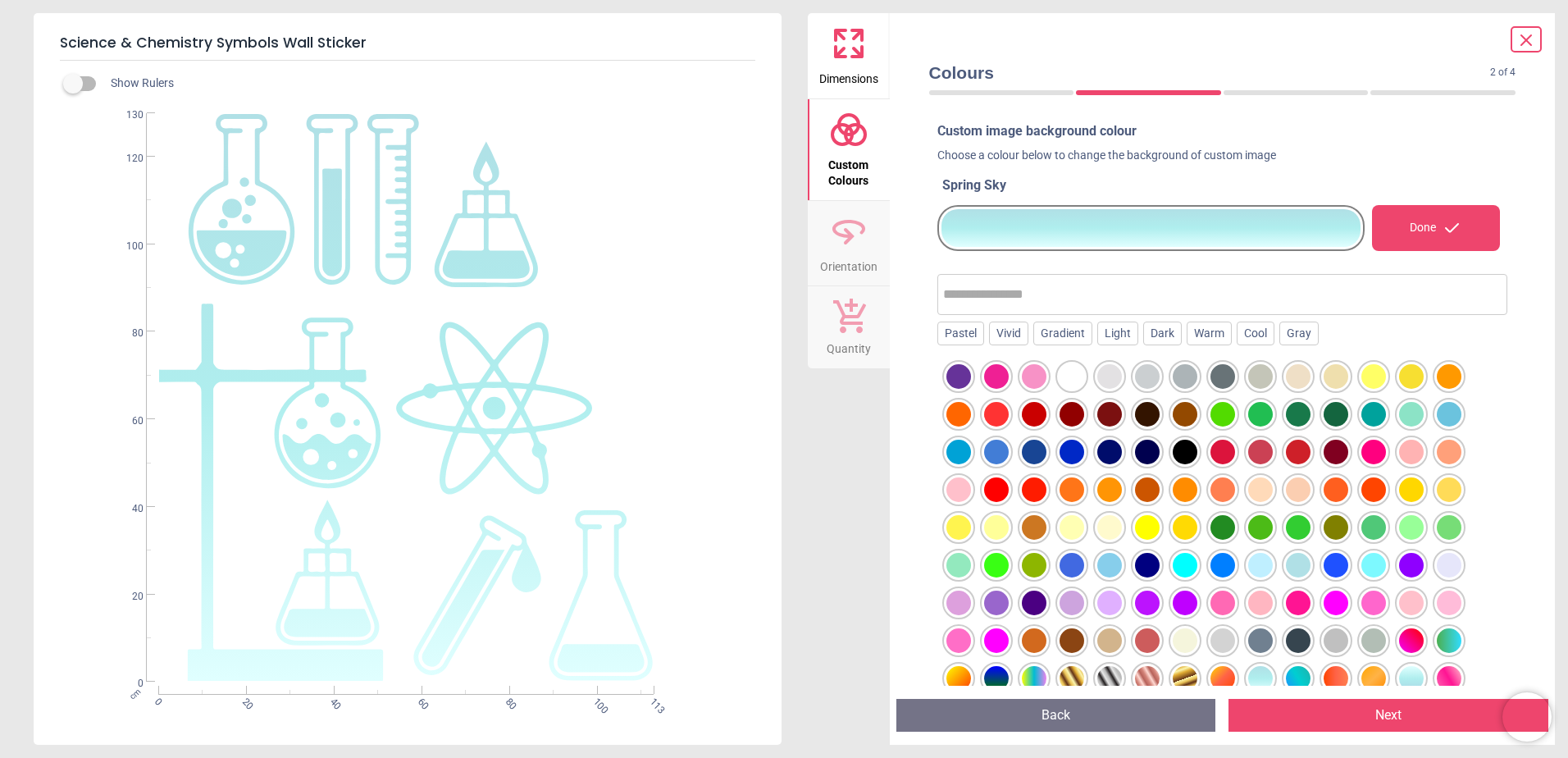
click at [1524, 44] on icon at bounding box center [1526, 40] width 10 height 10
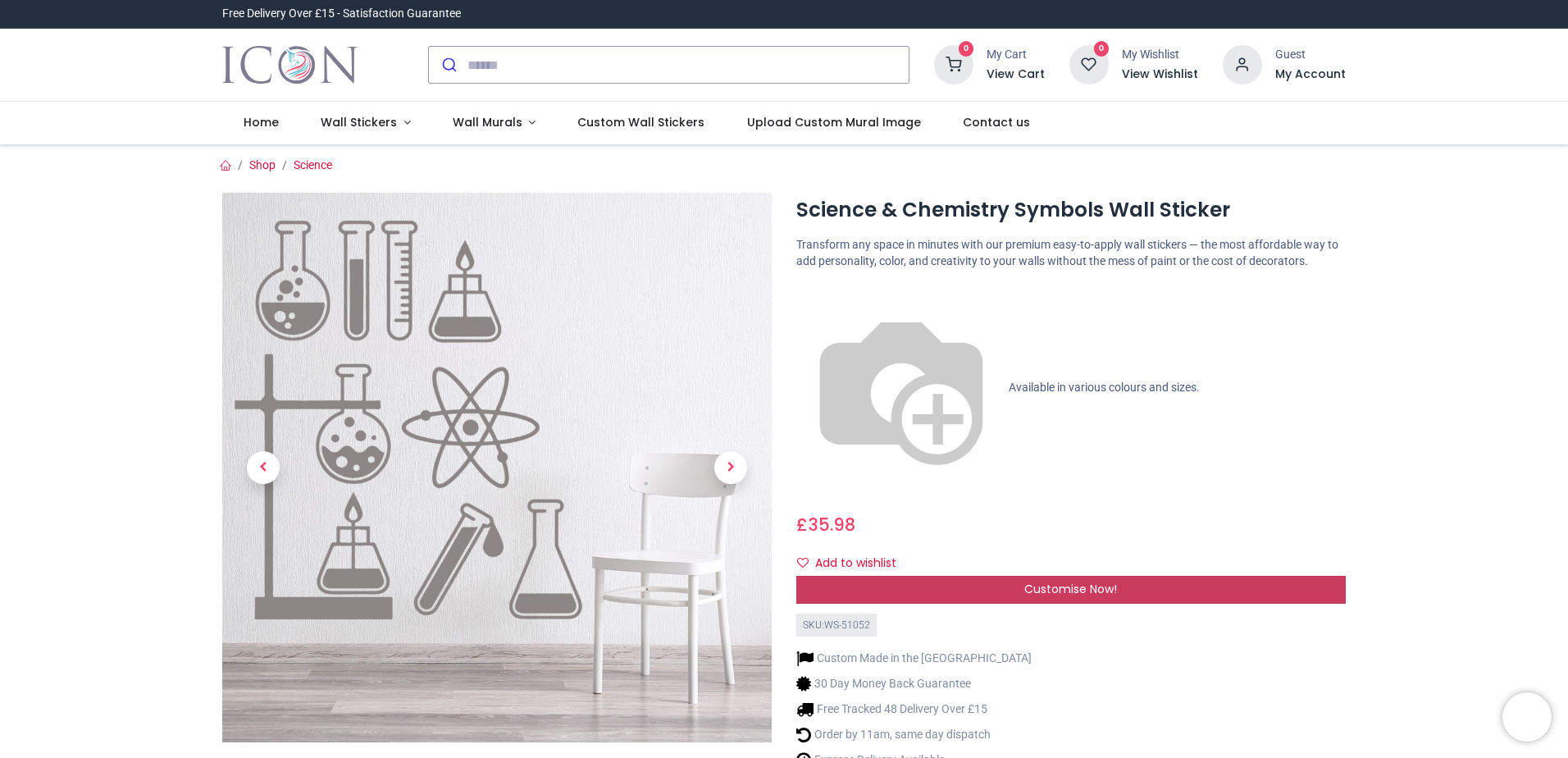
click at [1084, 581] on span "Customise Now!" at bounding box center [1071, 588] width 93 height 17
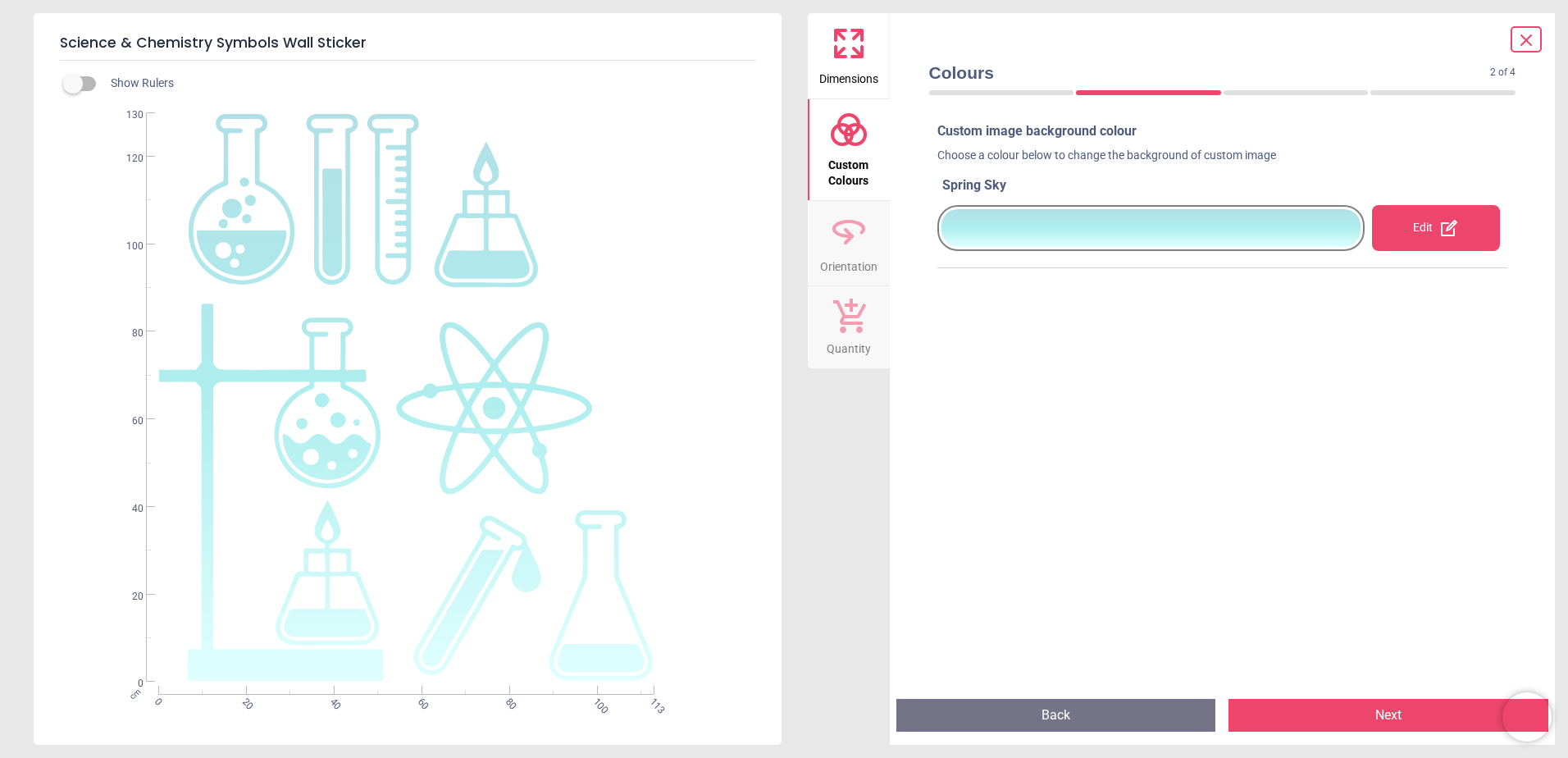
click at [1233, 232] on div at bounding box center [1151, 227] width 420 height 38
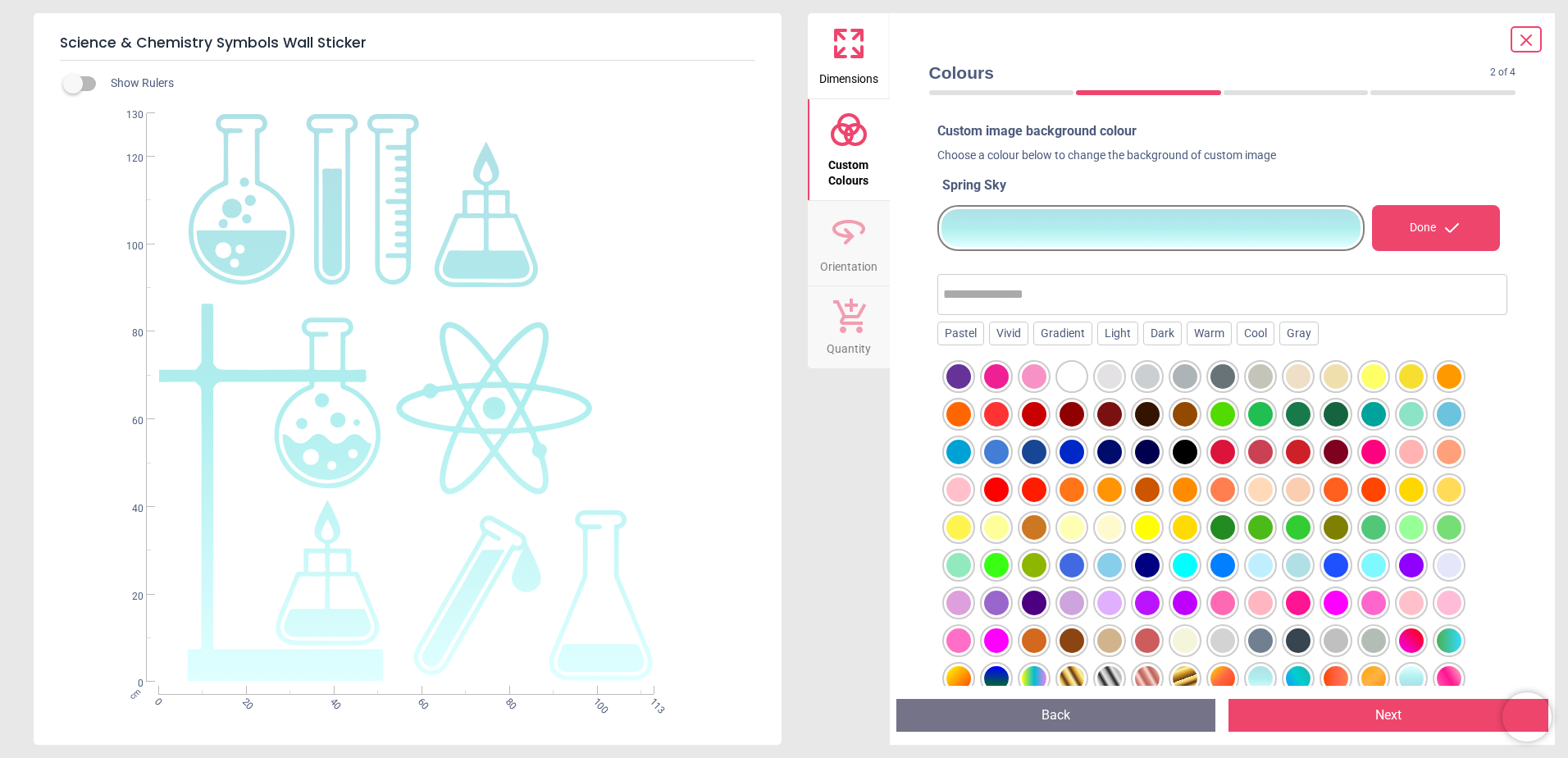
click at [856, 69] on span "Dimensions" at bounding box center [848, 76] width 59 height 25
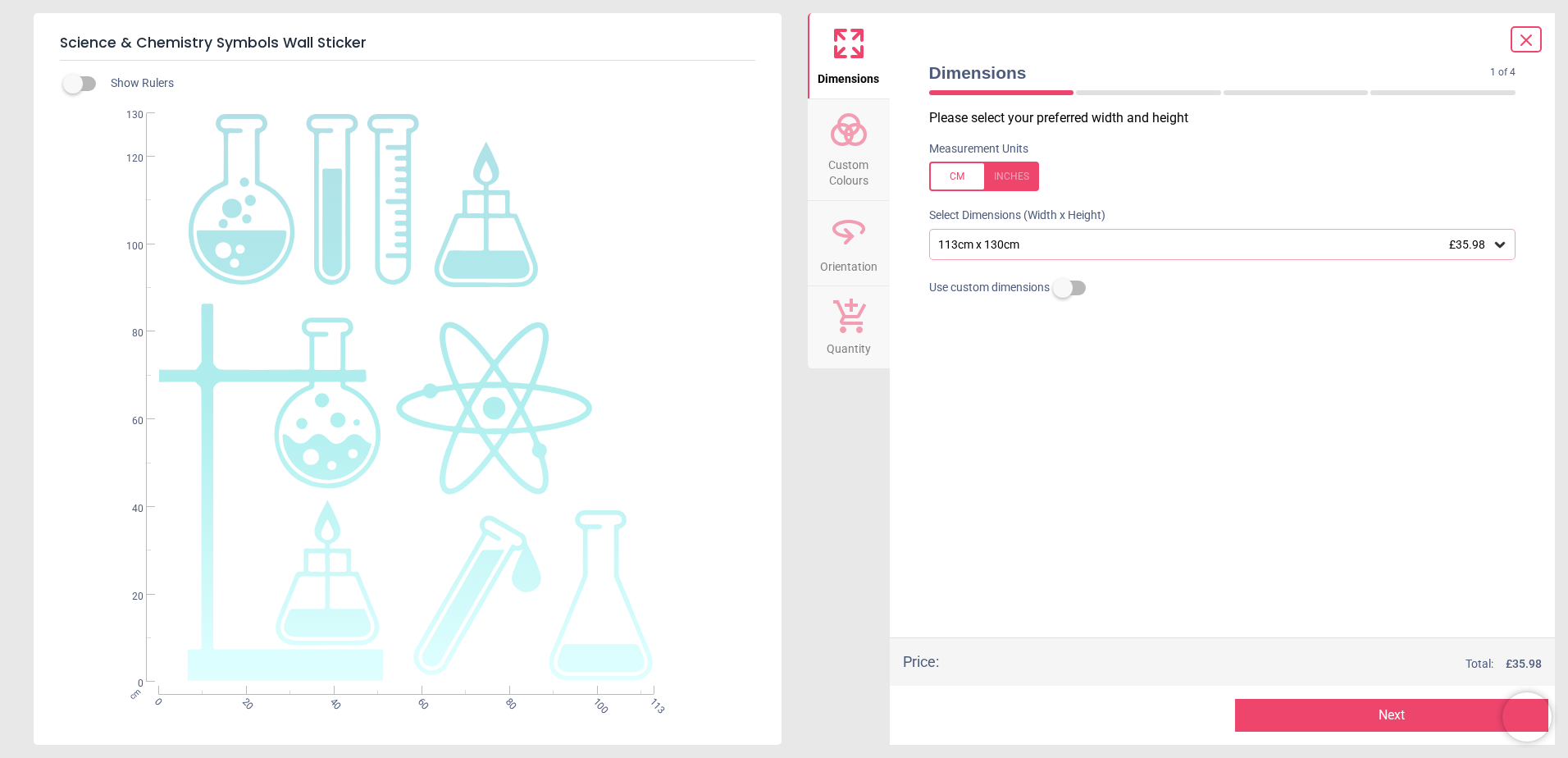
click at [860, 155] on span "Custom Colours" at bounding box center [849, 170] width 79 height 40
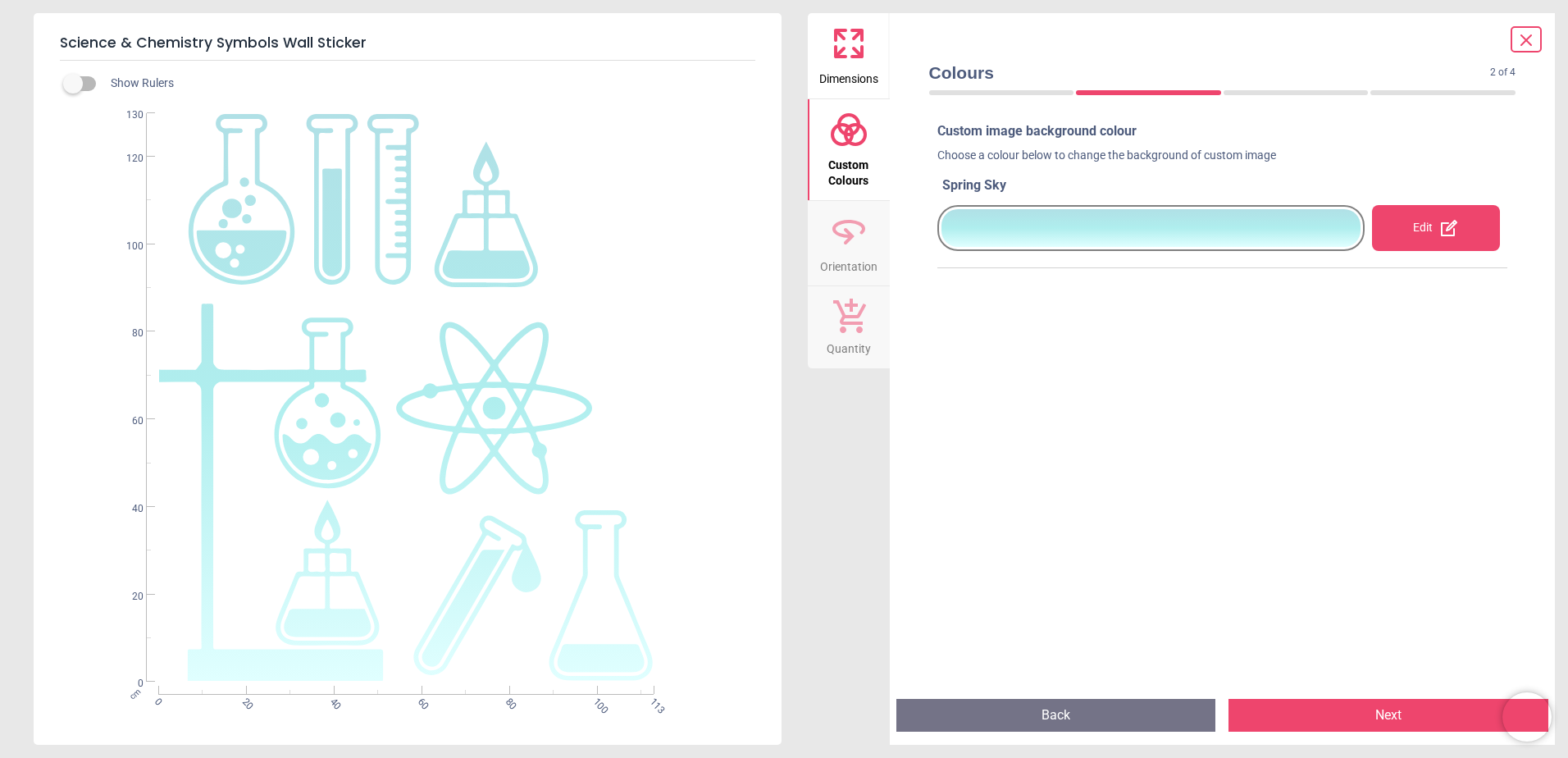
click at [1390, 232] on div "Edit" at bounding box center [1436, 228] width 128 height 46
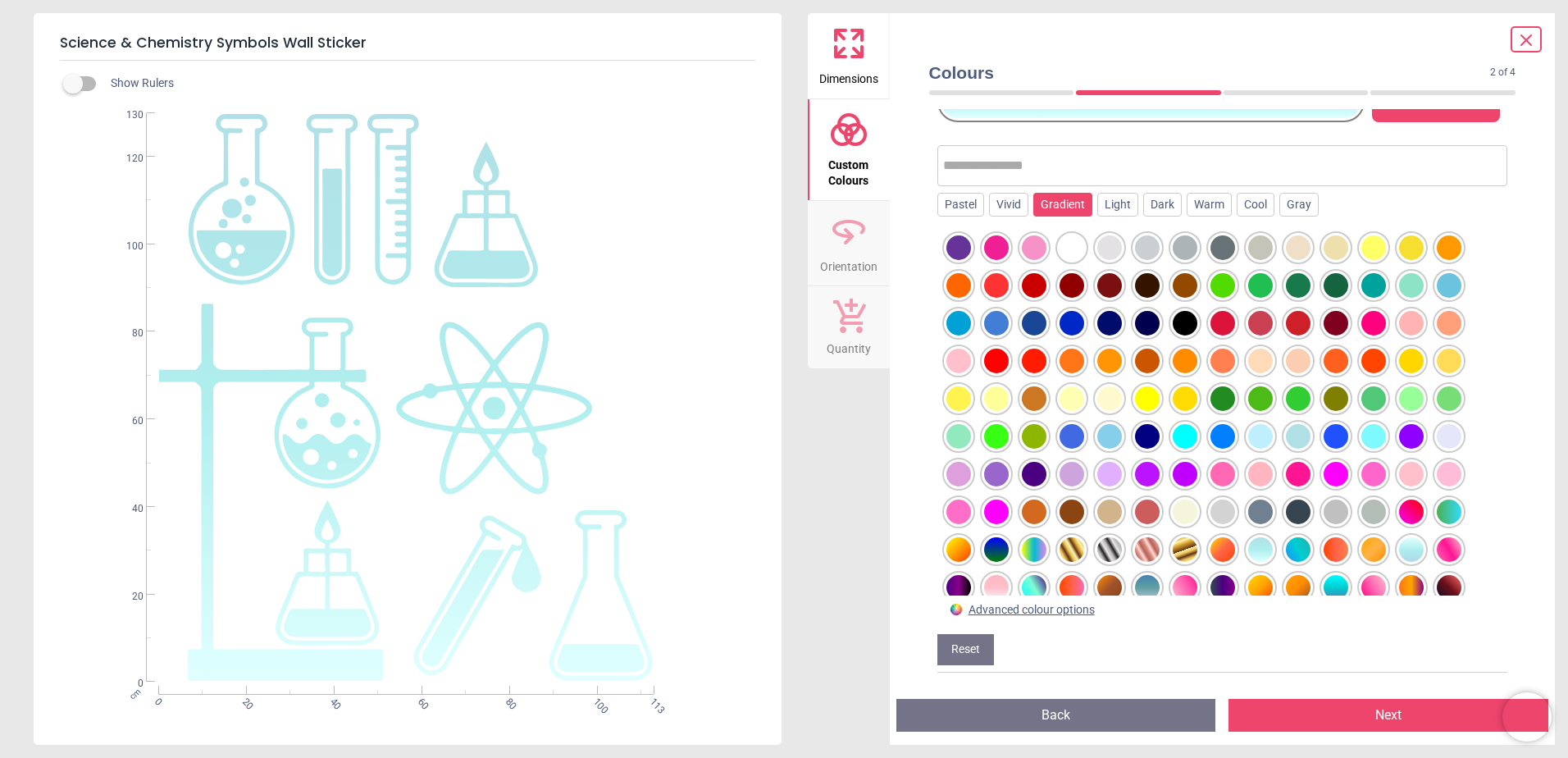
click at [1058, 196] on div "Gradient" at bounding box center [1062, 206] width 59 height 25
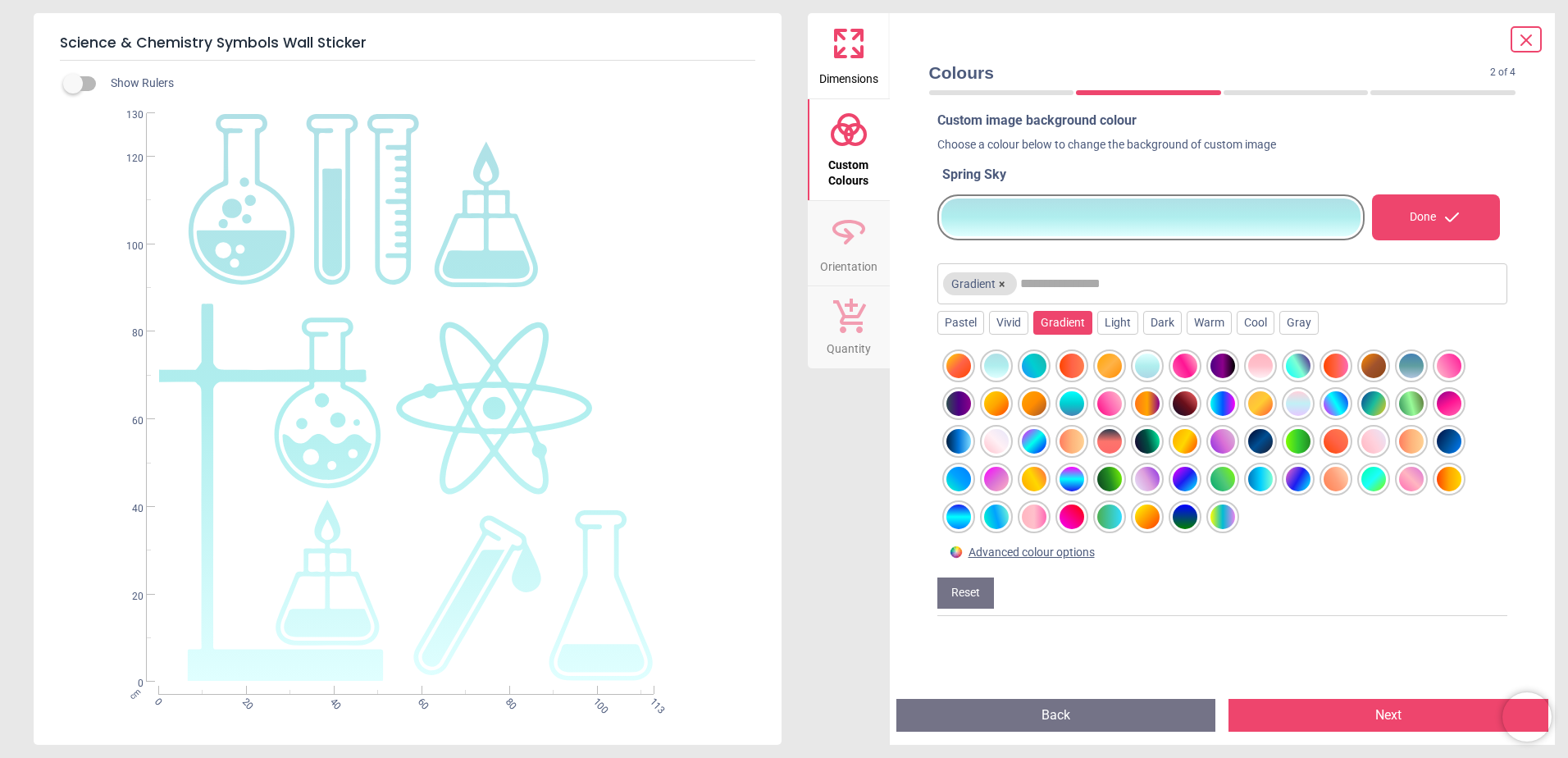
click at [962, 442] on div at bounding box center [959, 442] width 25 height 25
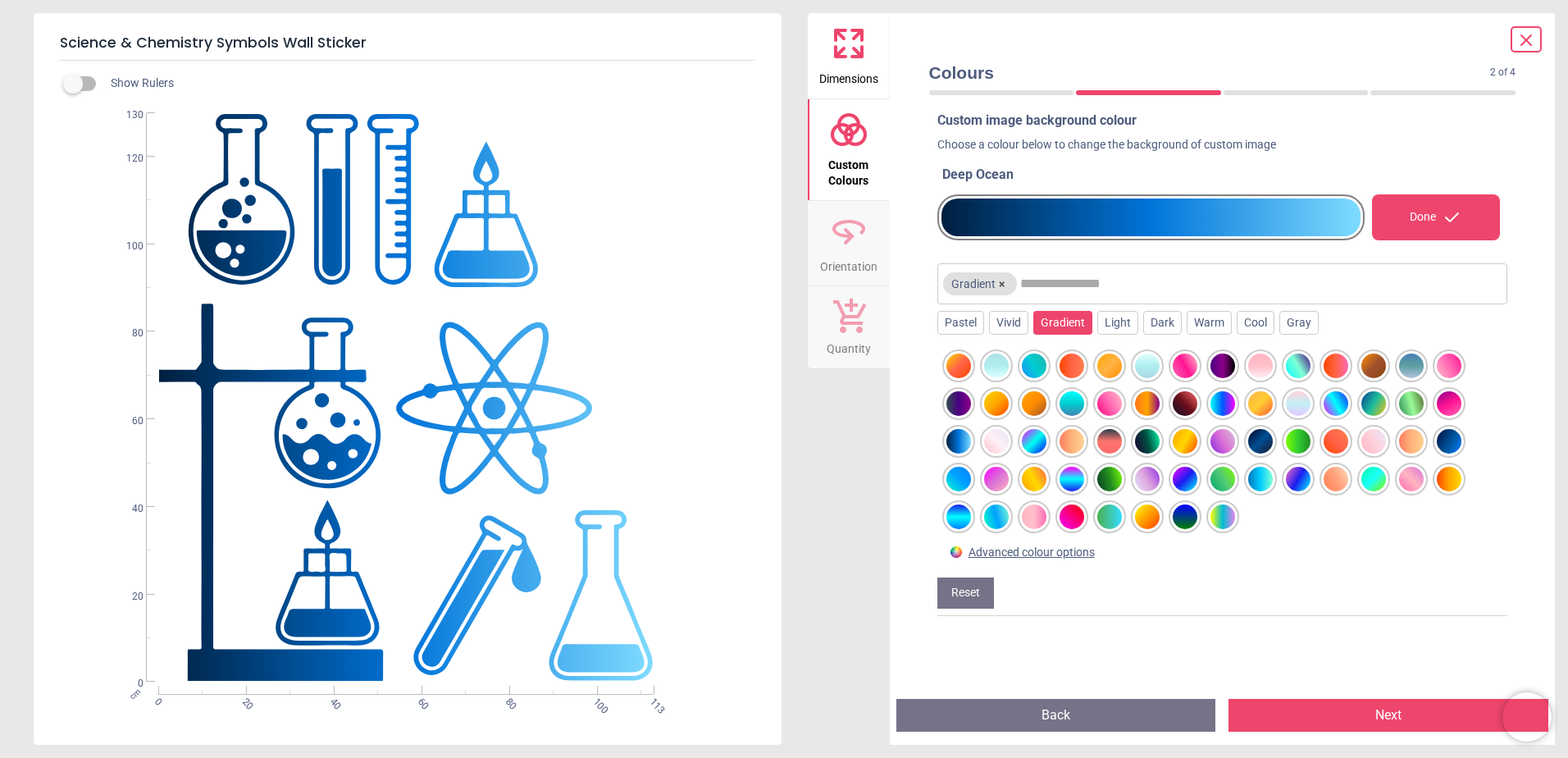
click at [964, 480] on div at bounding box center [959, 480] width 25 height 25
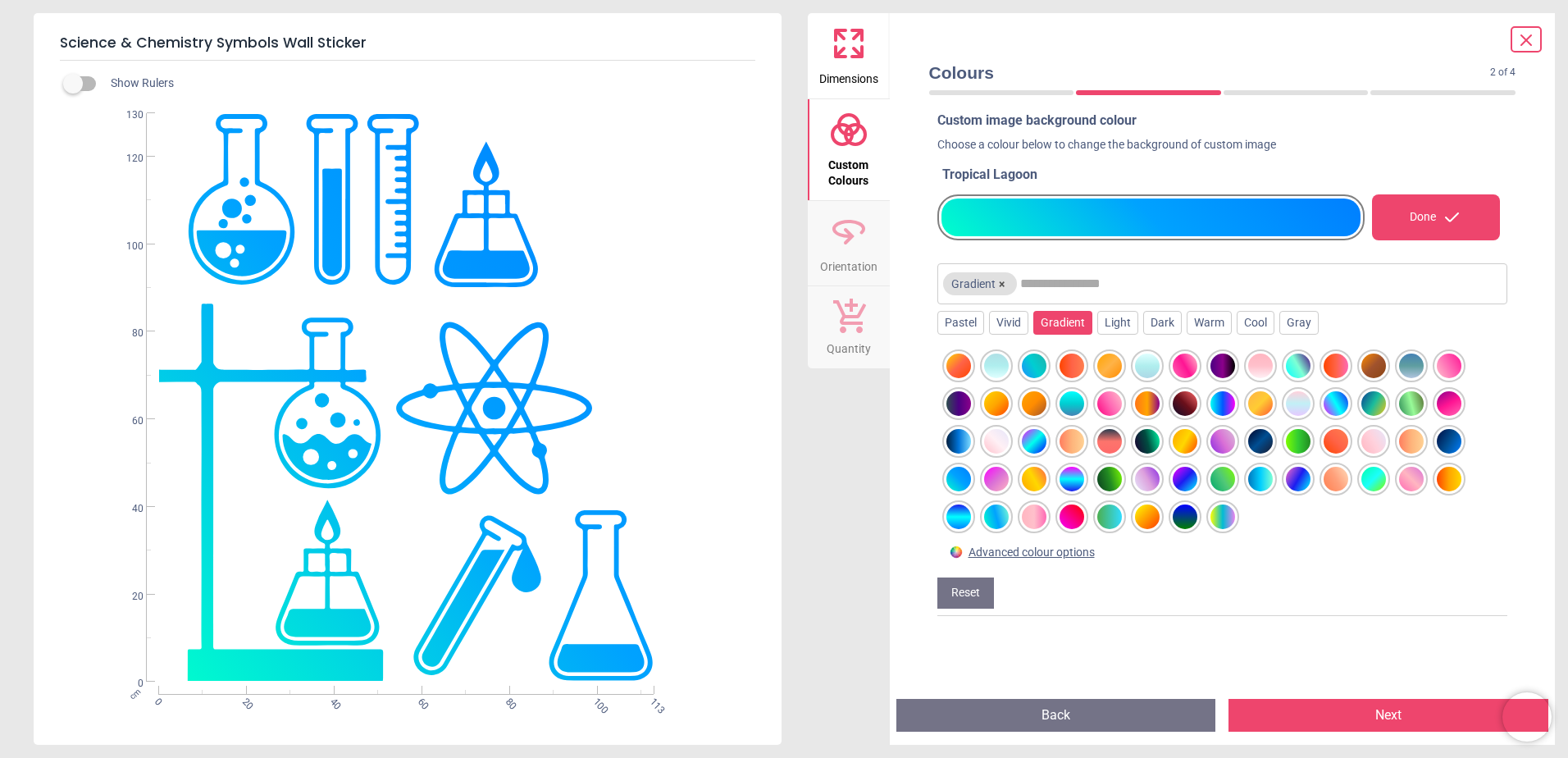
click at [954, 509] on div at bounding box center [959, 516] width 25 height 25
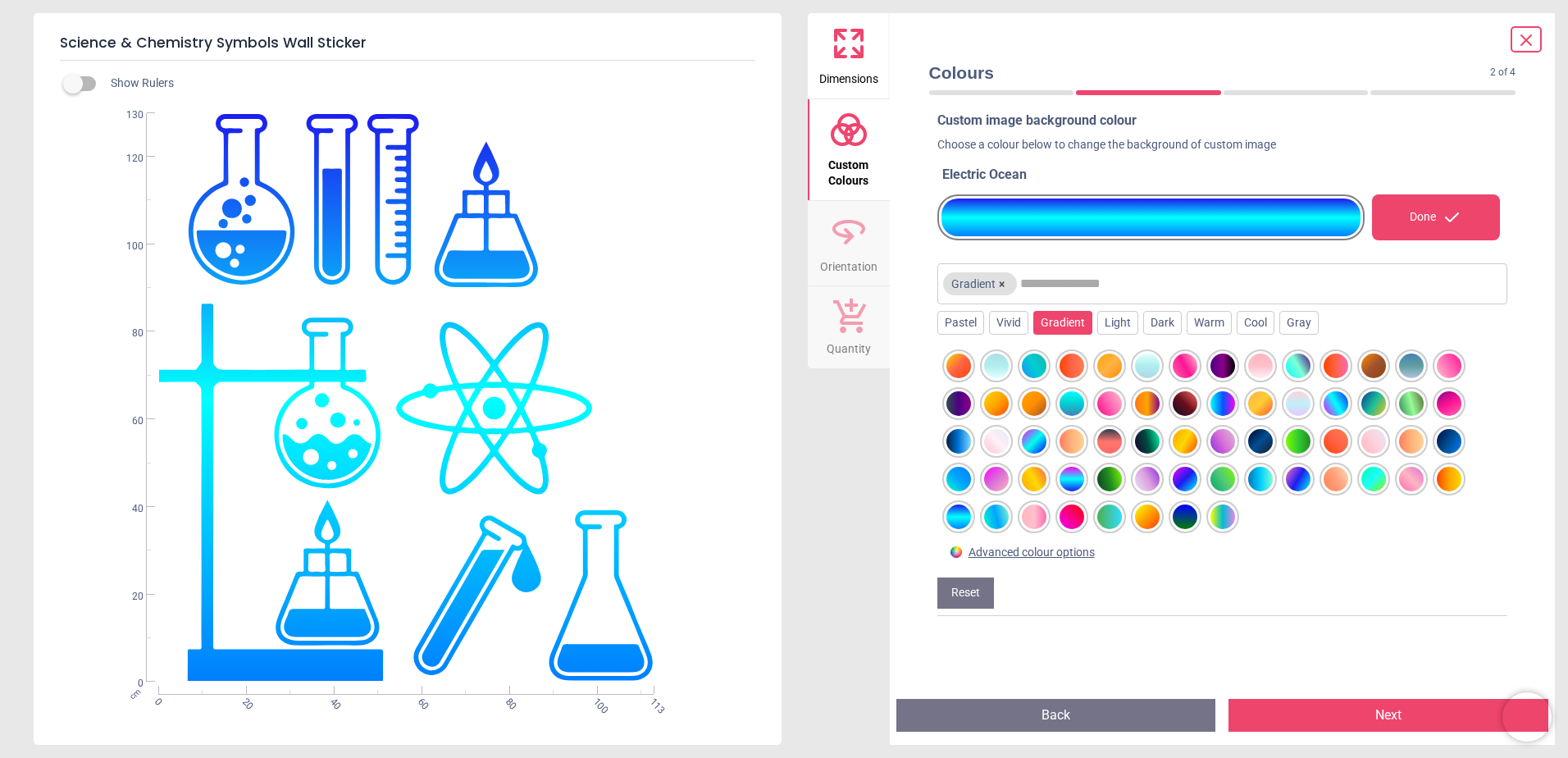
click at [1440, 437] on div at bounding box center [1449, 442] width 25 height 25
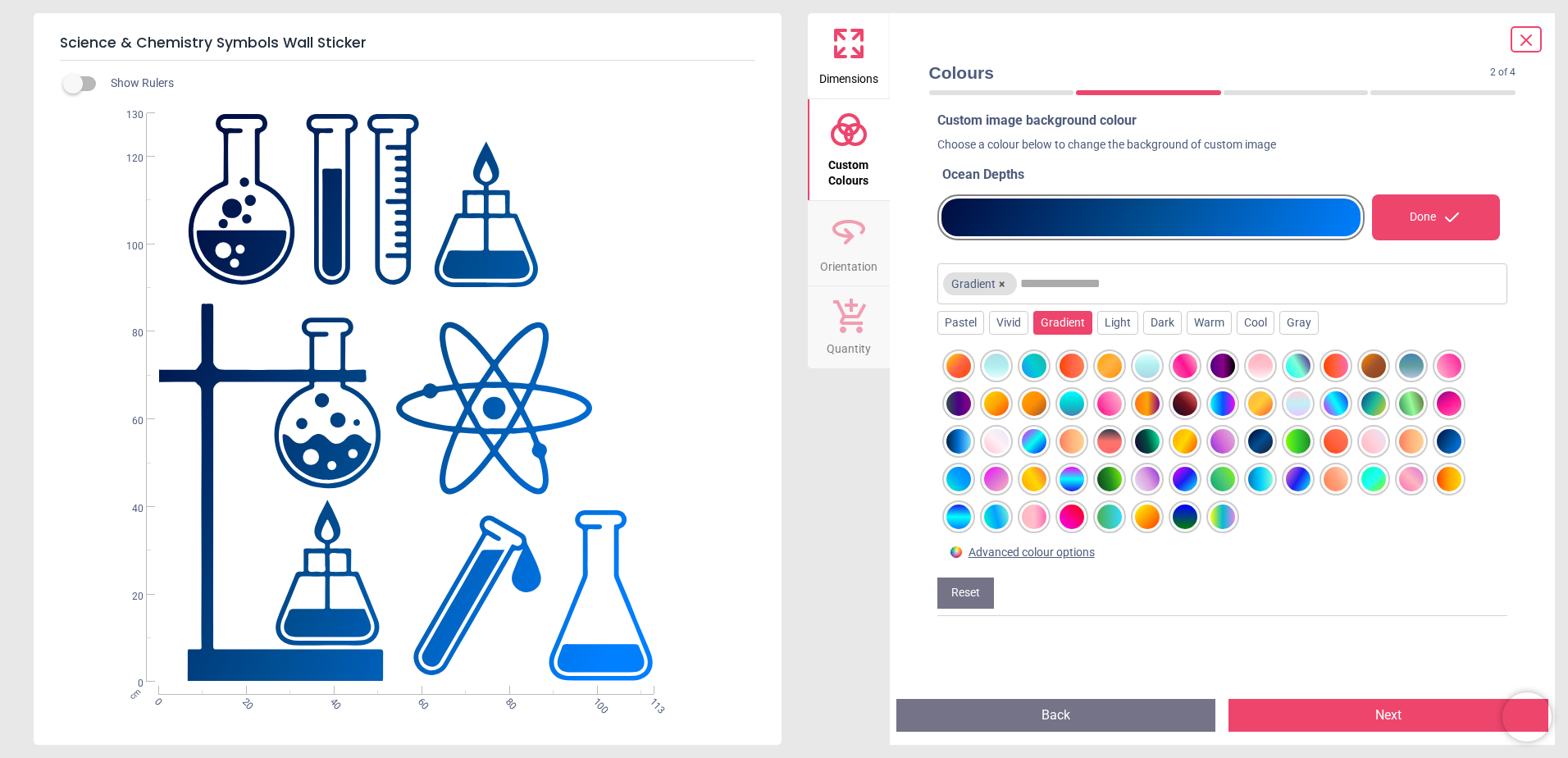
click at [1425, 214] on div "Done" at bounding box center [1436, 217] width 128 height 46
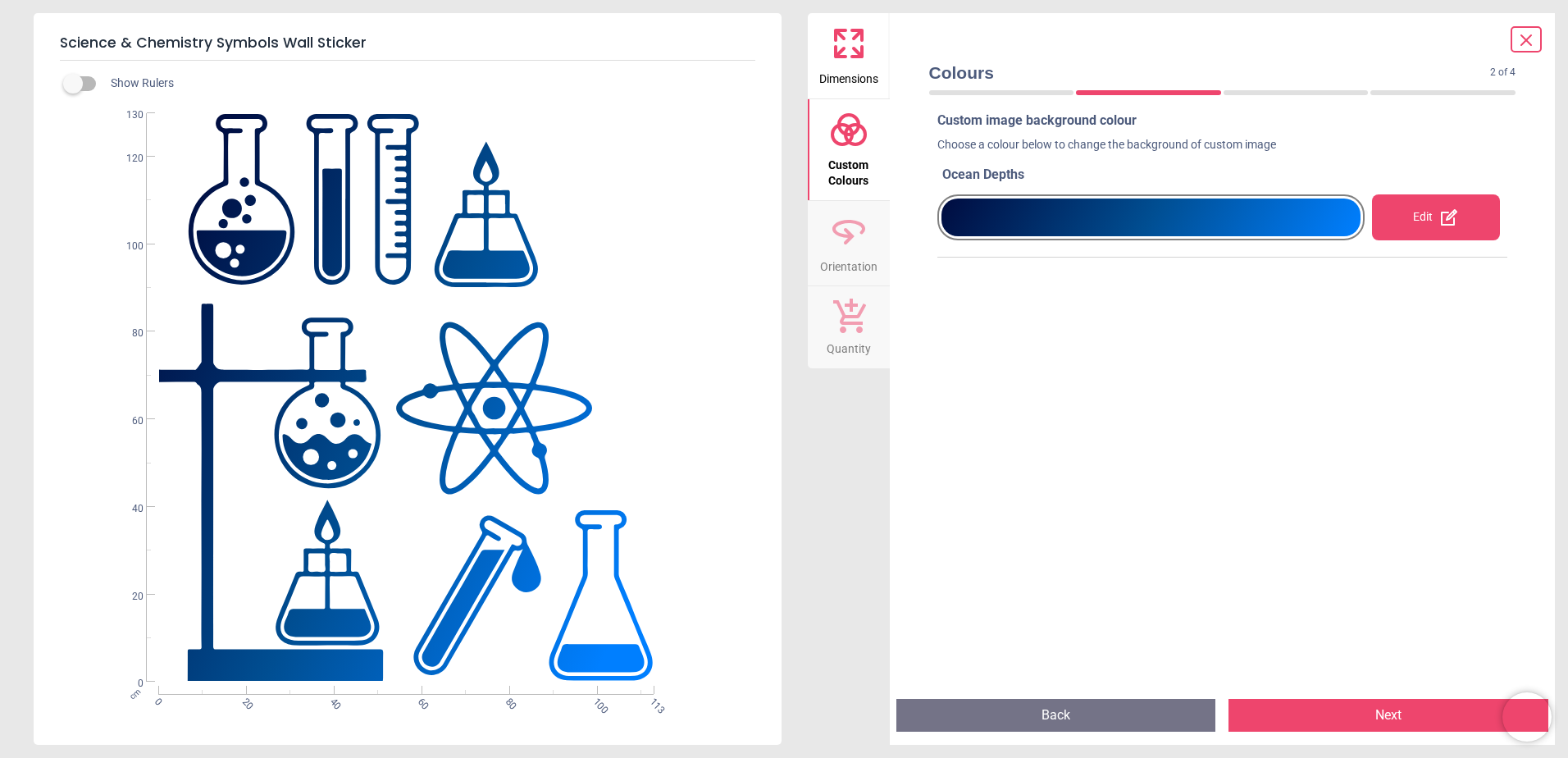
click at [856, 252] on span "Orientation" at bounding box center [848, 263] width 57 height 25
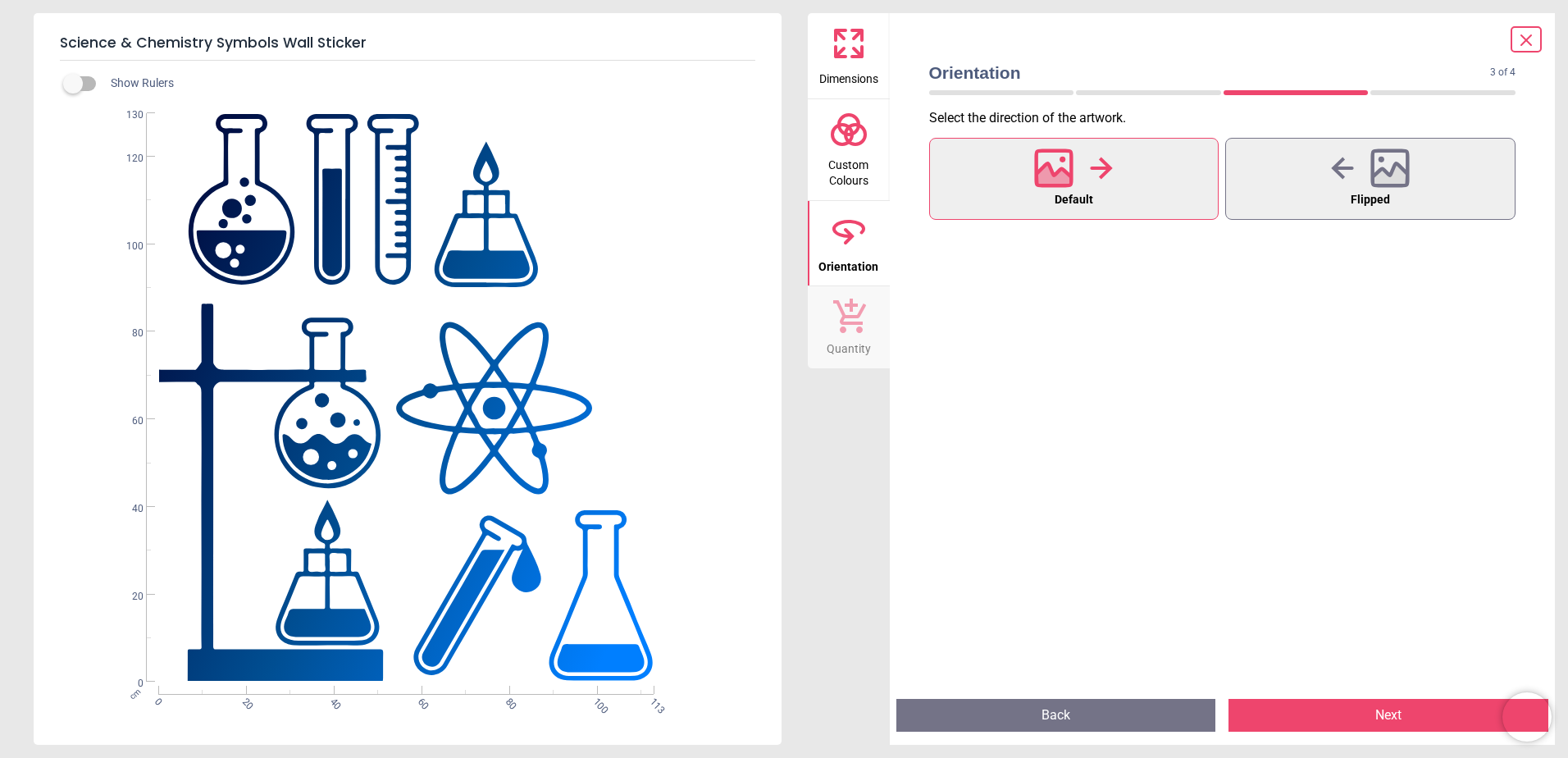
click at [1314, 714] on button "Next" at bounding box center [1388, 715] width 320 height 32
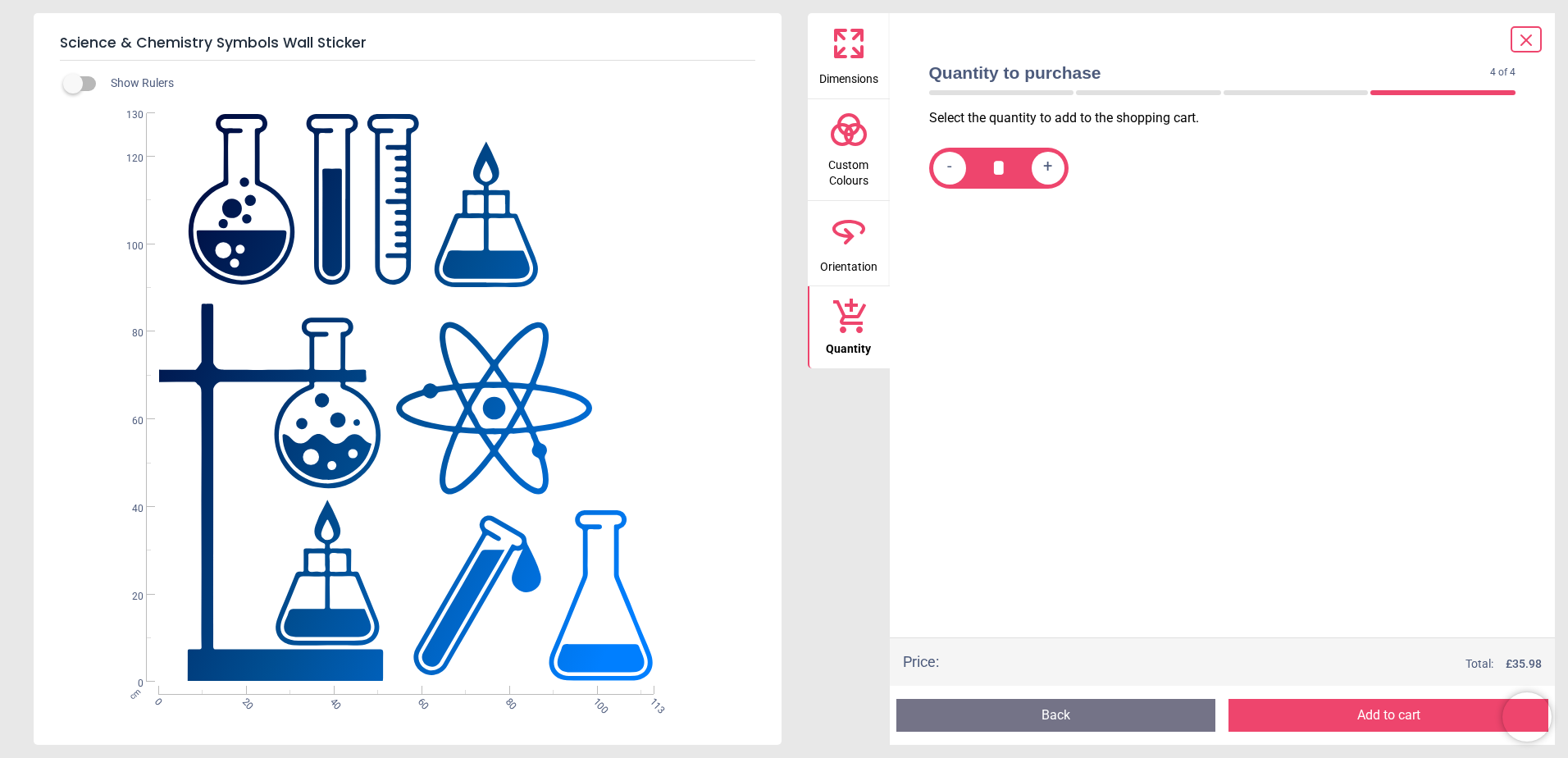
click at [1314, 714] on button "Add to cart" at bounding box center [1388, 715] width 320 height 32
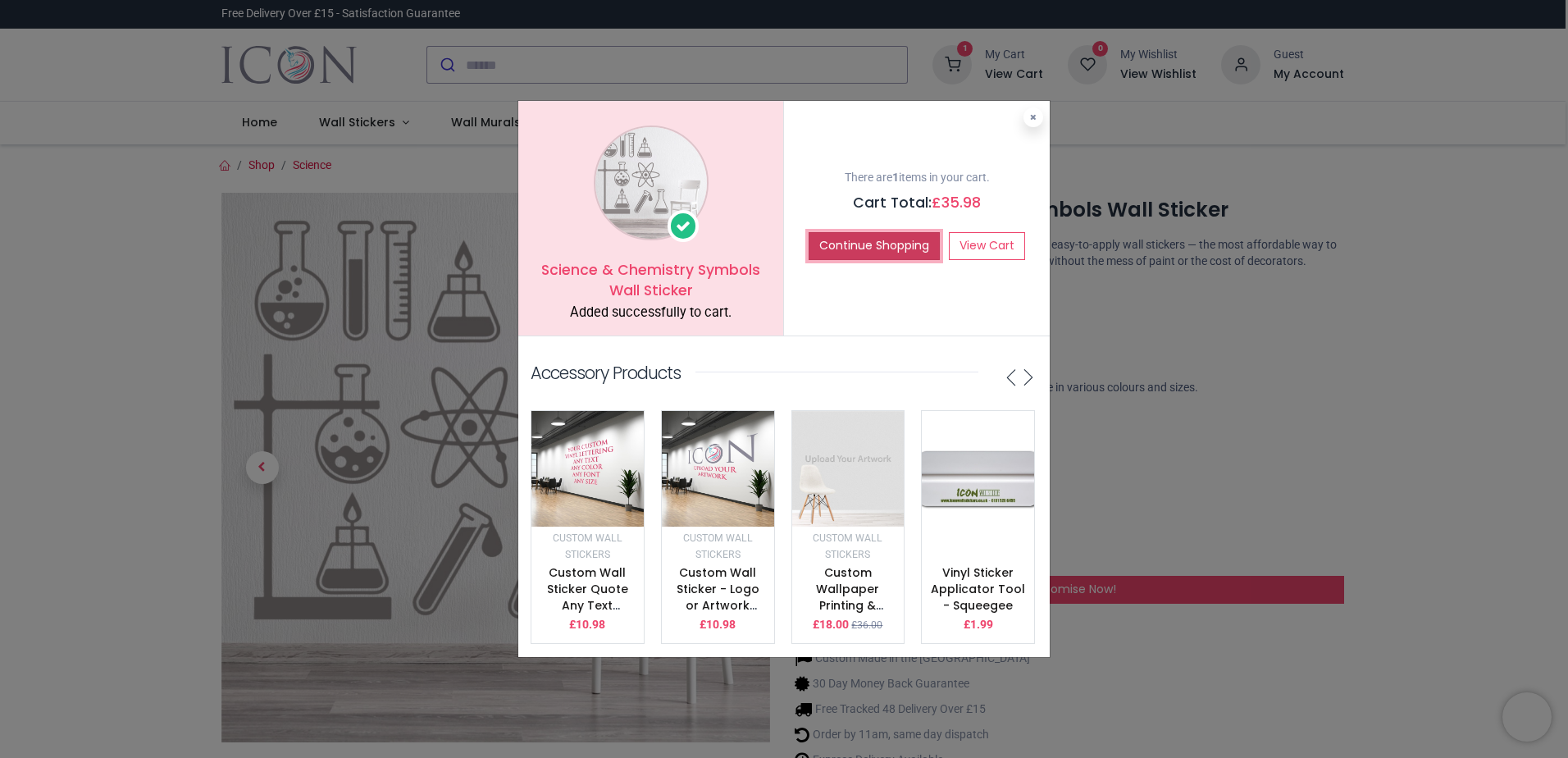
click at [849, 234] on button "Continue Shopping" at bounding box center [874, 246] width 131 height 28
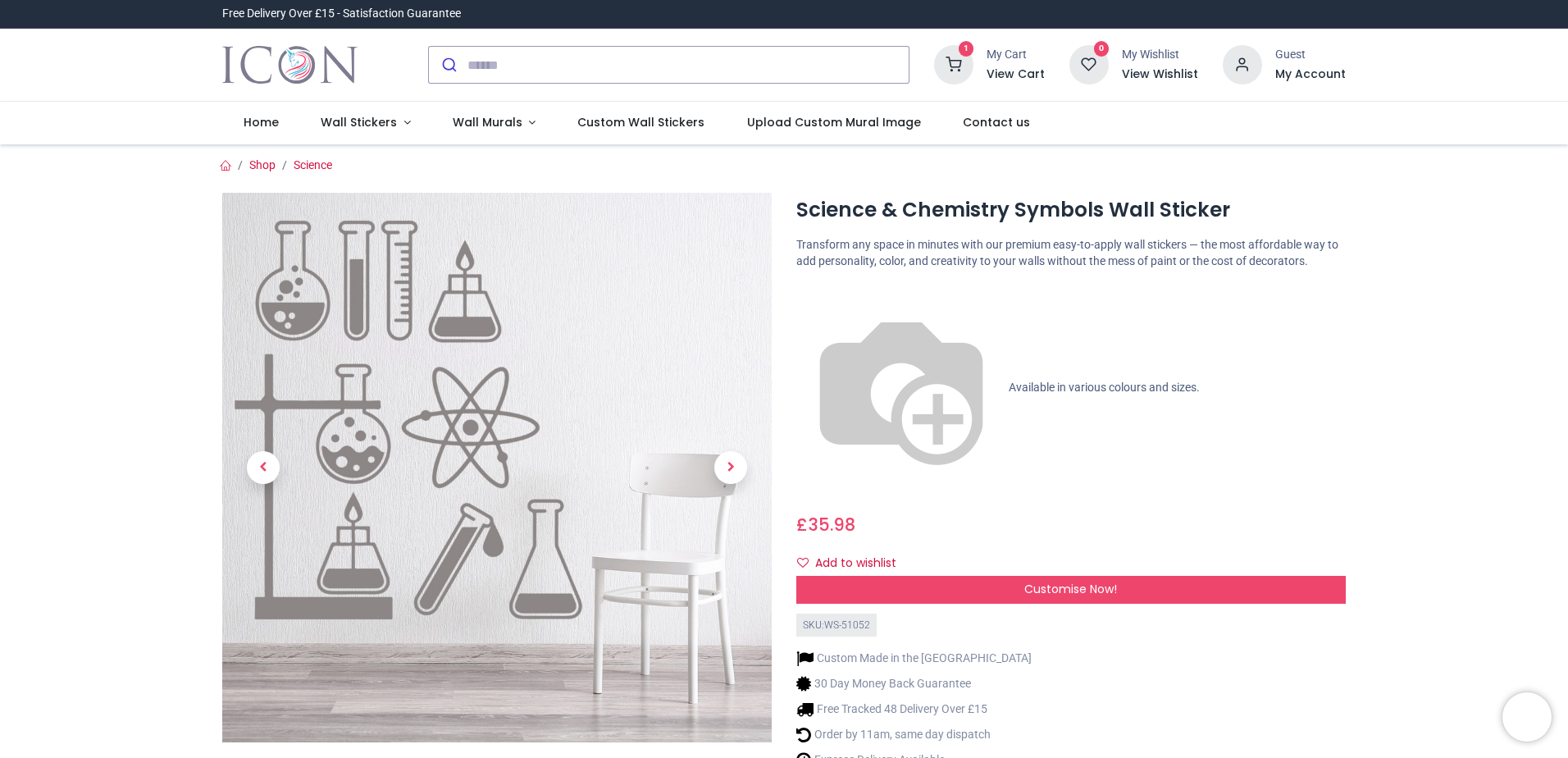
click at [962, 61] on icon at bounding box center [953, 64] width 40 height 40
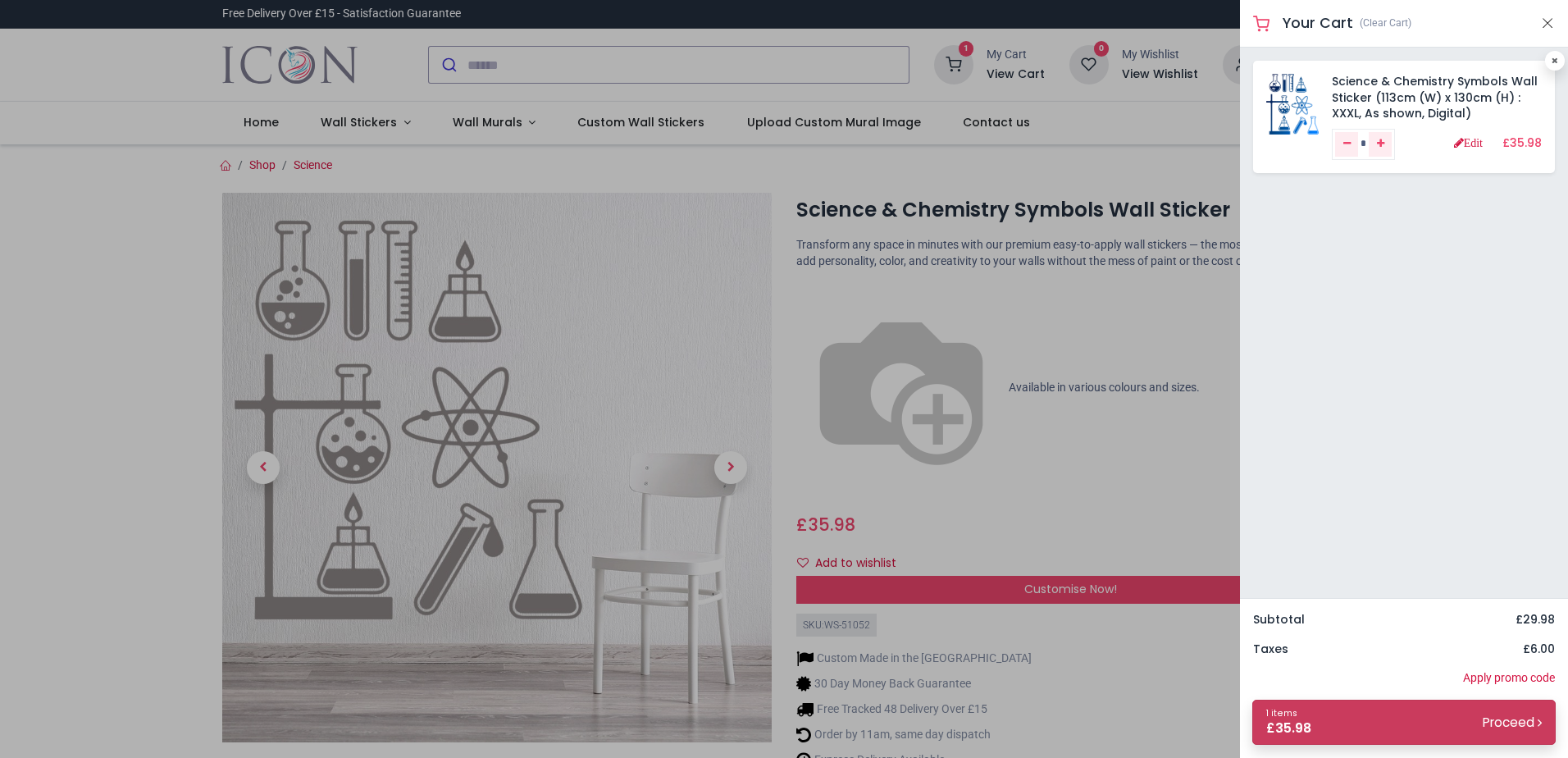
click at [1488, 718] on small "Proceed" at bounding box center [1512, 723] width 59 height 18
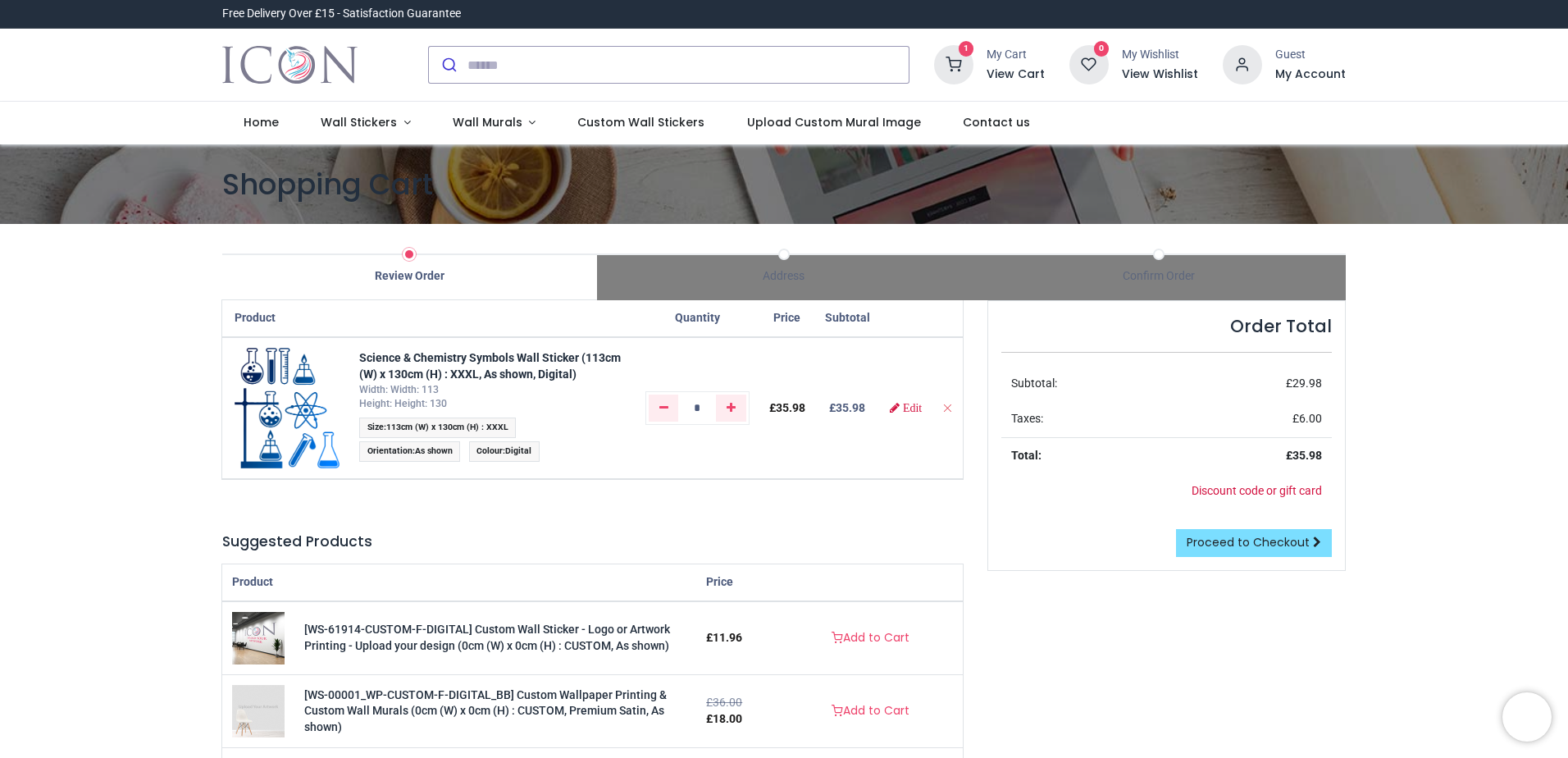
scroll to position [246, 0]
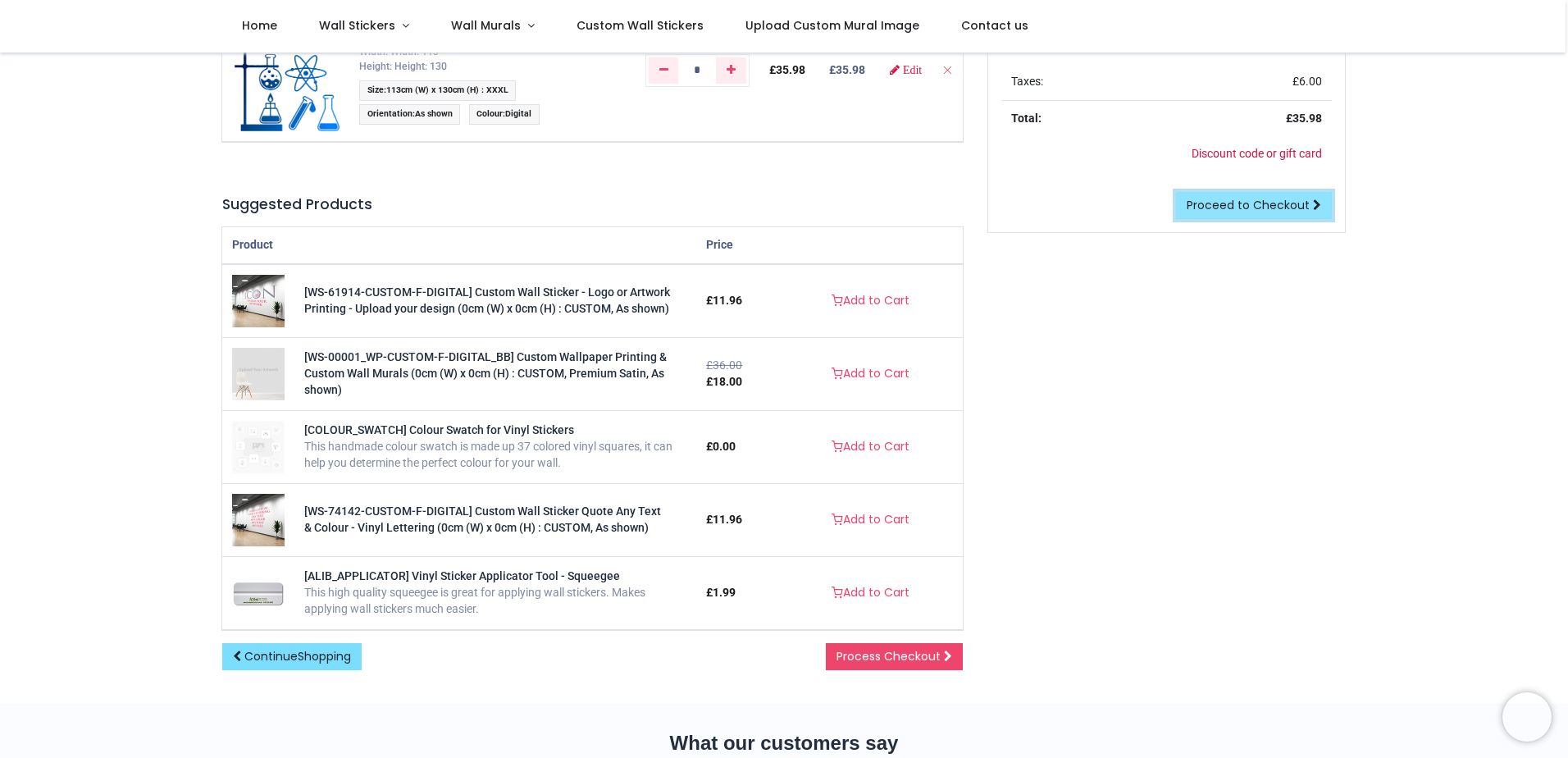
click at [1212, 205] on span "Proceed to Checkout" at bounding box center [1248, 205] width 123 height 17
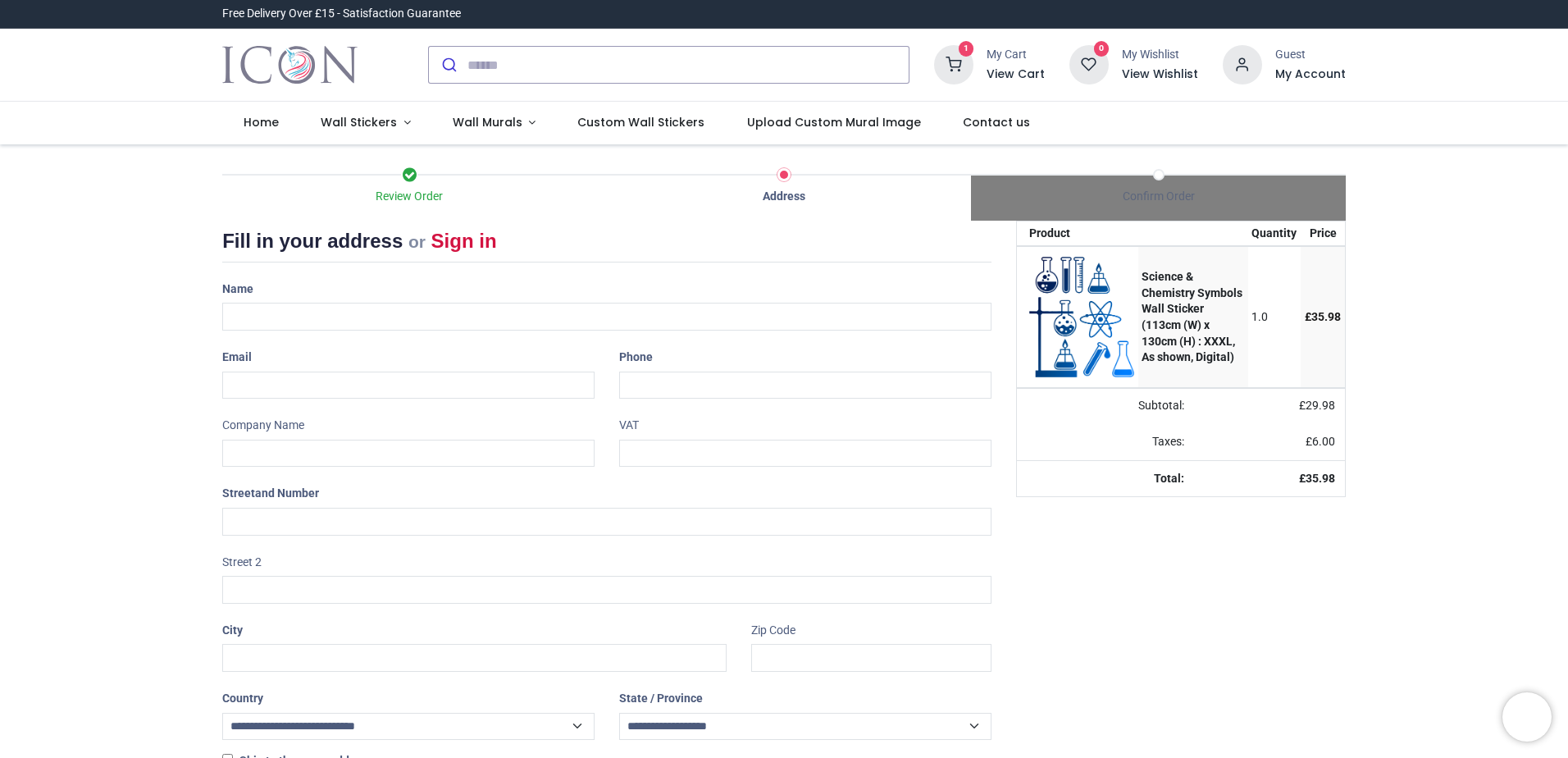
select select "***"
click at [377, 300] on div "Name" at bounding box center [607, 303] width 794 height 55
click at [385, 312] on input "text" at bounding box center [607, 317] width 769 height 28
type input "**********"
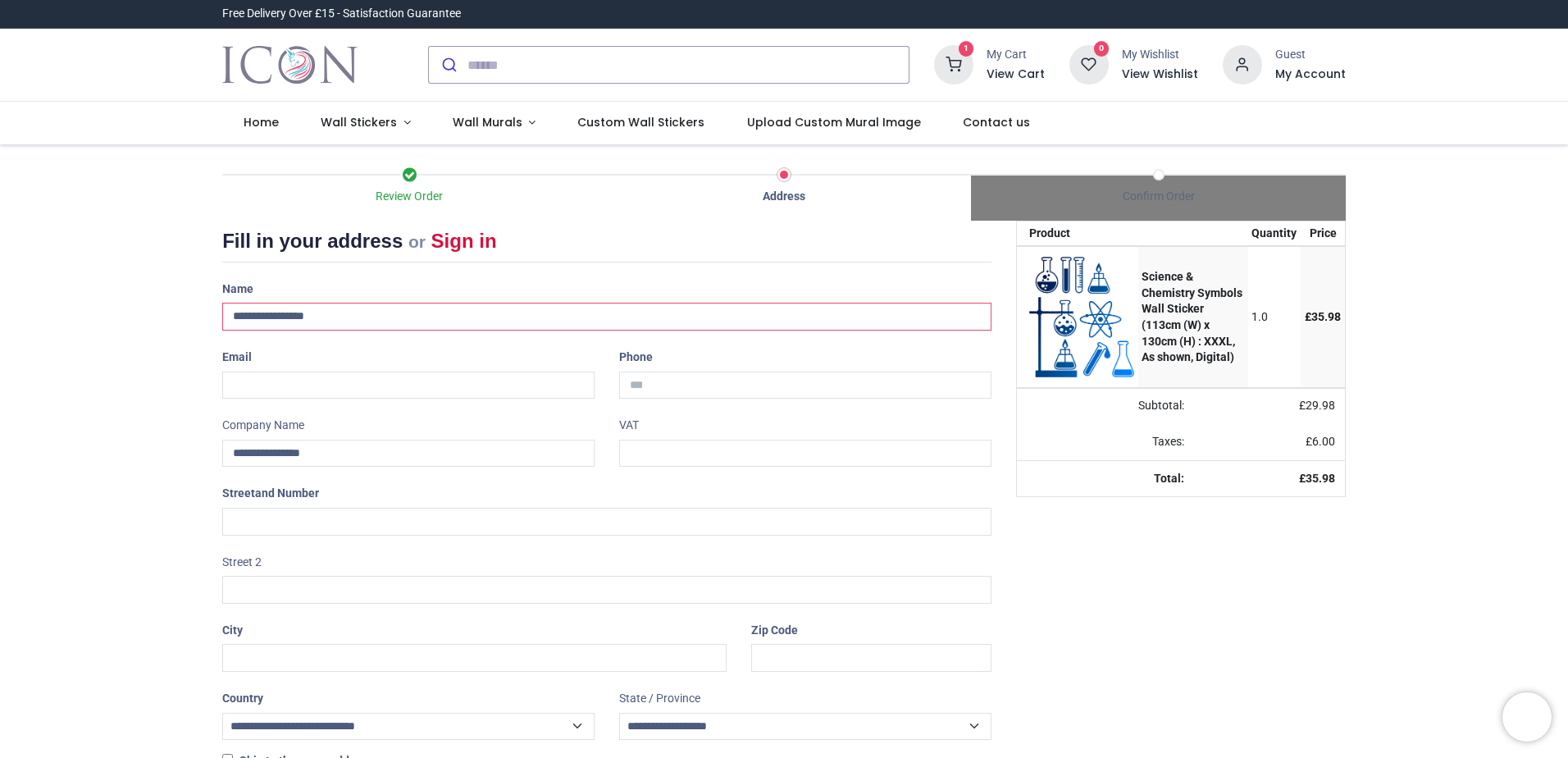
select select "***"
click at [358, 390] on input "email" at bounding box center [408, 386] width 372 height 28
type input "**********"
click at [388, 528] on input "text" at bounding box center [607, 522] width 769 height 28
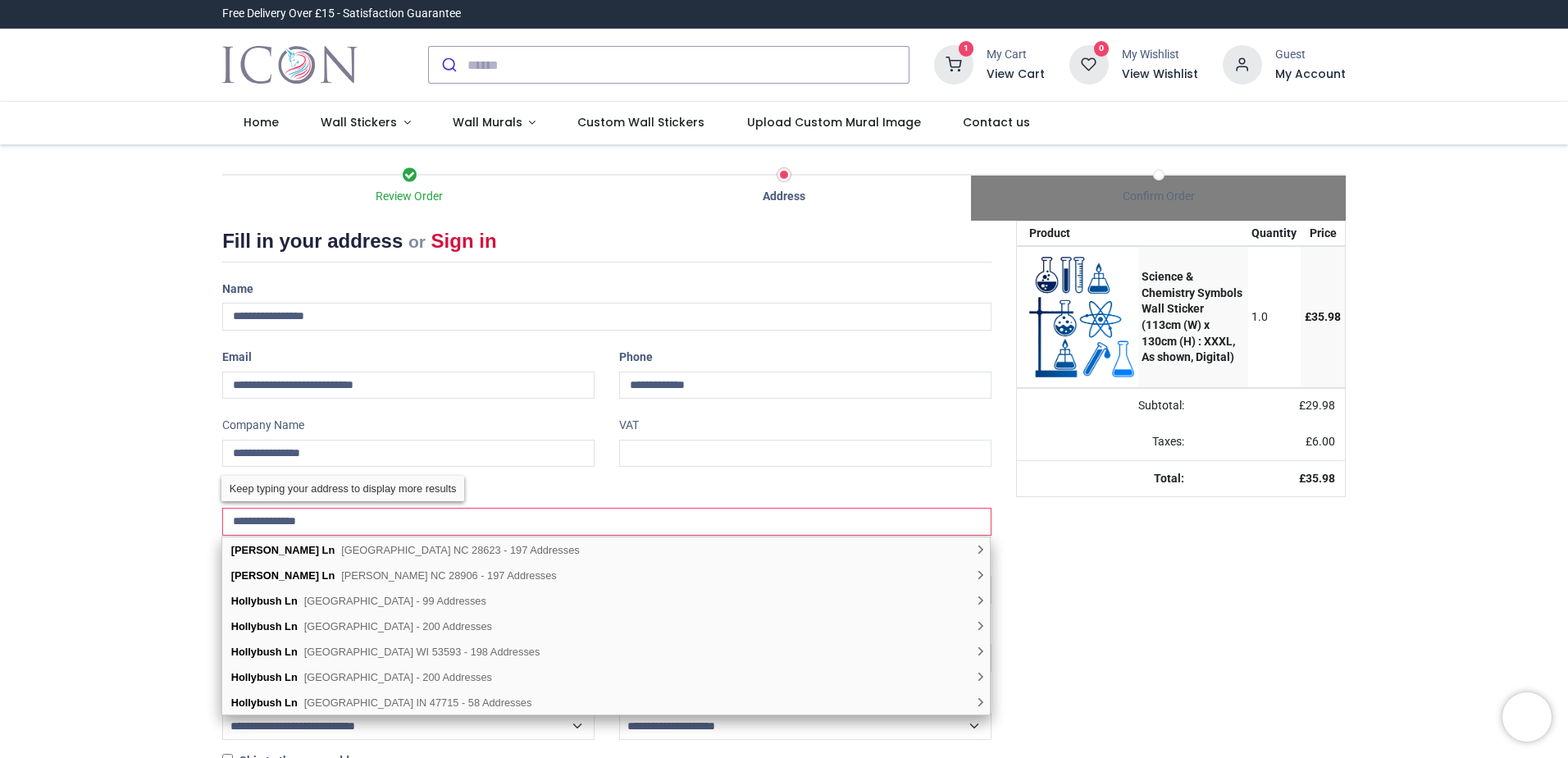
type input "**********"
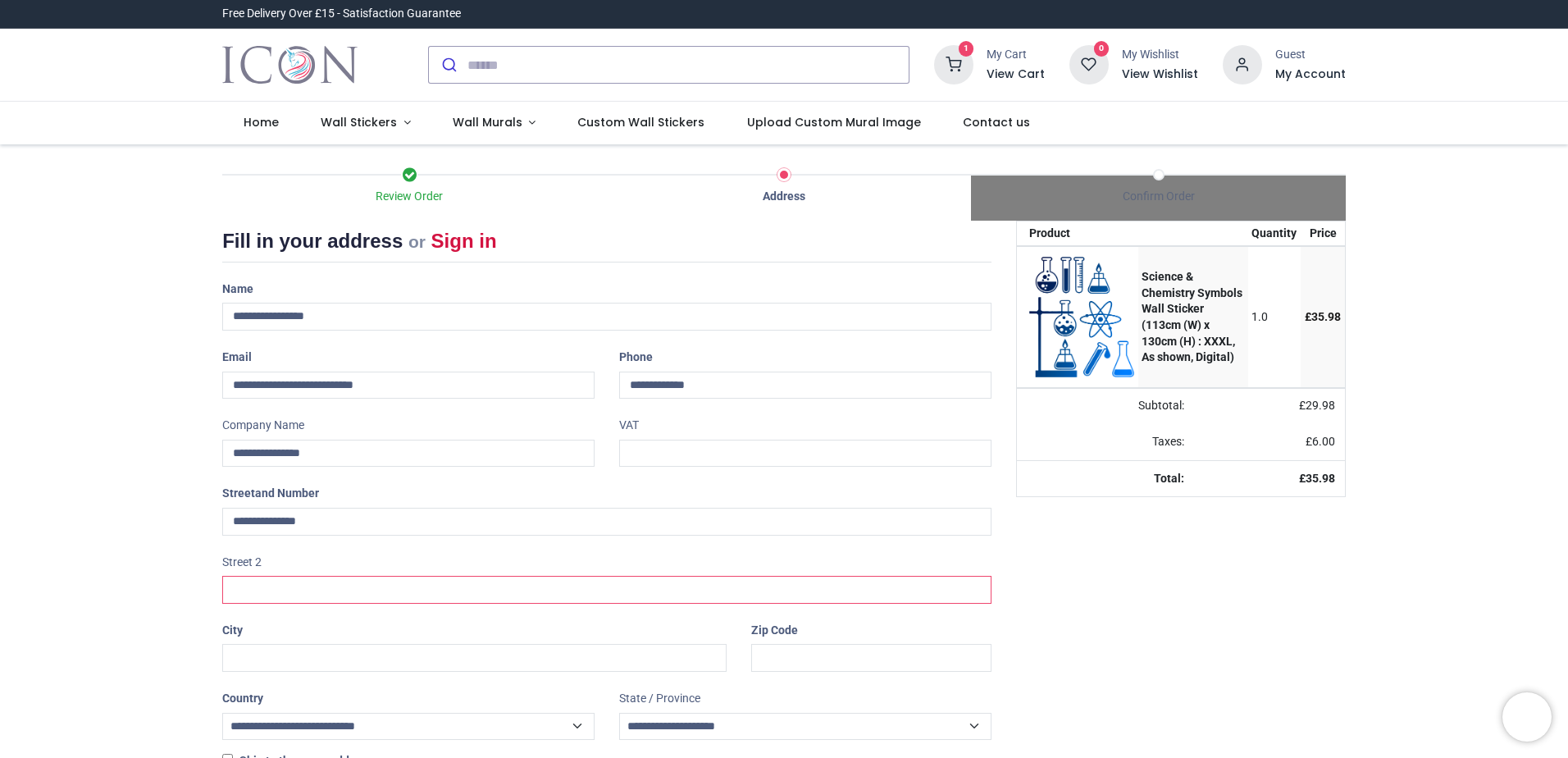
scroll to position [76, 0]
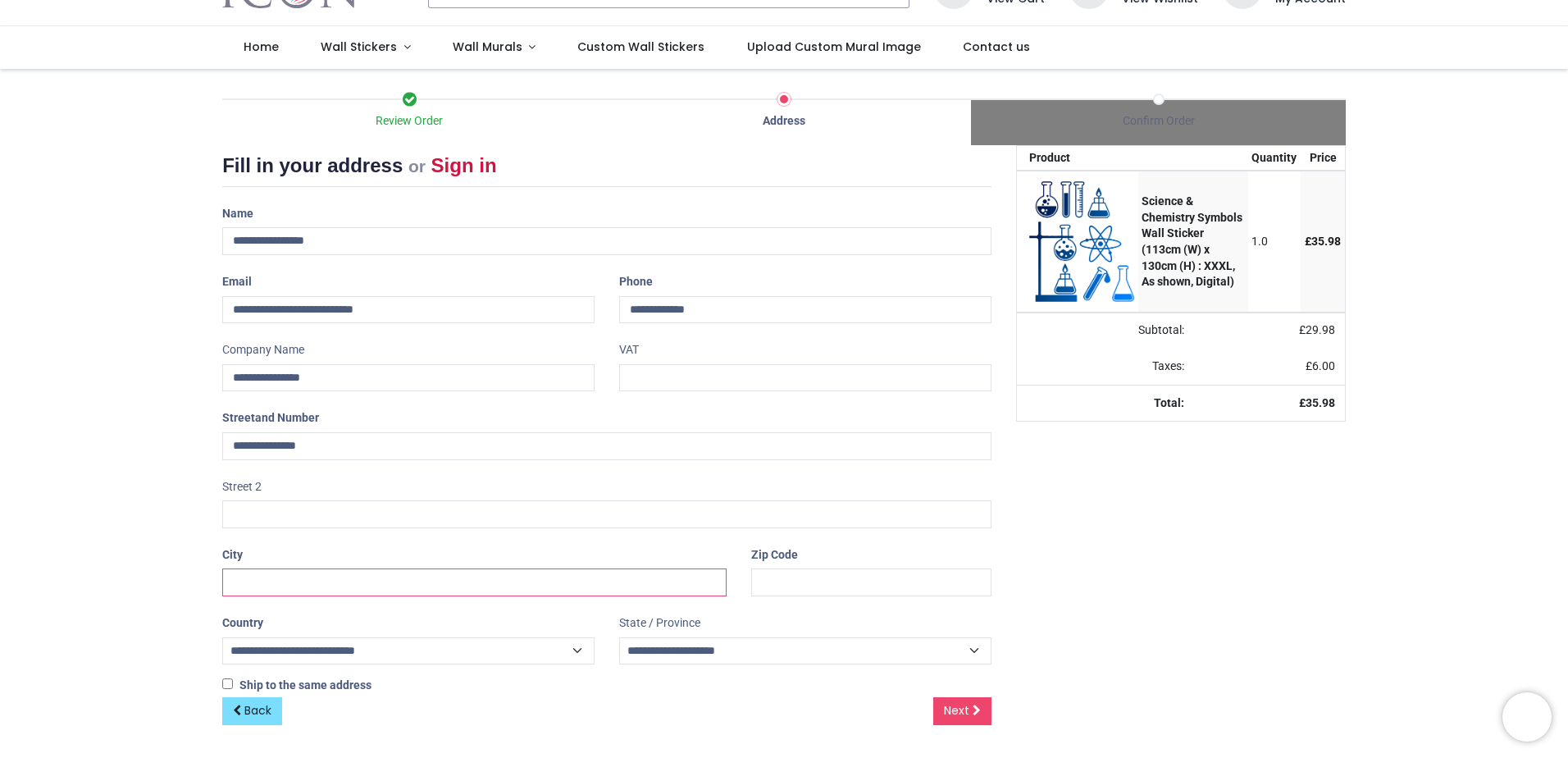
click at [266, 575] on input "text" at bounding box center [474, 582] width 504 height 28
type input "*********"
click at [498, 653] on select "**********" at bounding box center [408, 652] width 372 height 28
click at [222, 638] on select "**********" at bounding box center [408, 652] width 372 height 28
select select "***"
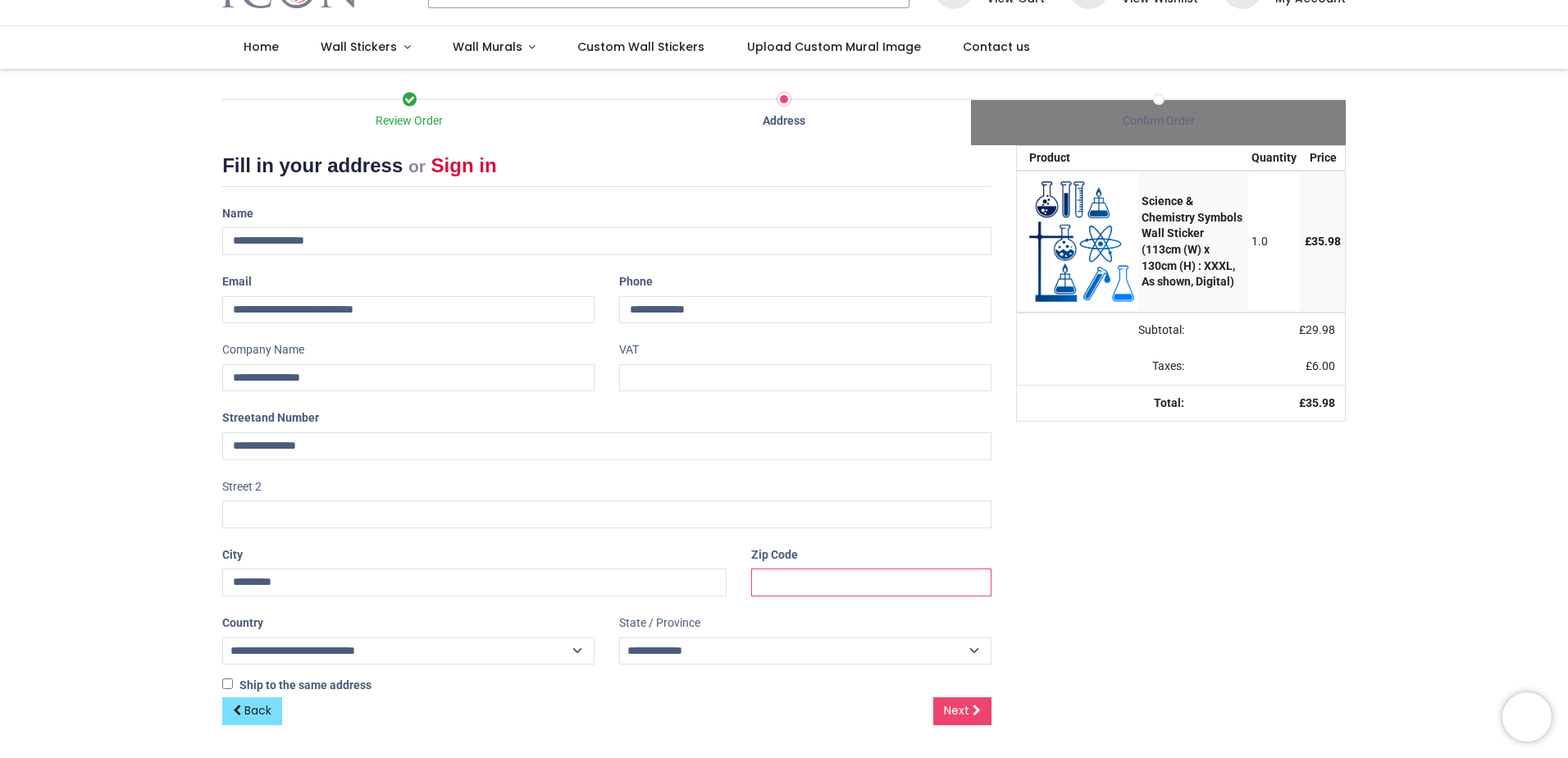
click at [808, 579] on input "text" at bounding box center [872, 582] width 241 height 28
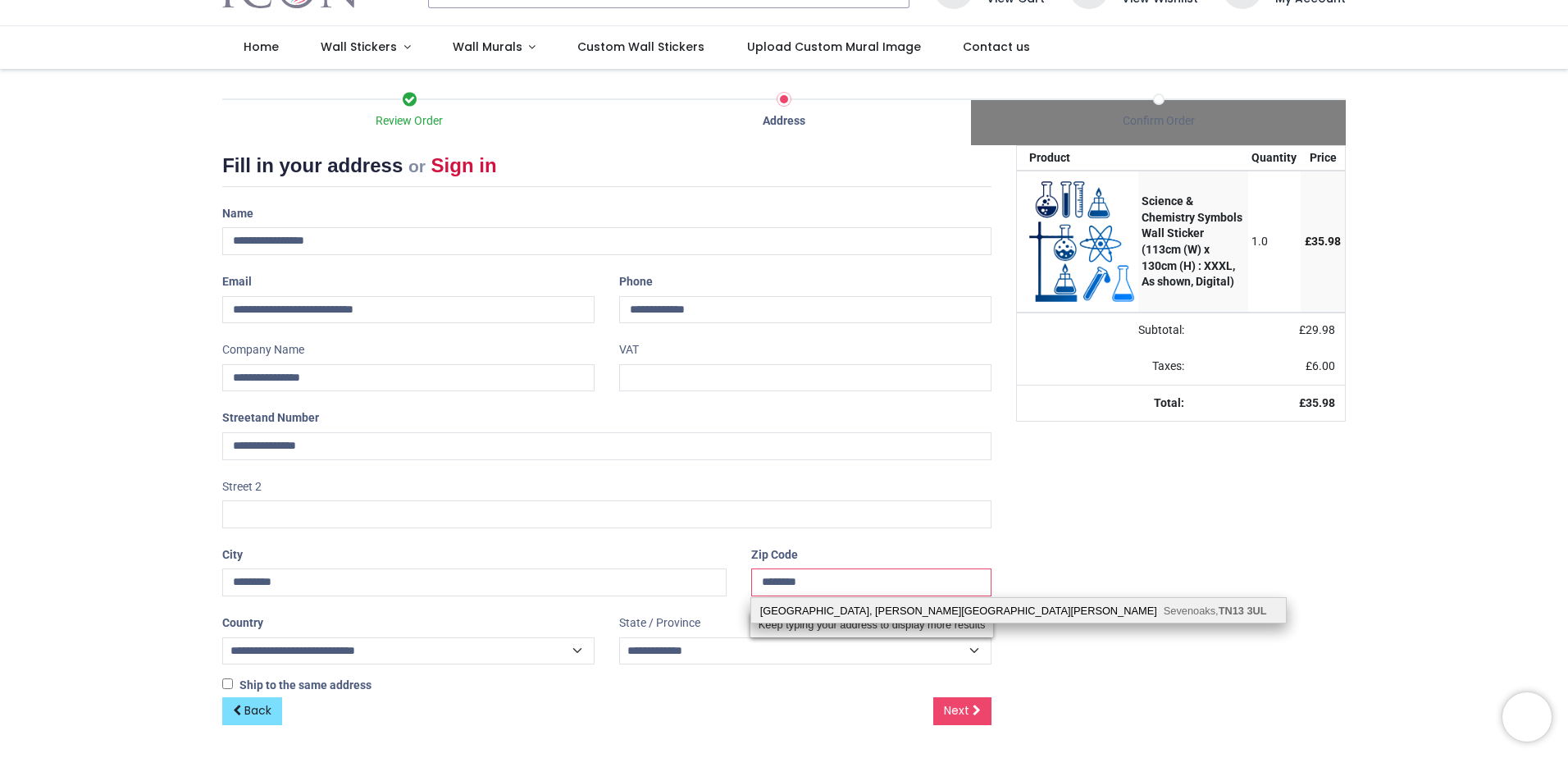
type input "********"
click at [827, 610] on div "Walthamstow Hall, Holly Bush Lane Sevenoaks, TN13 3UL" at bounding box center [1018, 610] width 535 height 25
select select "***"
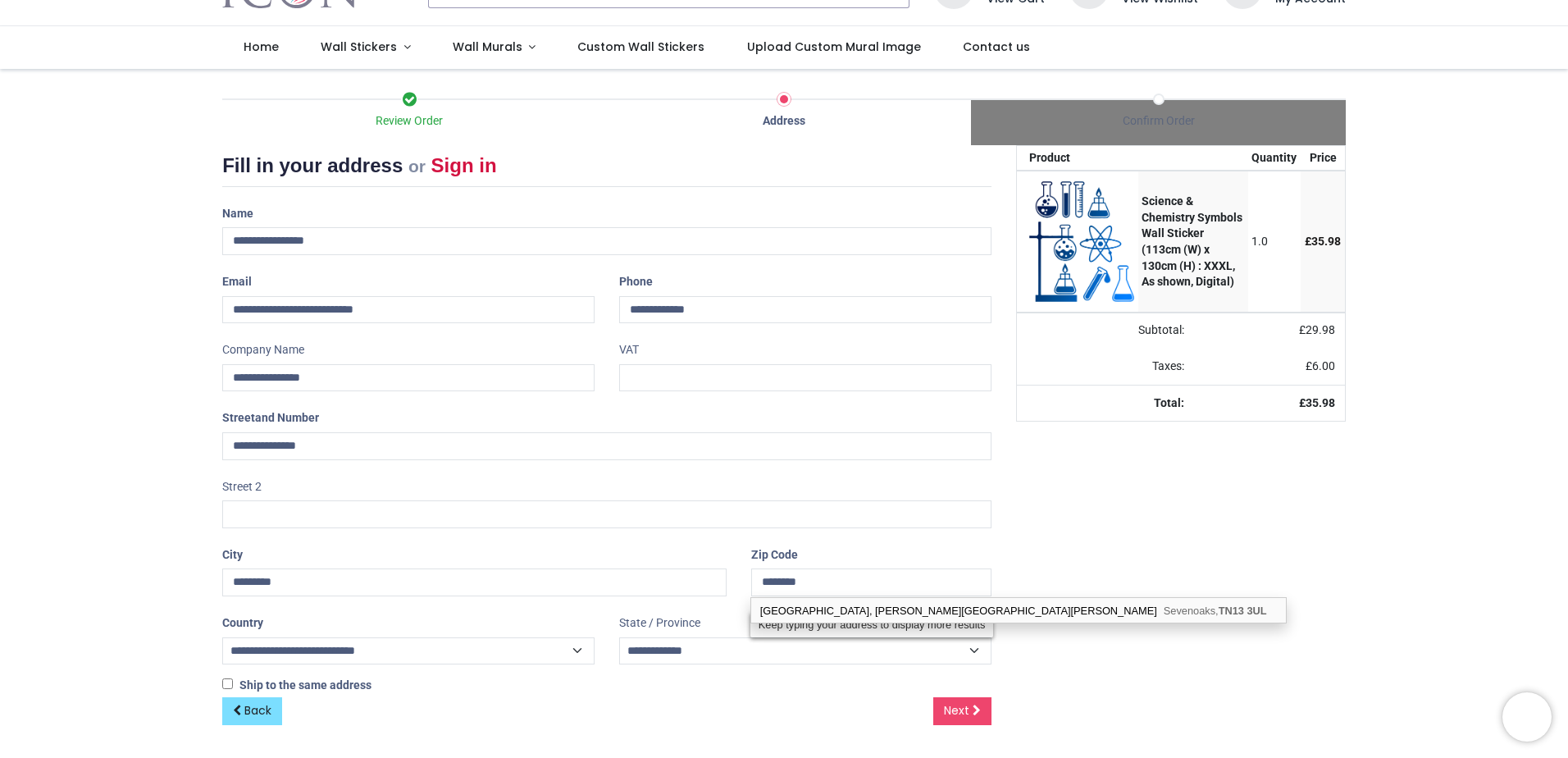
click at [1111, 545] on div "Your order: £ 35.98 Product Quantity Price Science & Chemistry Symbols Wall Sti…" at bounding box center [1181, 447] width 355 height 605
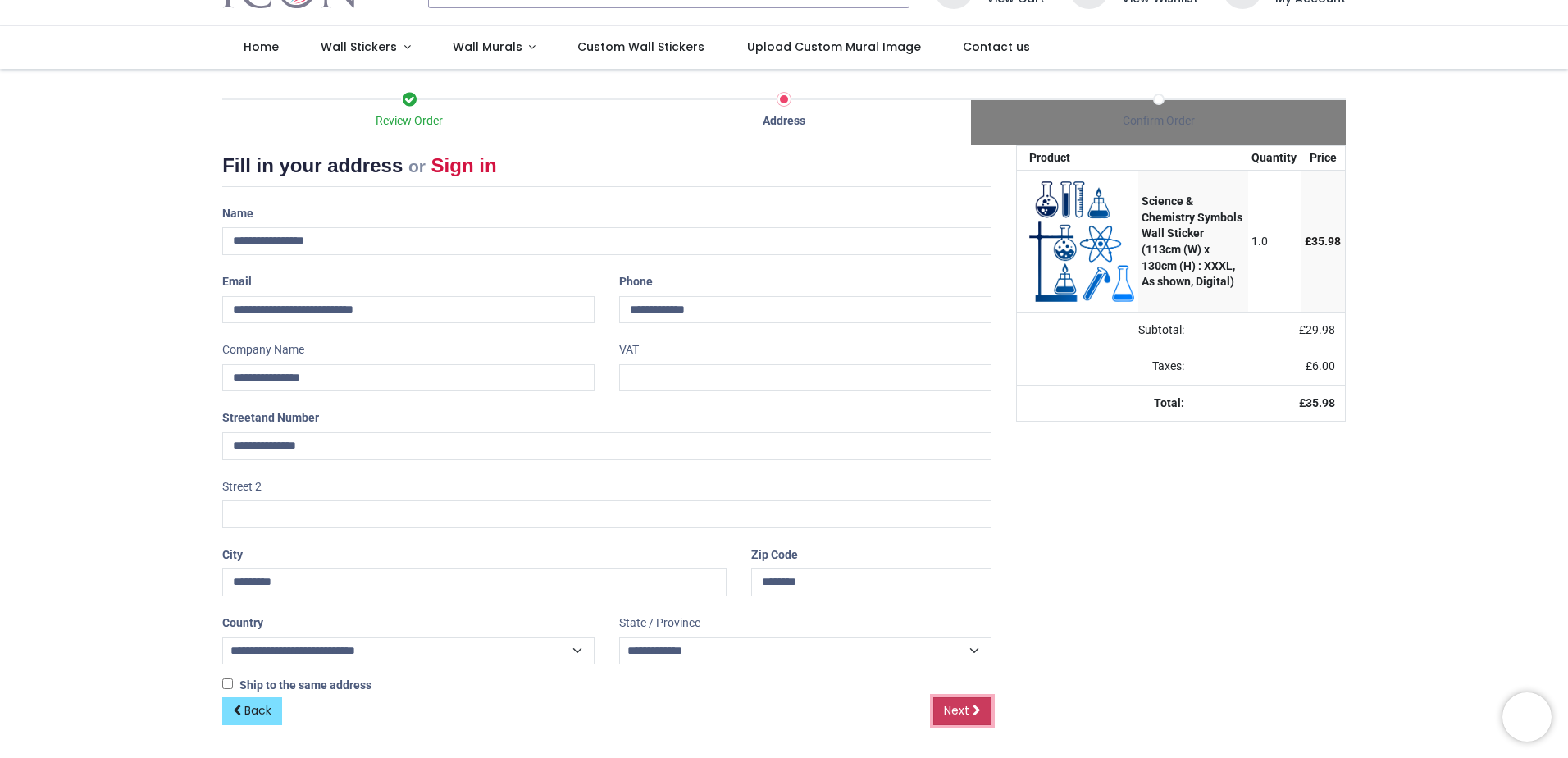
click at [967, 711] on span "Next" at bounding box center [956, 711] width 25 height 17
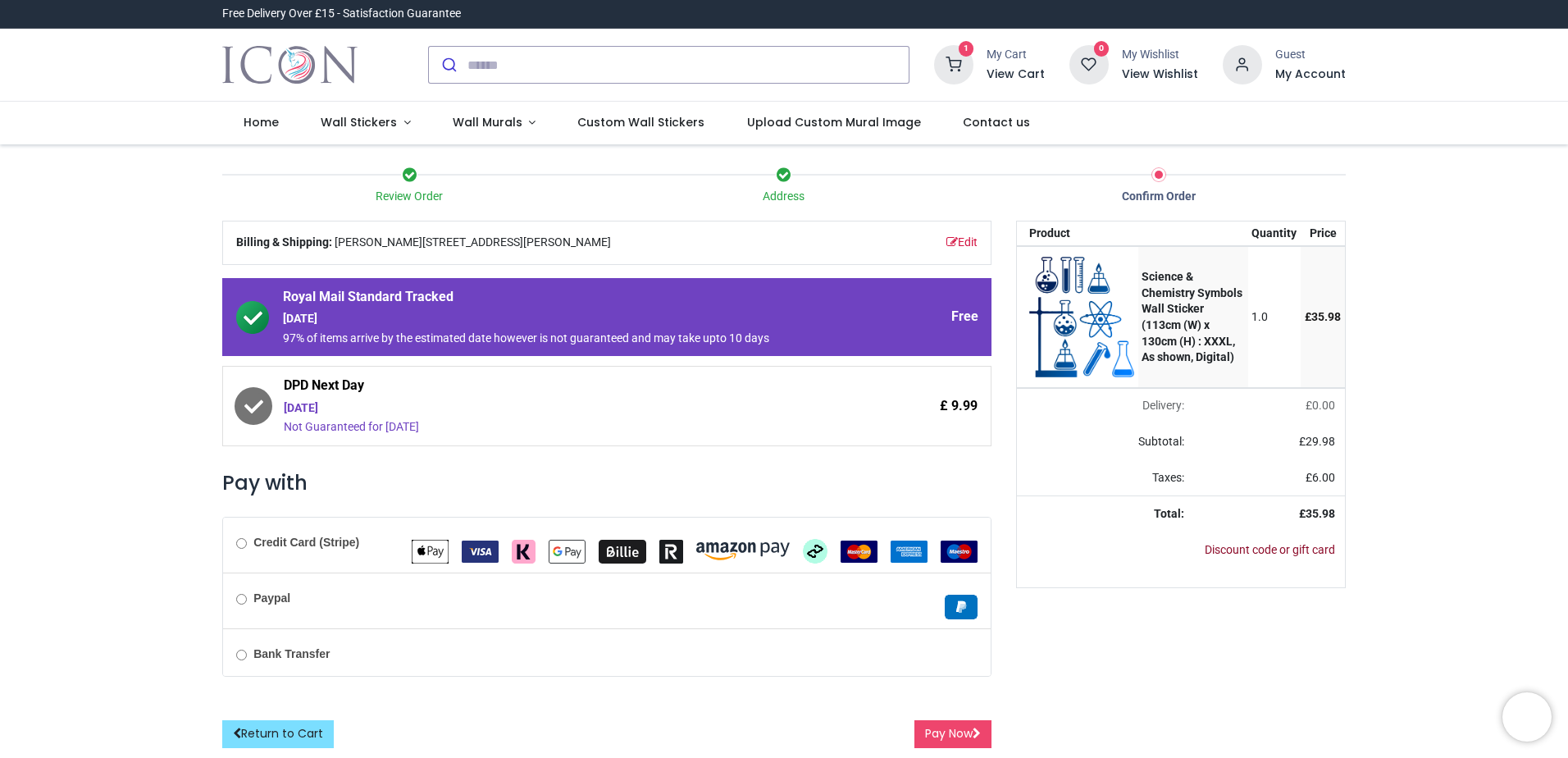
click at [1288, 545] on link "Discount code or gift card" at bounding box center [1270, 549] width 131 height 13
click at [1171, 551] on input "text" at bounding box center [1155, 556] width 256 height 28
paste input "**********"
type input "**********"
click at [1291, 556] on link "Apply" at bounding box center [1309, 556] width 53 height 28
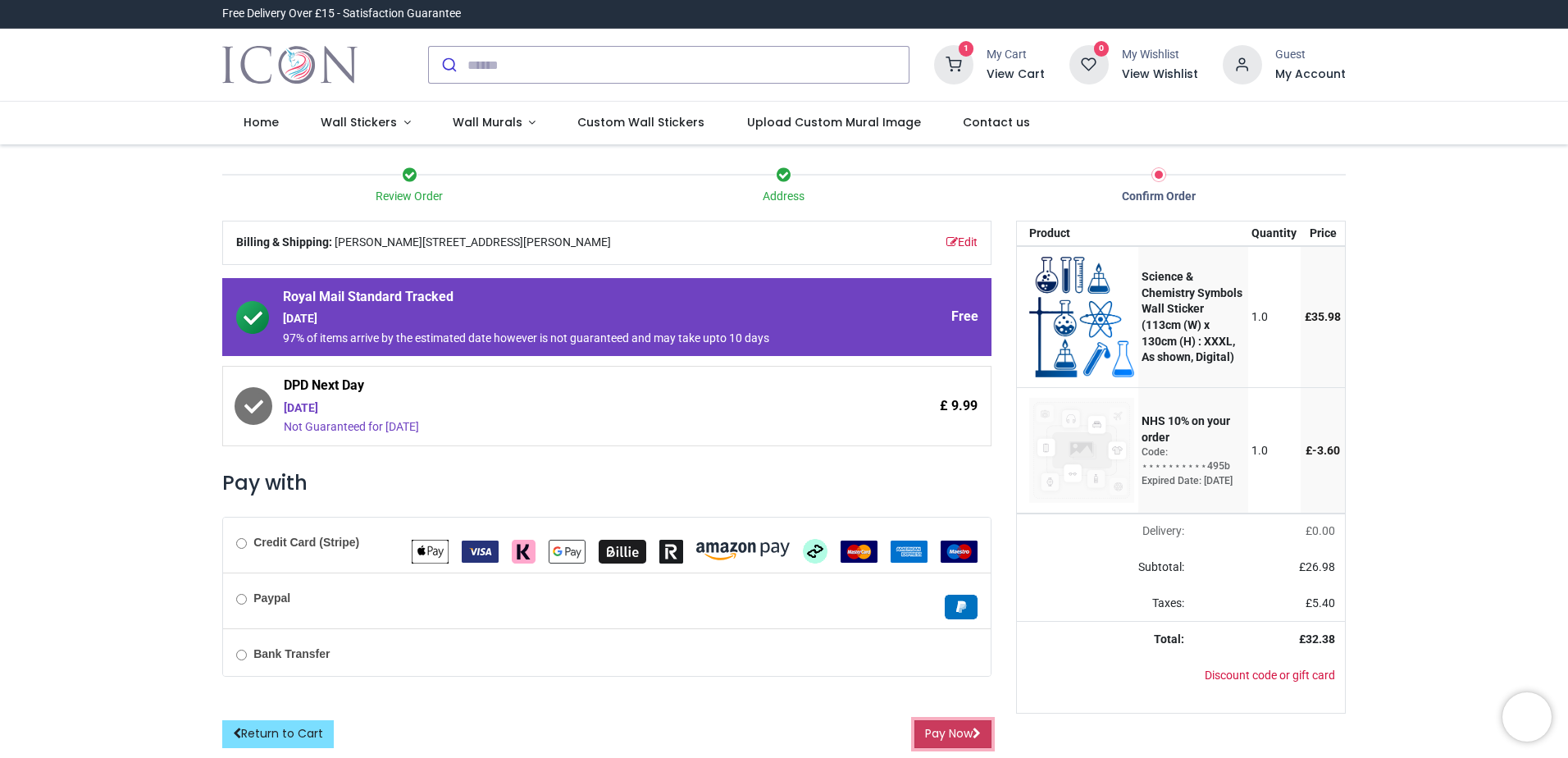
click at [950, 730] on button "Pay Now" at bounding box center [953, 734] width 77 height 28
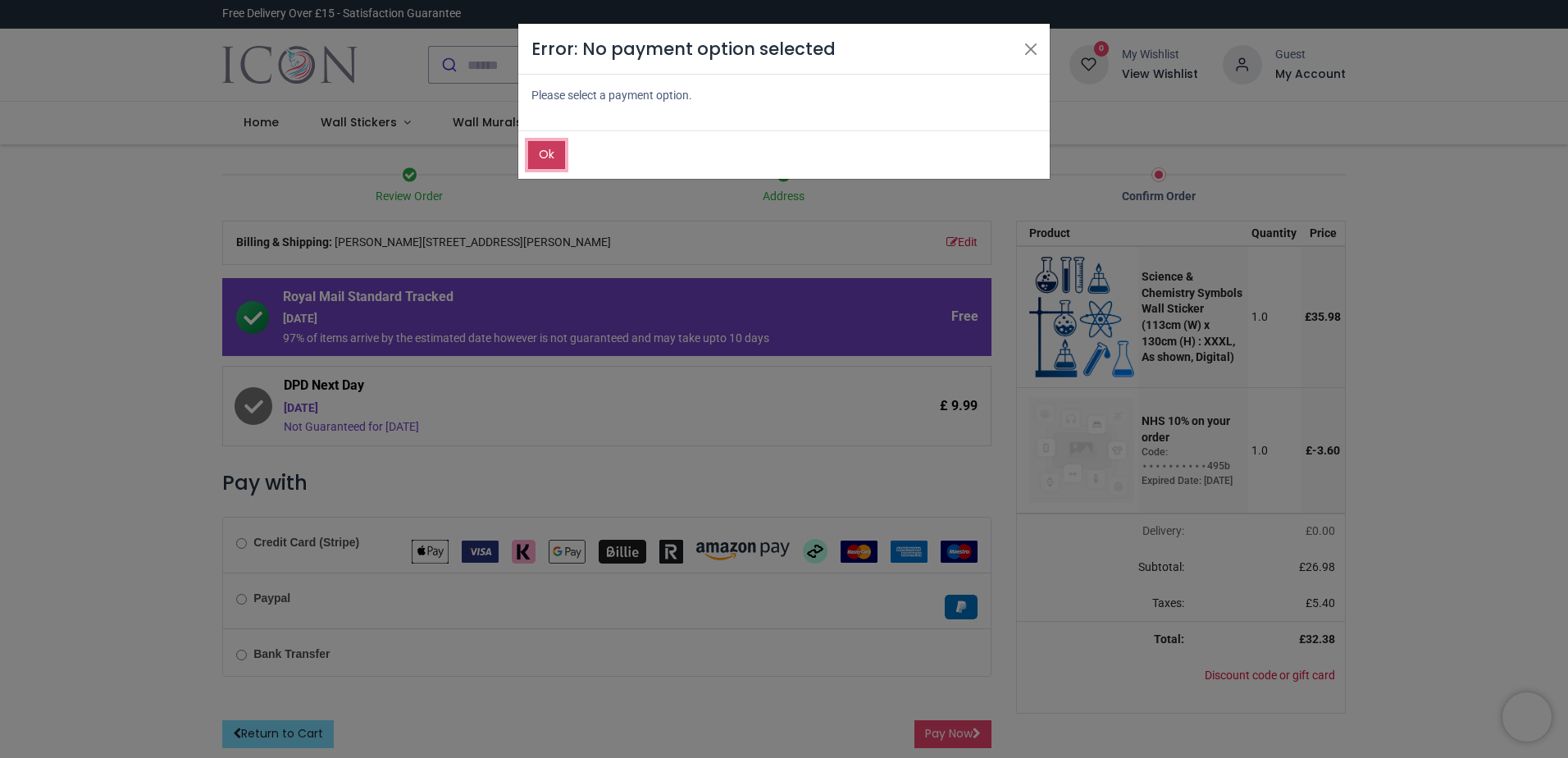
click at [544, 147] on span "Ok" at bounding box center [547, 154] width 16 height 17
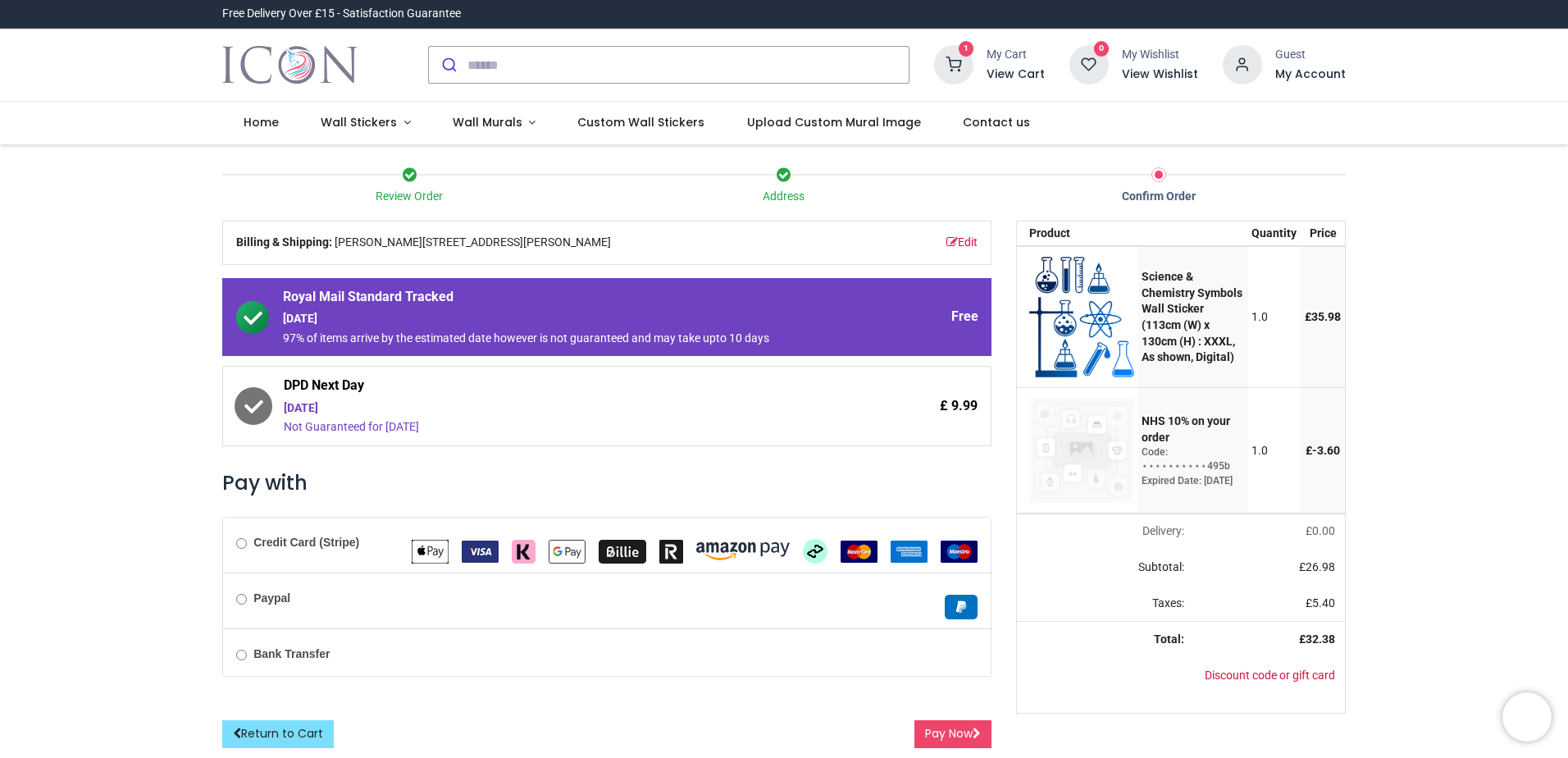
click at [310, 549] on b "Credit Card (Stripe)" at bounding box center [306, 542] width 105 height 13
click at [939, 737] on button "Pay Now" at bounding box center [953, 734] width 77 height 28
